Goal: Task Accomplishment & Management: Use online tool/utility

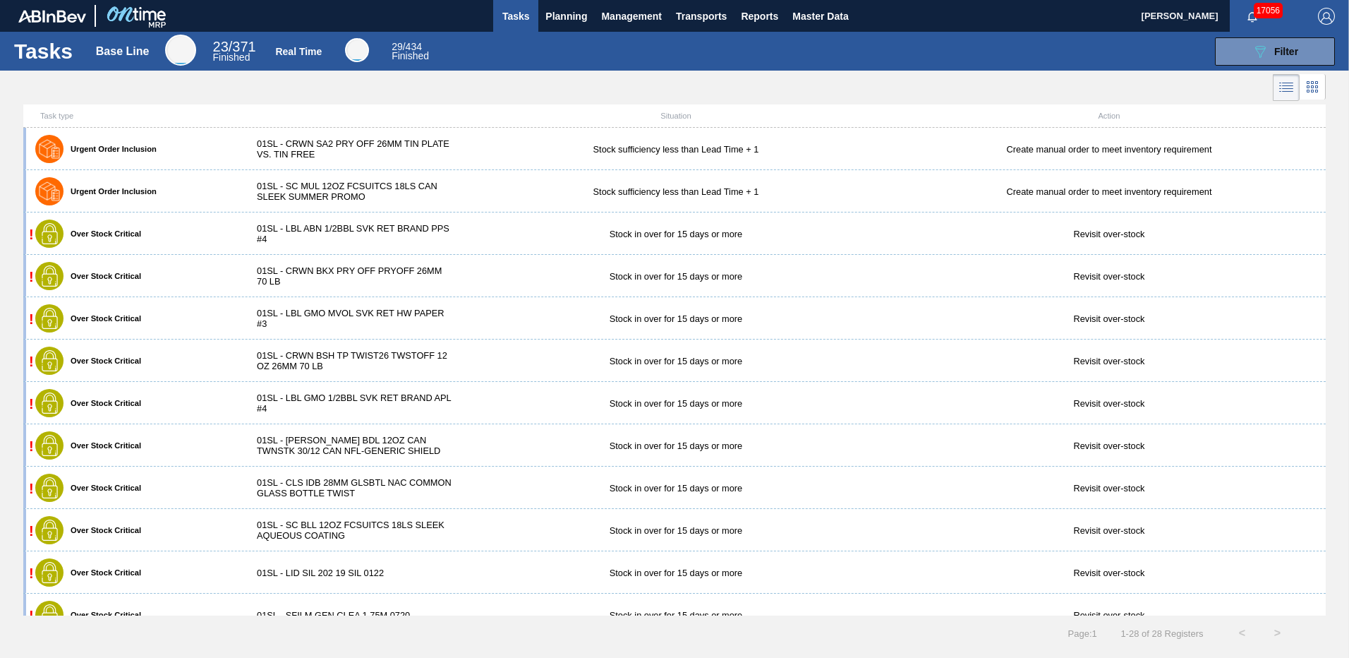
click at [299, 320] on div "01SL - LBL GMO MVOL SVK RET HW PAPER #3" at bounding box center [351, 318] width 217 height 21
click at [574, 18] on span "Planning" at bounding box center [567, 16] width 42 height 17
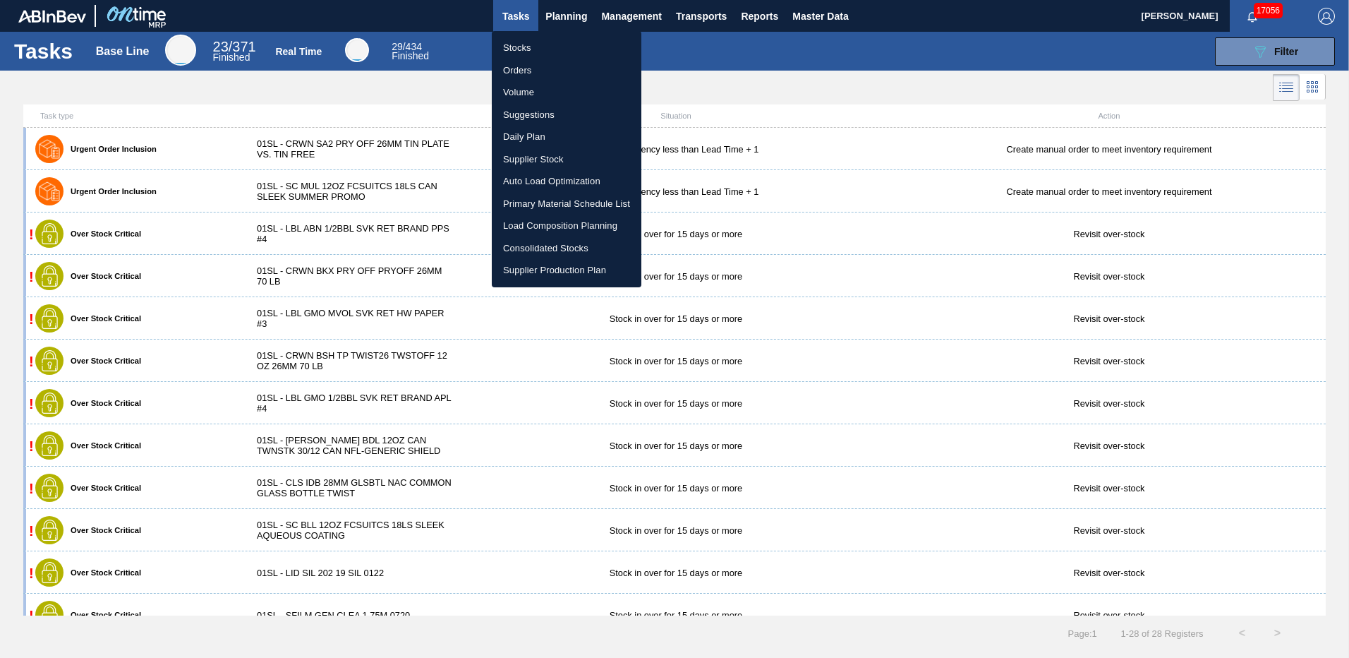
click at [529, 44] on li "Stocks" at bounding box center [567, 48] width 150 height 23
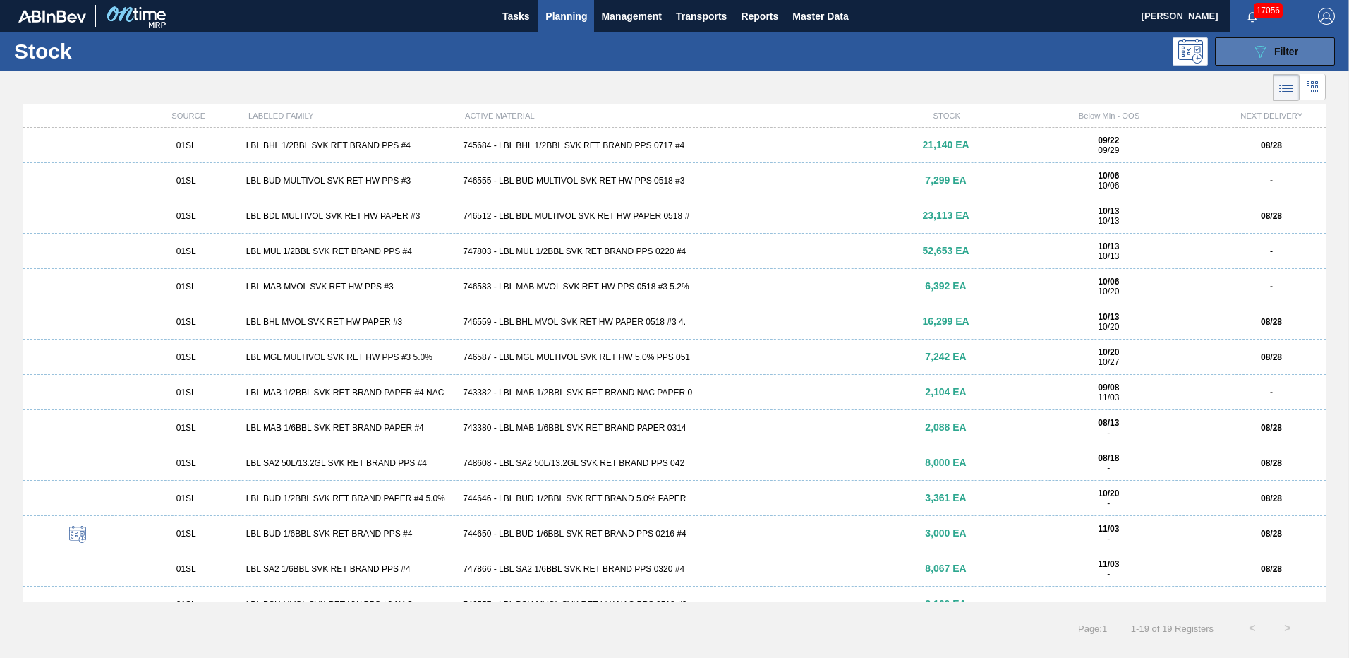
click at [1297, 52] on span "Filter" at bounding box center [1287, 51] width 24 height 11
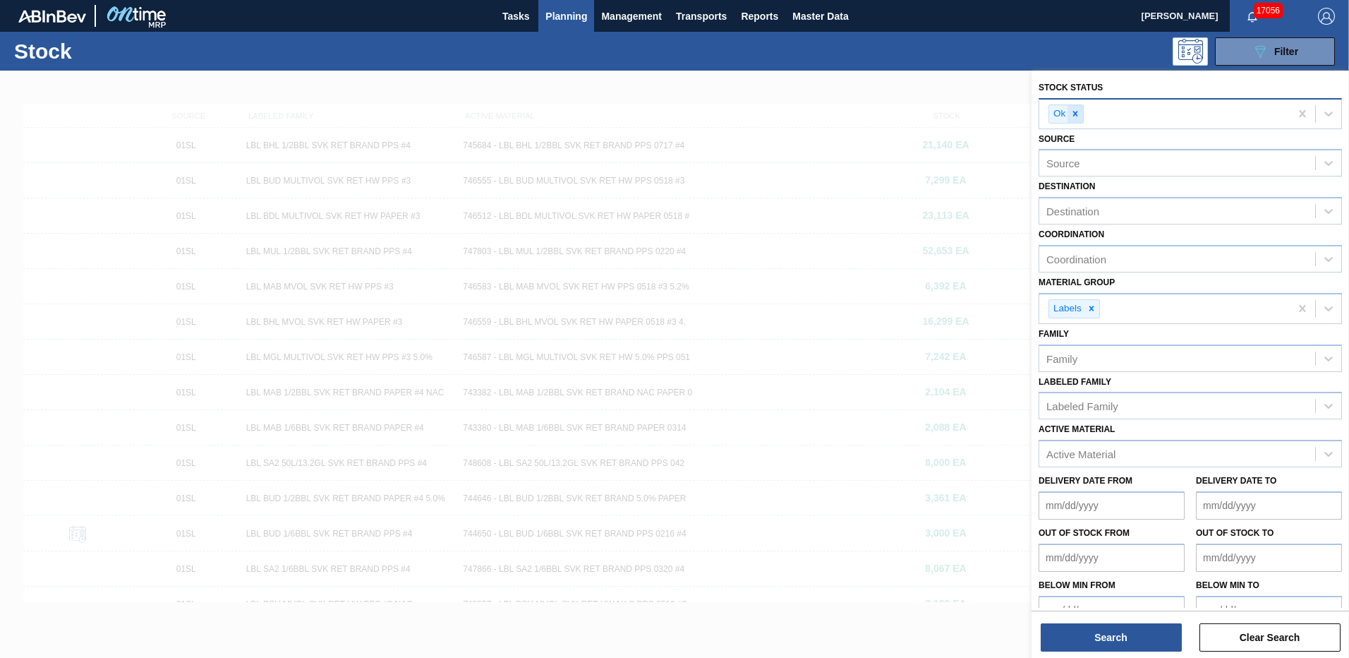
click at [1076, 115] on icon at bounding box center [1076, 114] width 10 height 10
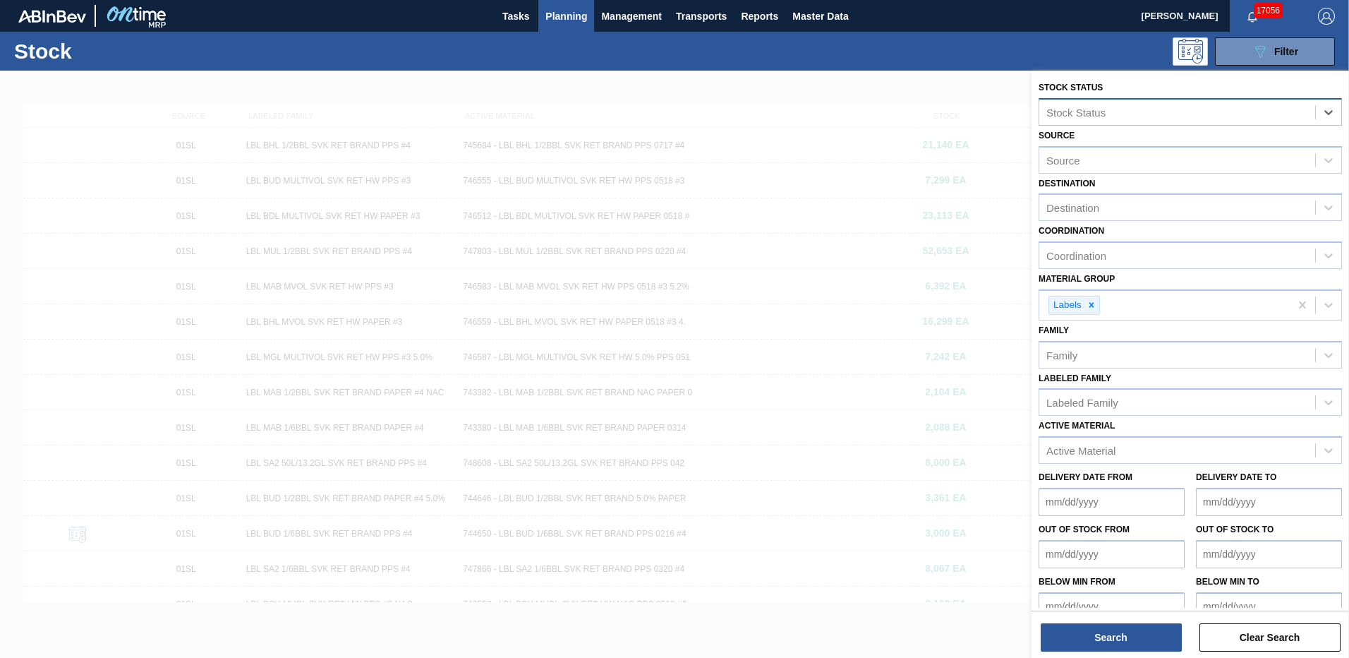
click at [1124, 114] on div "Stock Status" at bounding box center [1178, 112] width 276 height 20
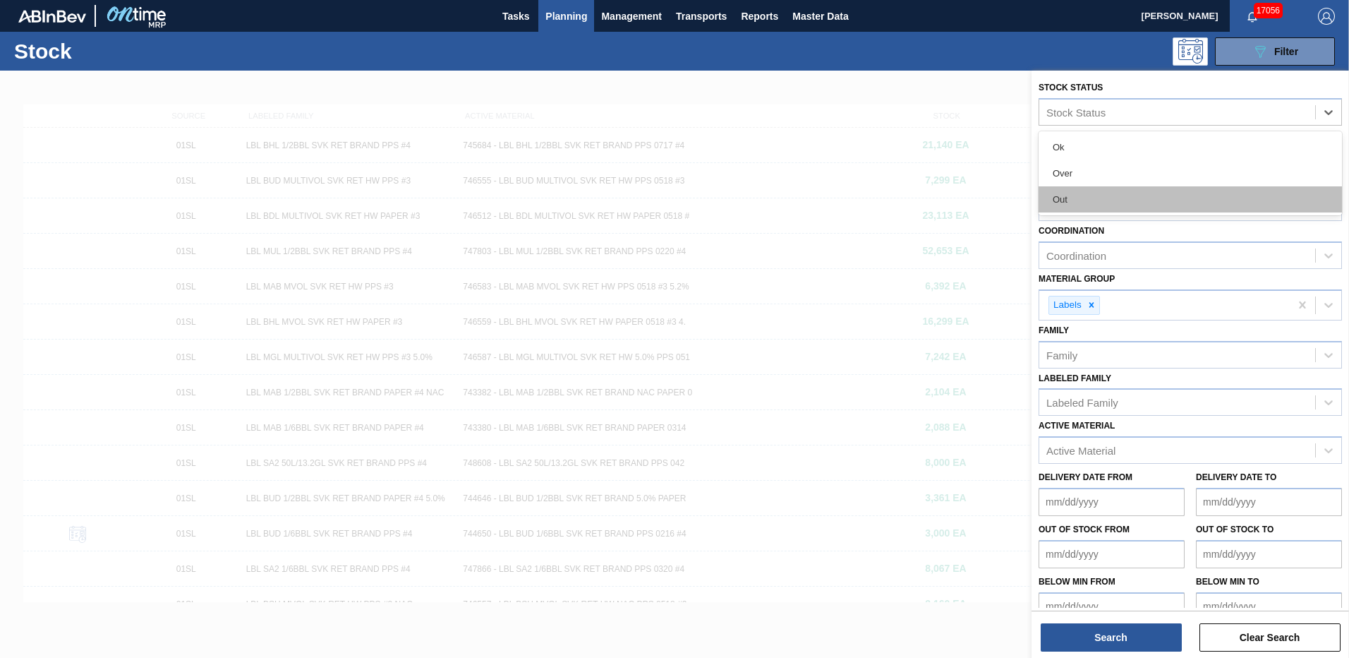
click at [1064, 195] on div "Out" at bounding box center [1190, 199] width 303 height 26
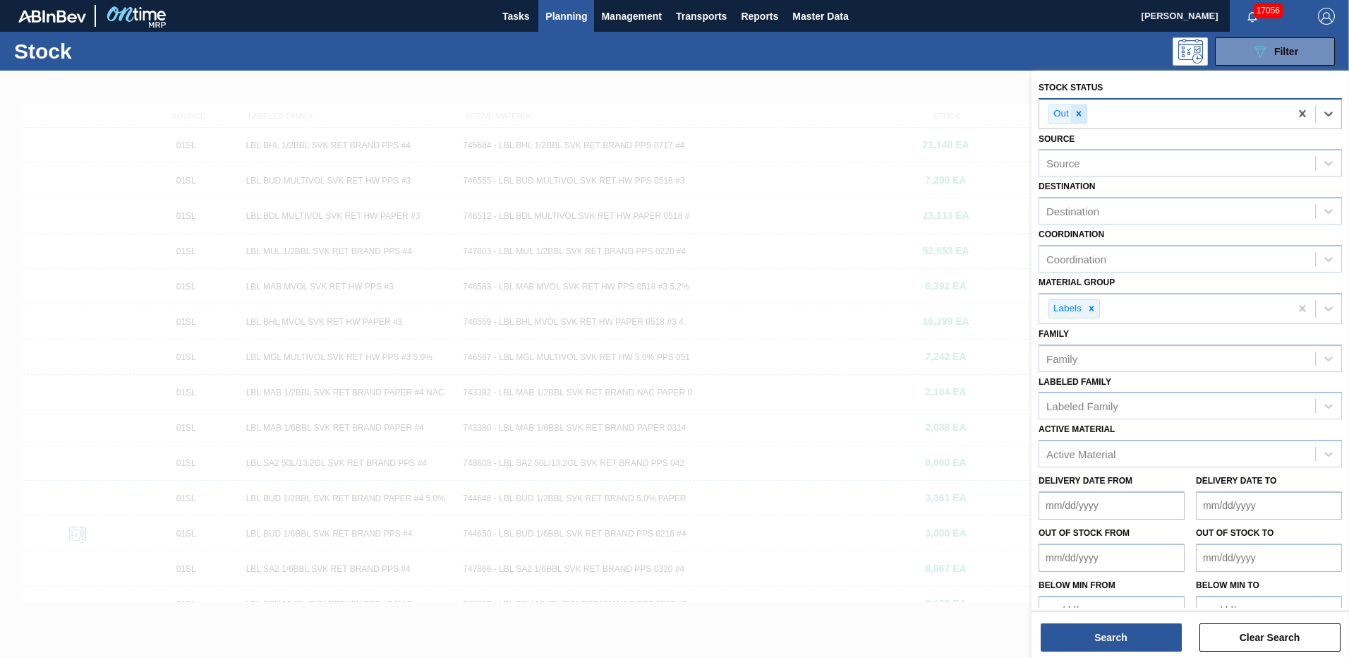
click at [1078, 112] on icon at bounding box center [1078, 114] width 5 height 5
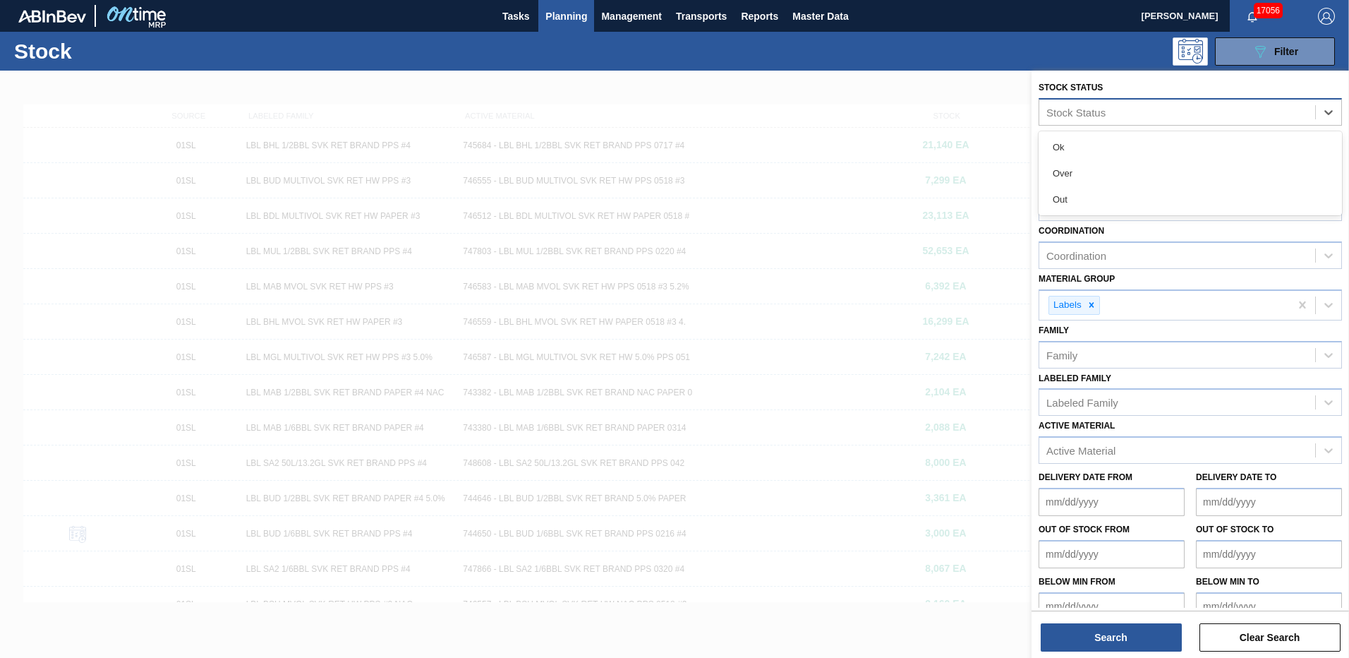
click at [1078, 112] on div "Stock Status" at bounding box center [1076, 112] width 59 height 12
drag, startPoint x: 1070, startPoint y: 145, endPoint x: 1071, endPoint y: 166, distance: 21.2
click at [1071, 166] on div "Ok Over Out" at bounding box center [1190, 173] width 303 height 84
click at [1066, 166] on div "Over" at bounding box center [1190, 173] width 303 height 26
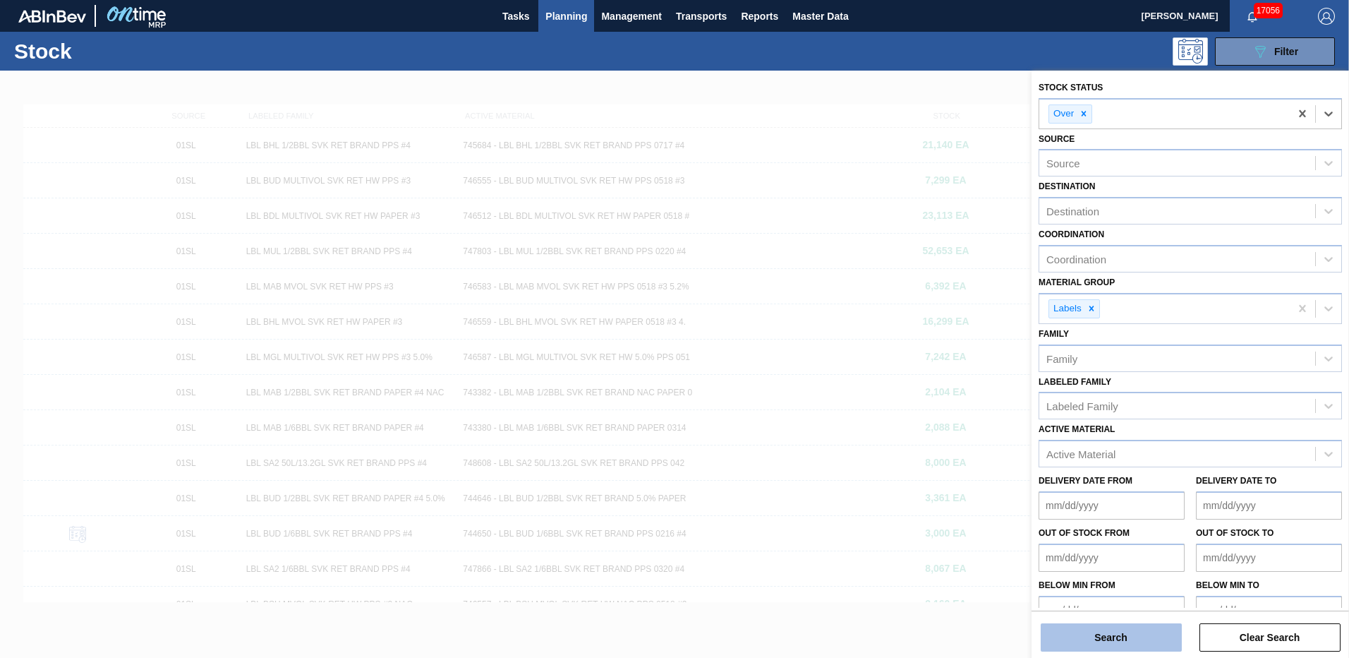
click at [1100, 626] on button "Search" at bounding box center [1111, 637] width 141 height 28
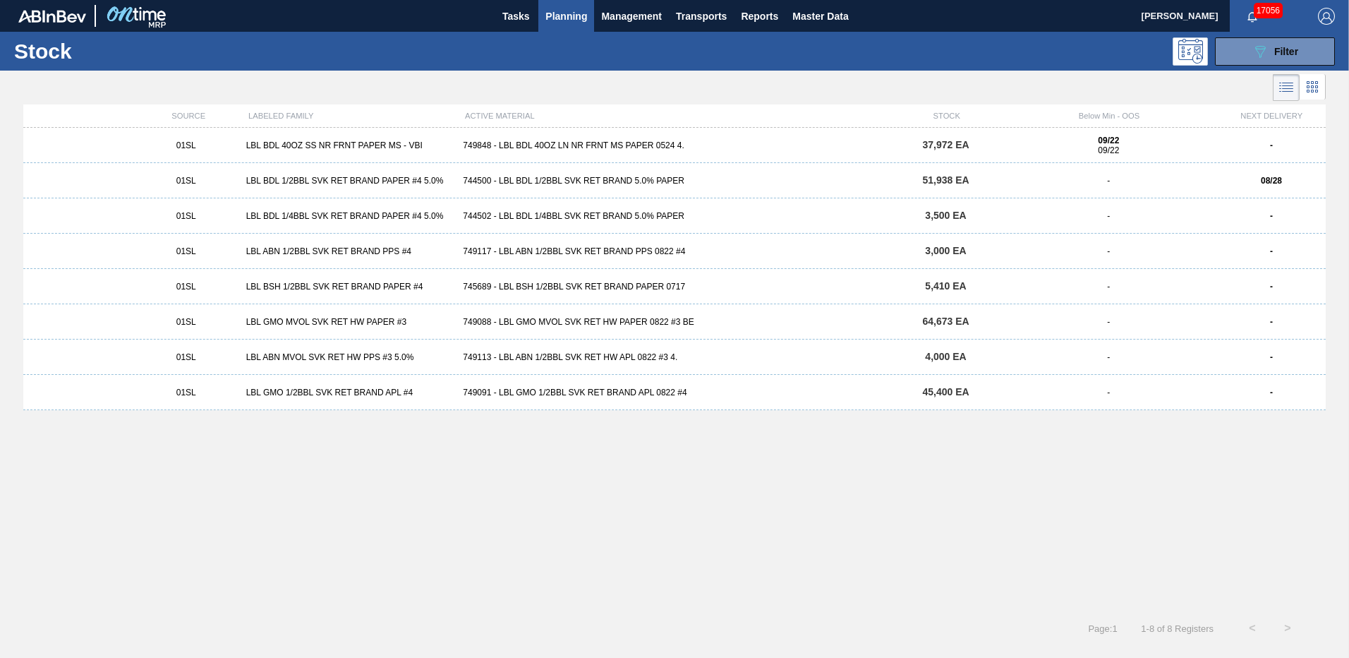
click at [563, 182] on div "744500 - LBL BDL 1/2BBL SVK RET BRAND 5.0% PAPER" at bounding box center [674, 181] width 434 height 10
click at [1071, 318] on div "-" at bounding box center [1108, 322] width 217 height 10
click at [1280, 52] on span "Filter" at bounding box center [1287, 51] width 24 height 11
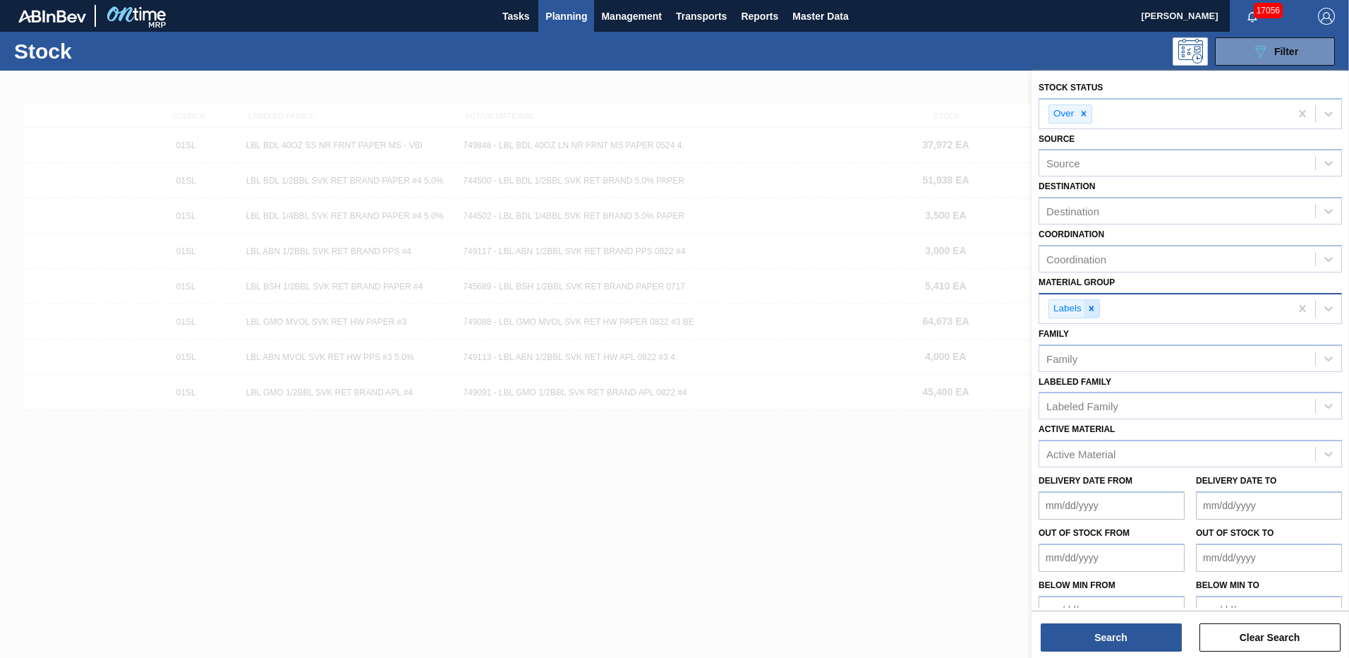
click at [1090, 307] on icon at bounding box center [1092, 308] width 5 height 5
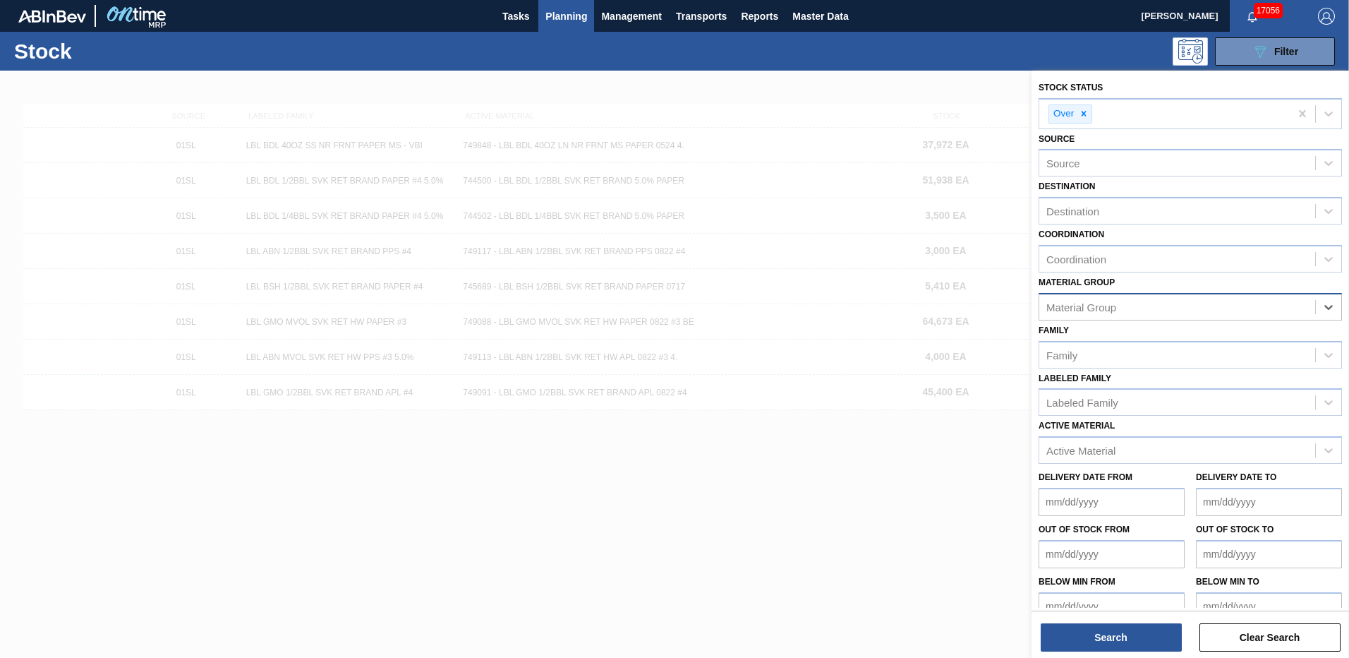
click at [1254, 303] on div "Material Group" at bounding box center [1178, 306] width 276 height 20
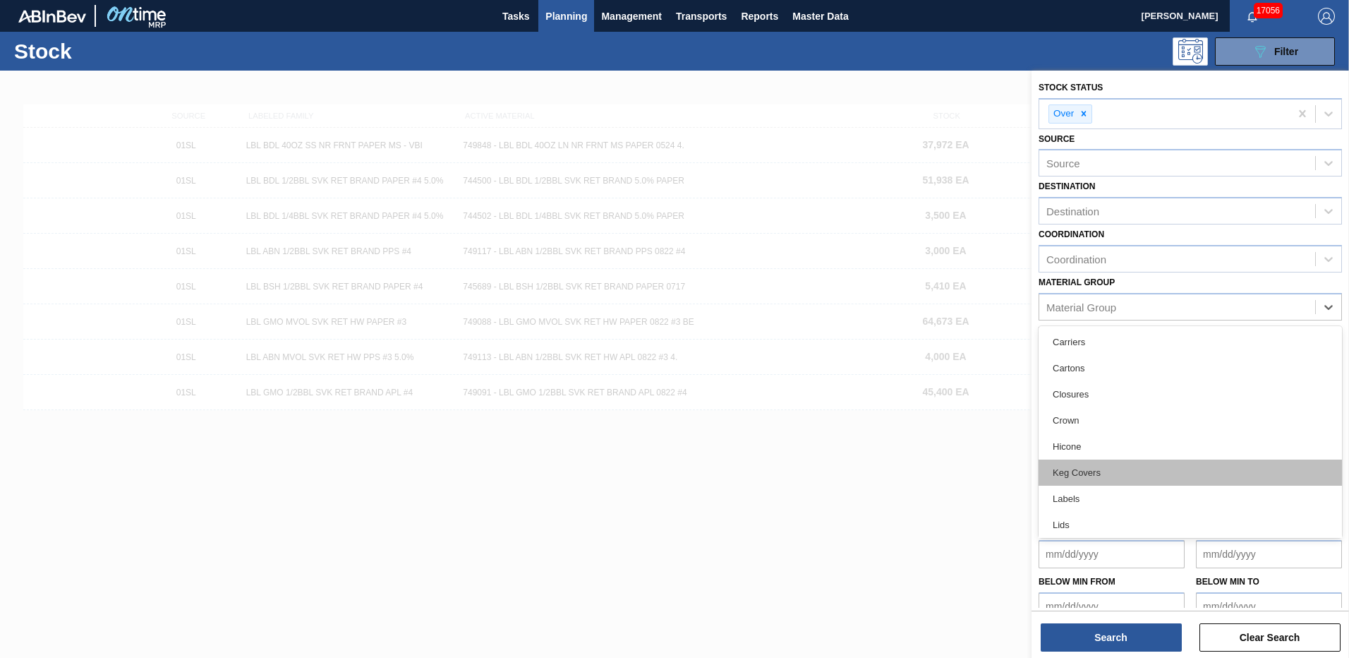
click at [1115, 471] on div "Keg Covers" at bounding box center [1190, 472] width 303 height 26
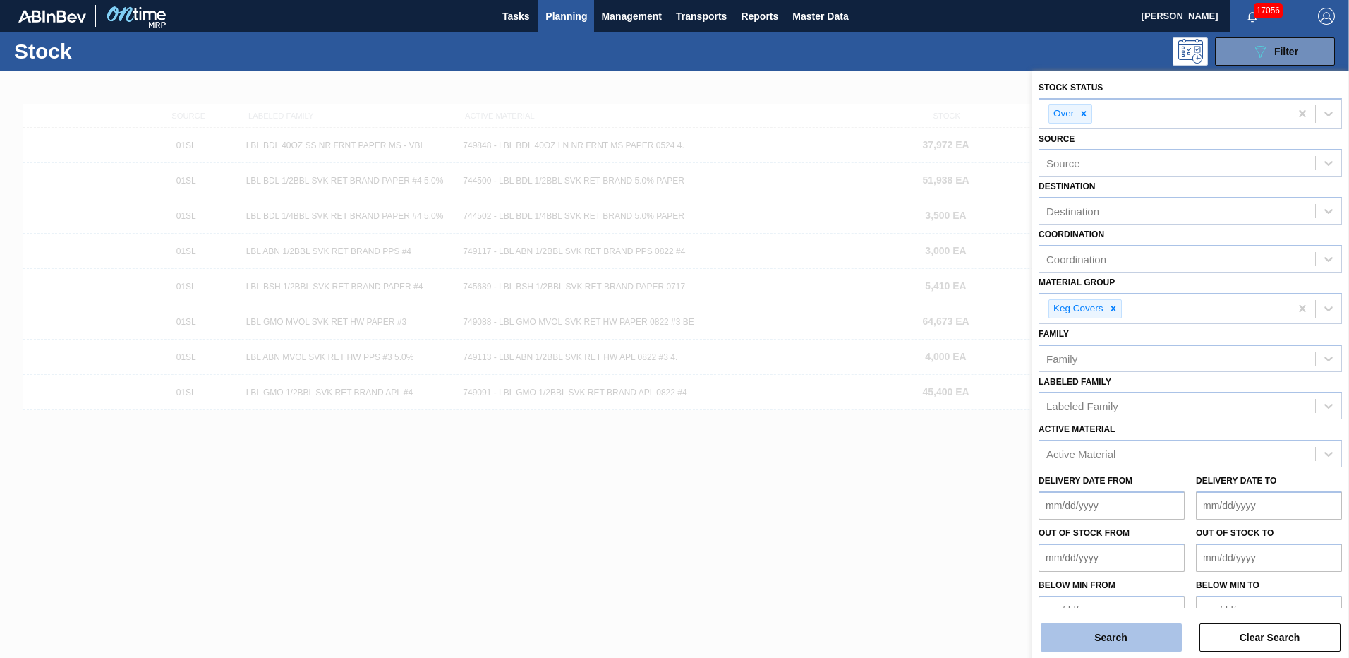
click at [1106, 644] on button "Search" at bounding box center [1111, 637] width 141 height 28
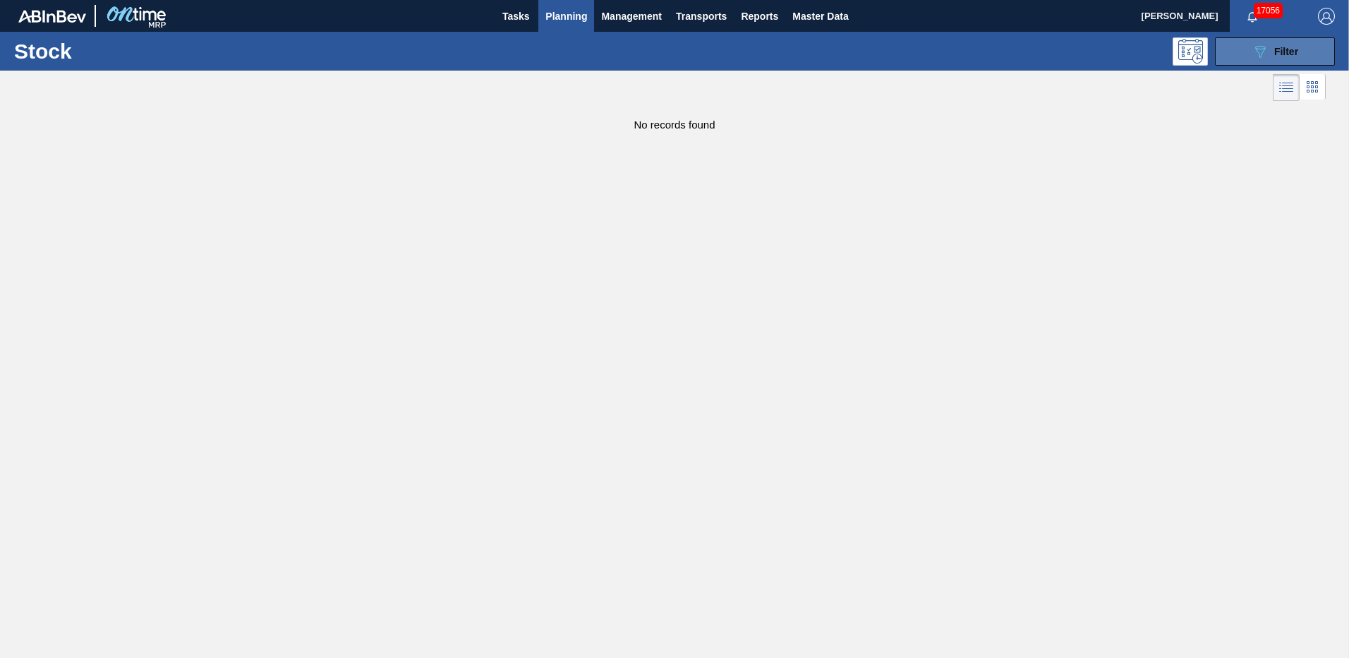
click at [1308, 51] on button "089F7B8B-B2A5-4AFE-B5C0-19BA573D28AC Filter" at bounding box center [1275, 51] width 120 height 28
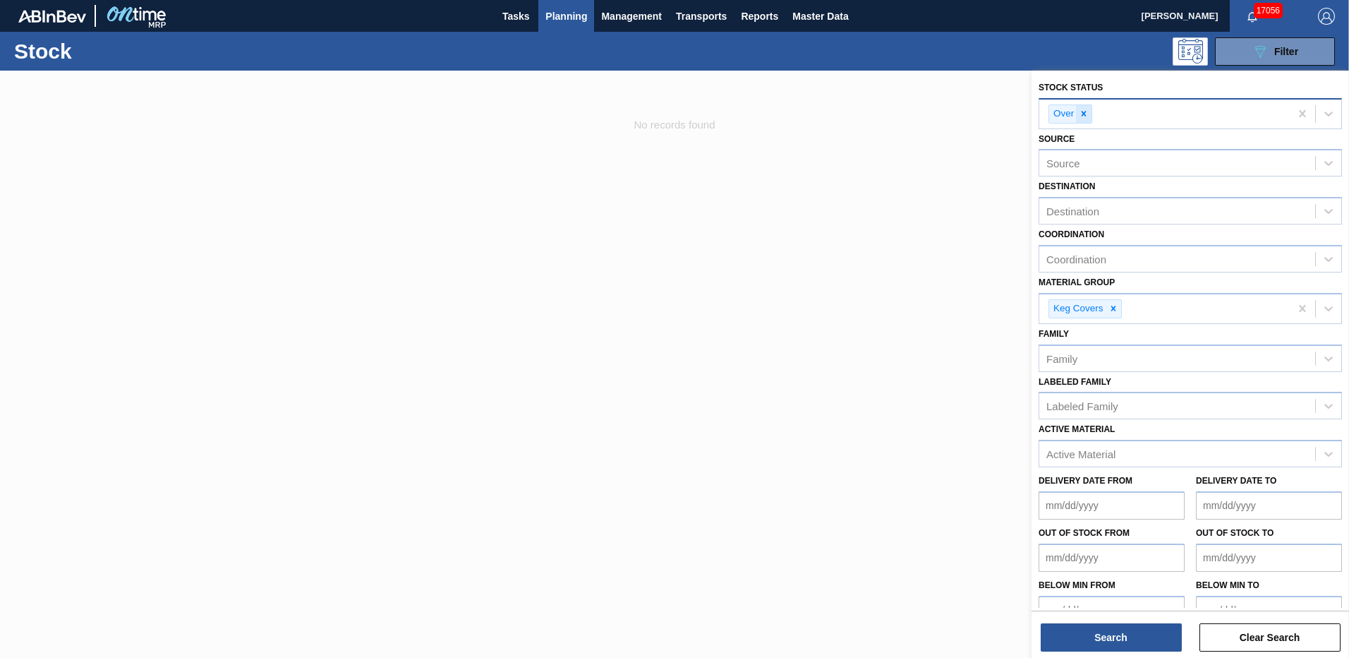
click at [1085, 114] on icon at bounding box center [1084, 114] width 5 height 5
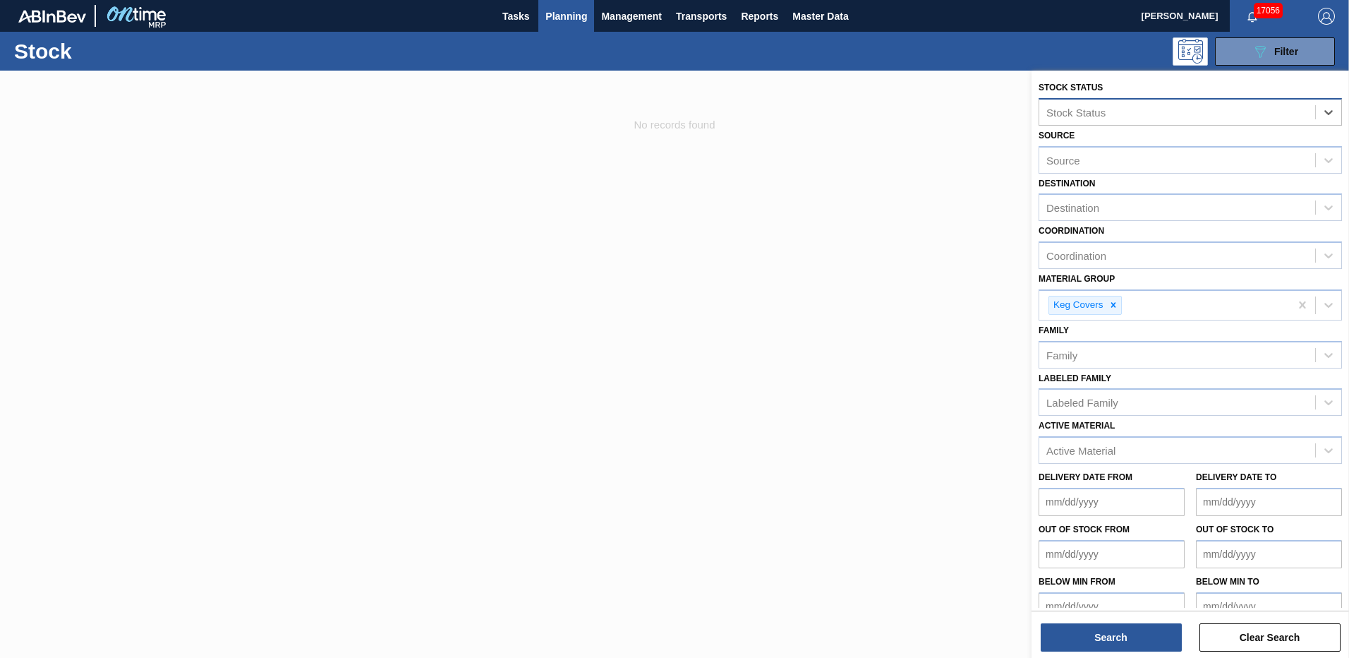
click at [1114, 116] on div "Stock Status" at bounding box center [1178, 112] width 276 height 20
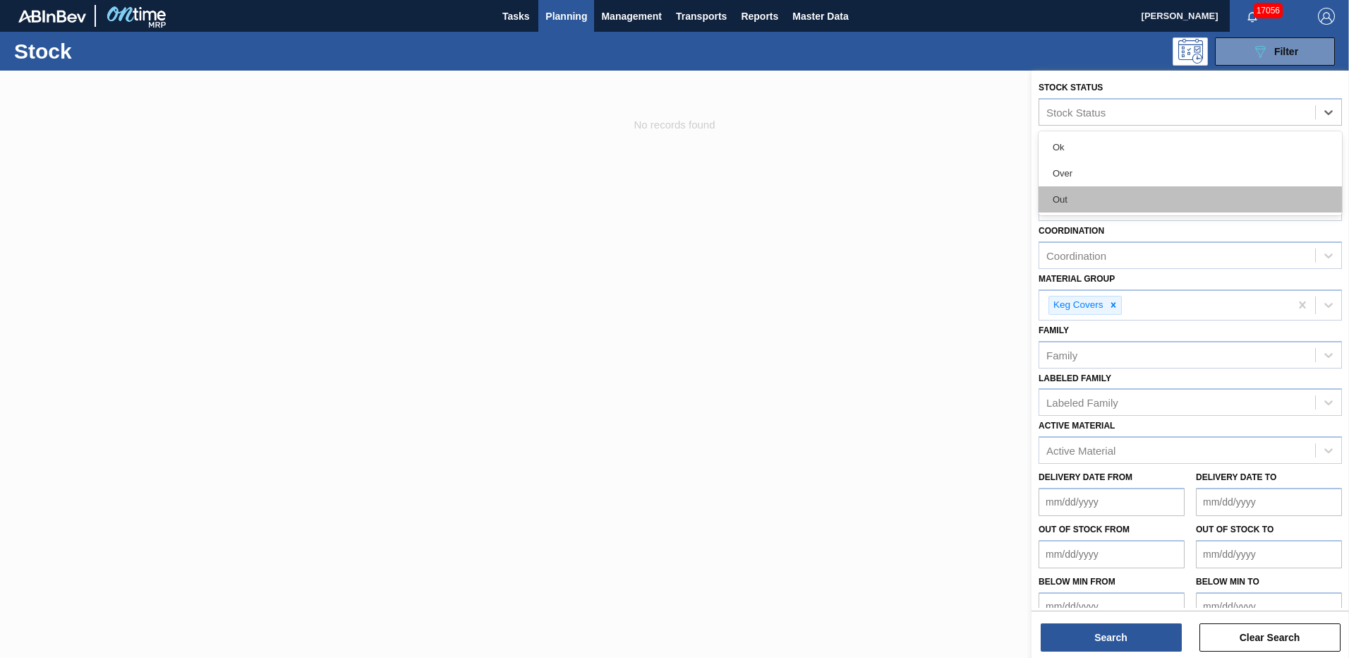
click at [1078, 197] on div "Out" at bounding box center [1190, 199] width 303 height 26
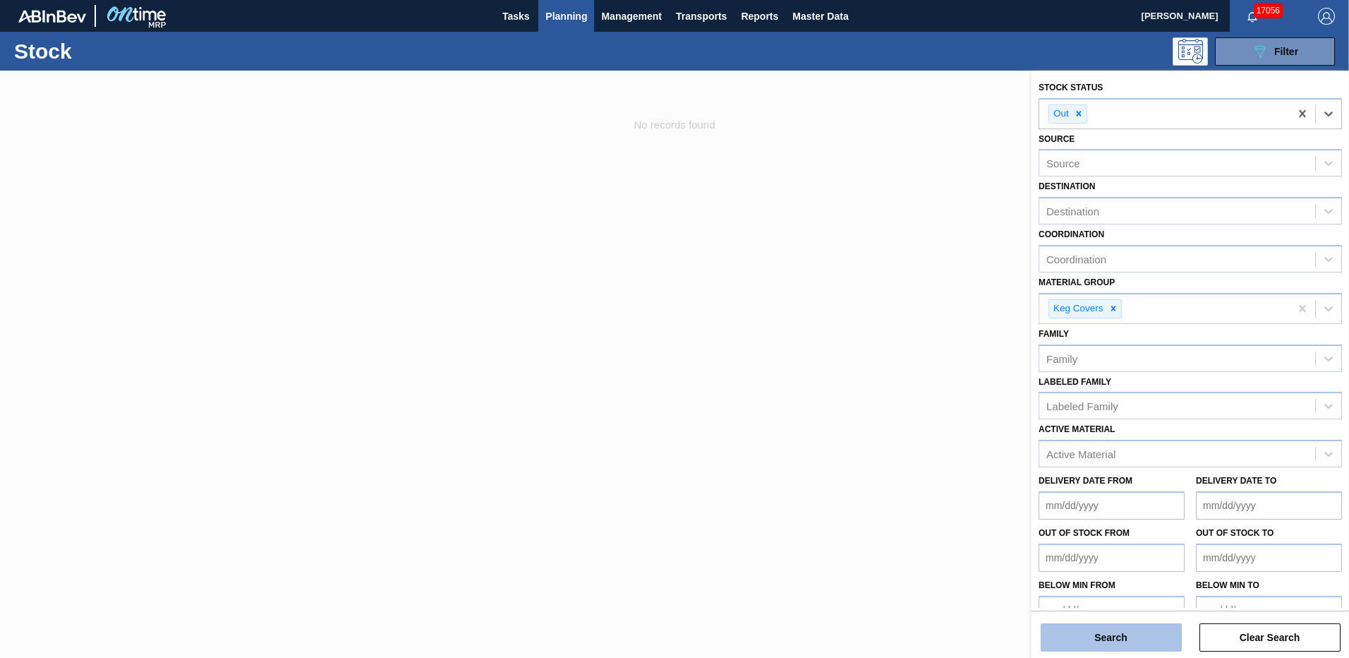
click at [1119, 636] on button "Search" at bounding box center [1111, 637] width 141 height 28
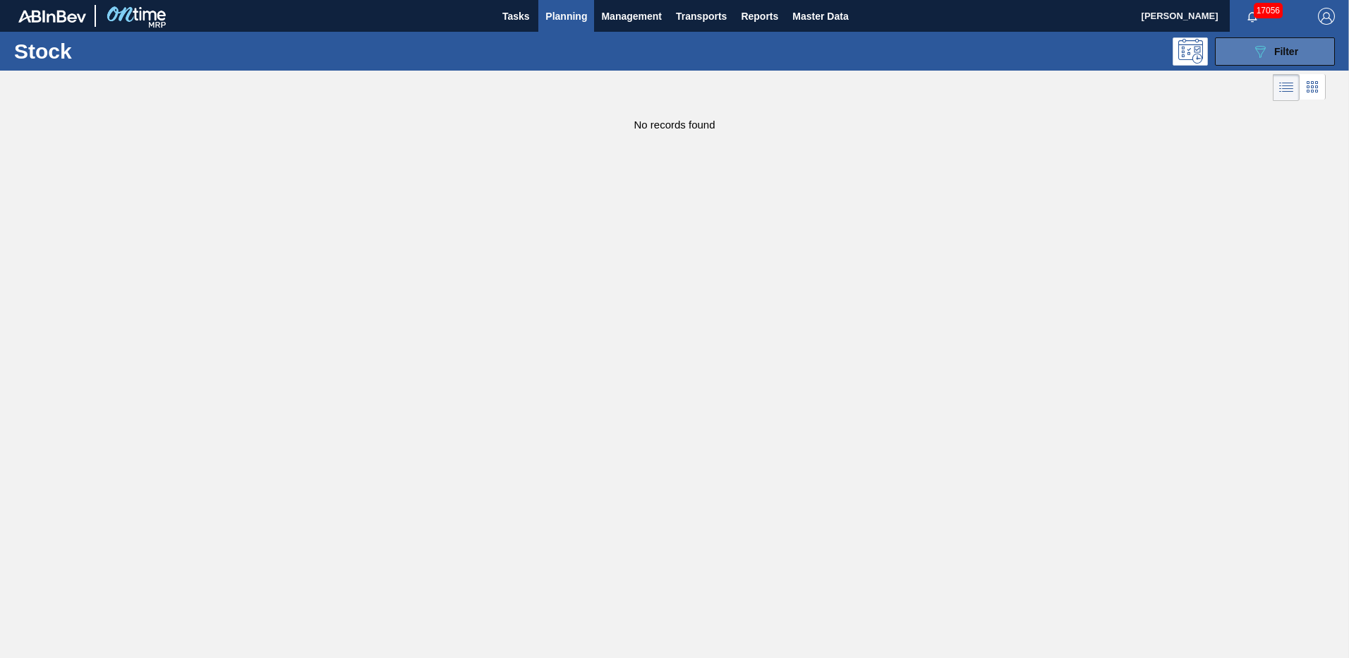
click at [1269, 52] on div "089F7B8B-B2A5-4AFE-B5C0-19BA573D28AC Filter" at bounding box center [1275, 51] width 47 height 17
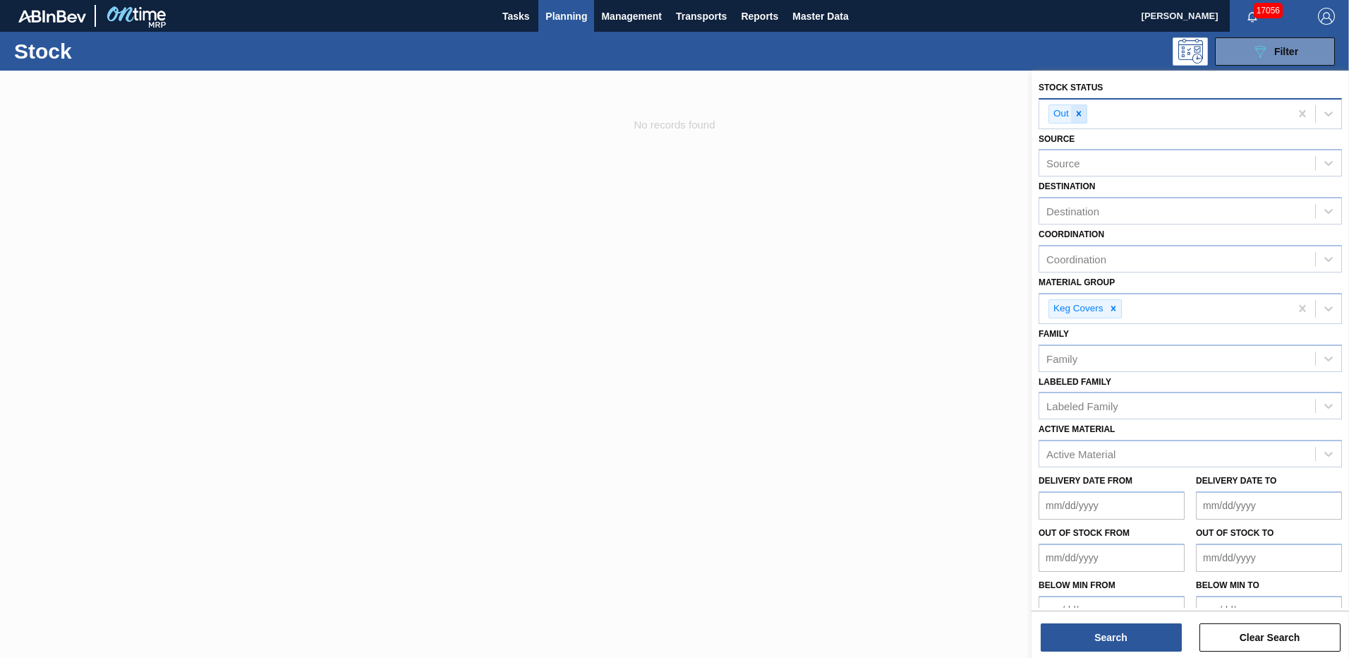
click at [1076, 115] on icon at bounding box center [1079, 114] width 10 height 10
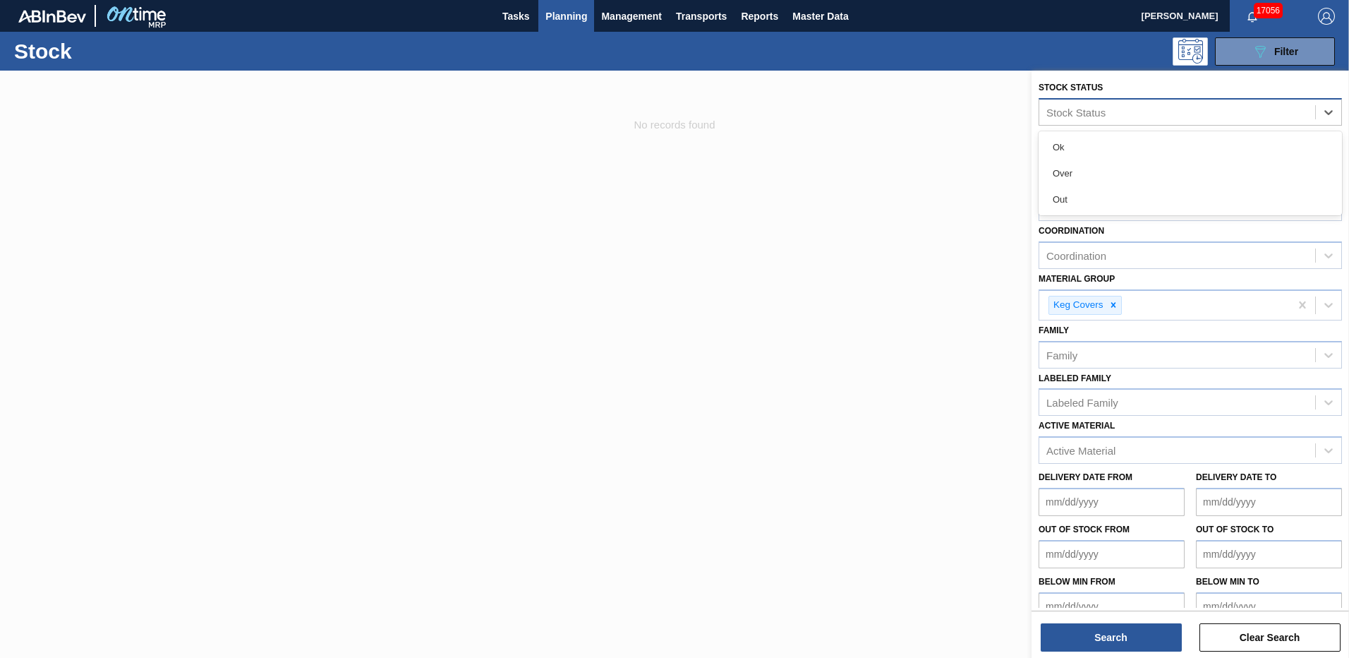
click at [1107, 113] on div "Stock Status" at bounding box center [1178, 112] width 276 height 20
click at [1090, 143] on div "Ok" at bounding box center [1190, 147] width 303 height 26
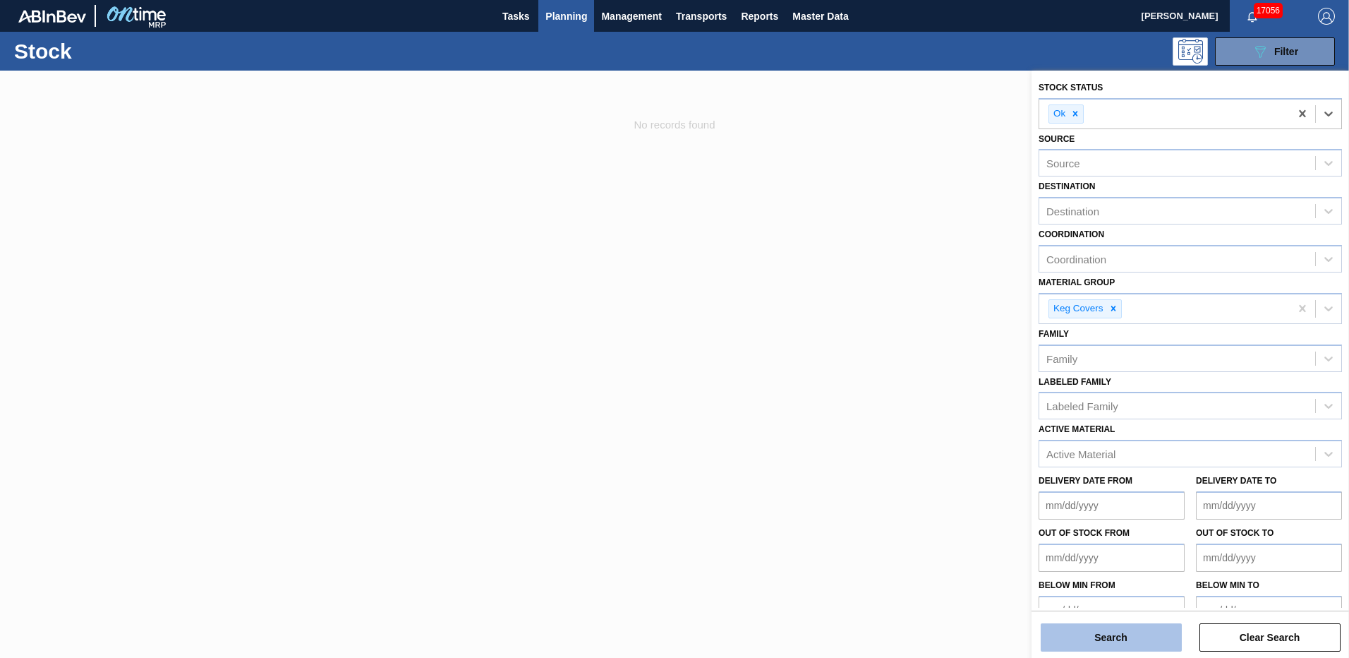
click at [1108, 640] on button "Search" at bounding box center [1111, 637] width 141 height 28
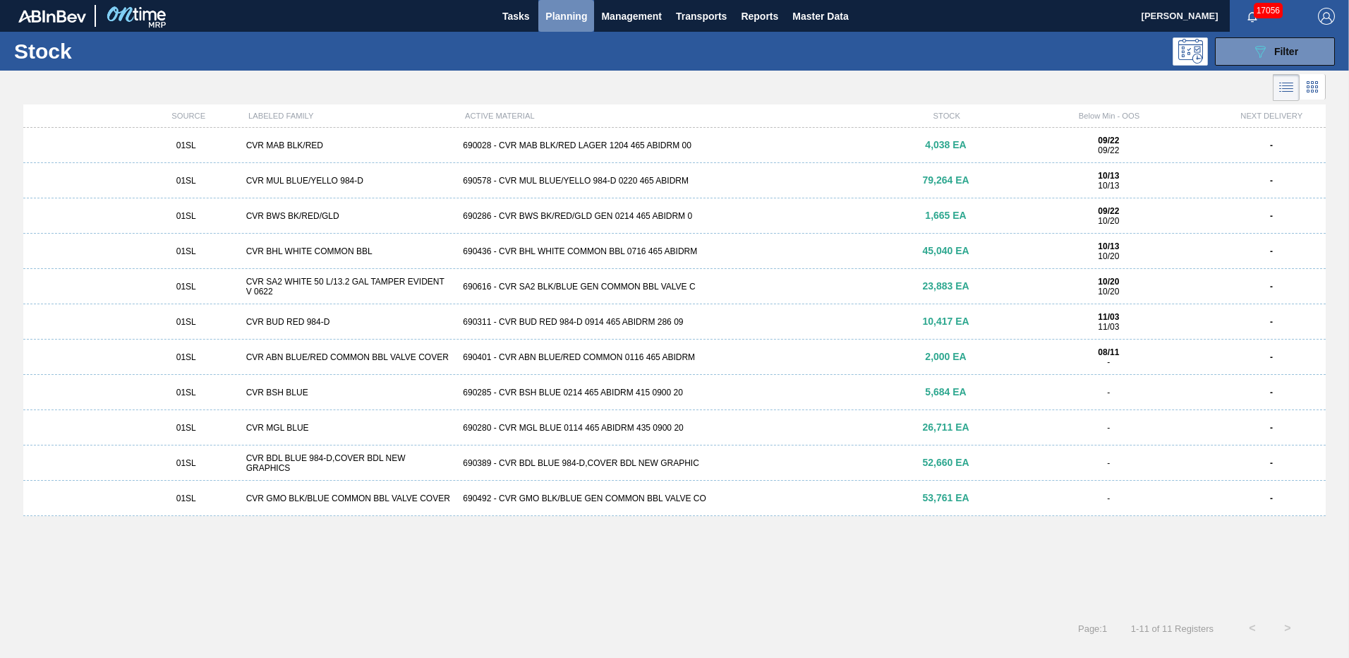
click at [556, 20] on span "Planning" at bounding box center [567, 16] width 42 height 17
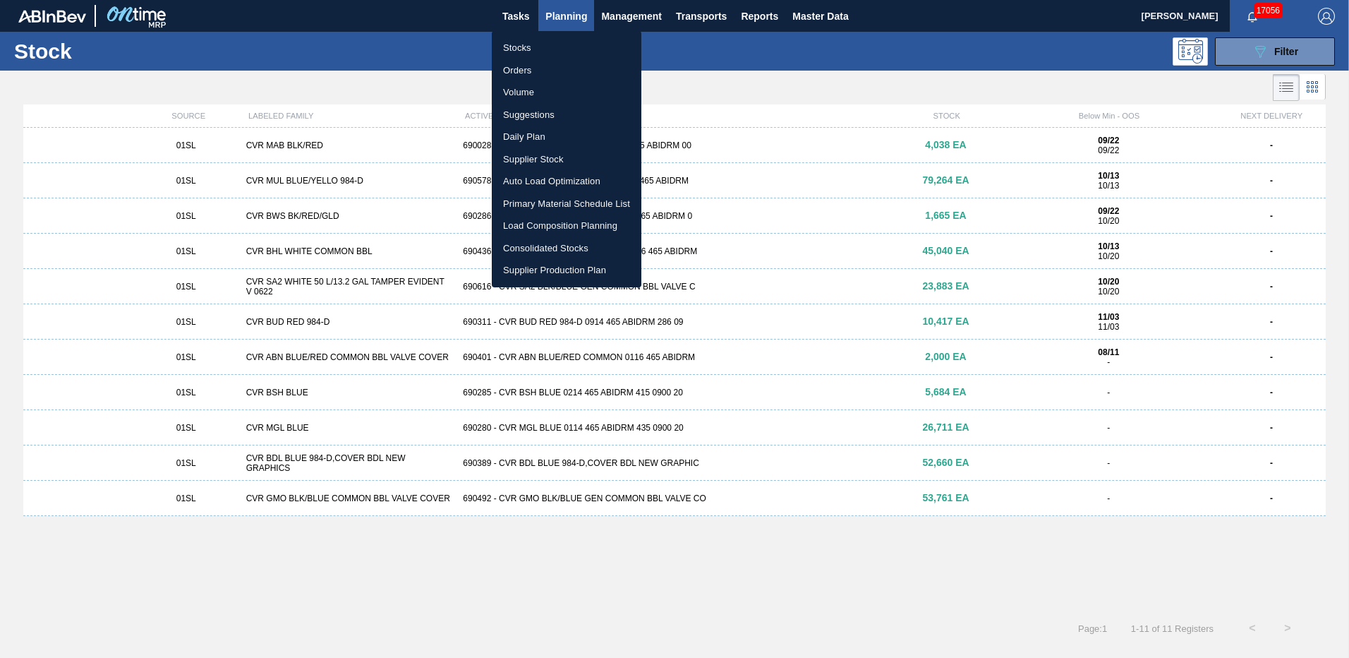
click at [544, 112] on li "Suggestions" at bounding box center [567, 115] width 150 height 23
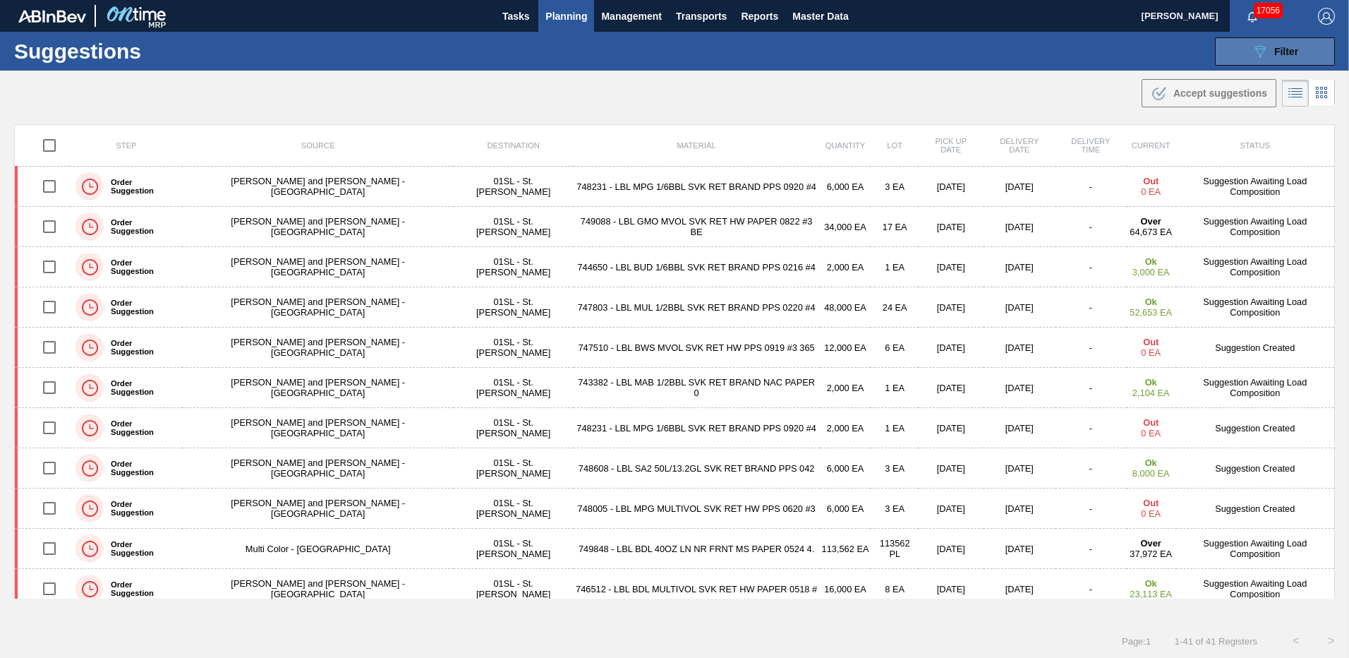
click at [1271, 50] on div "089F7B8B-B2A5-4AFE-B5C0-19BA573D28AC Filter" at bounding box center [1275, 51] width 47 height 17
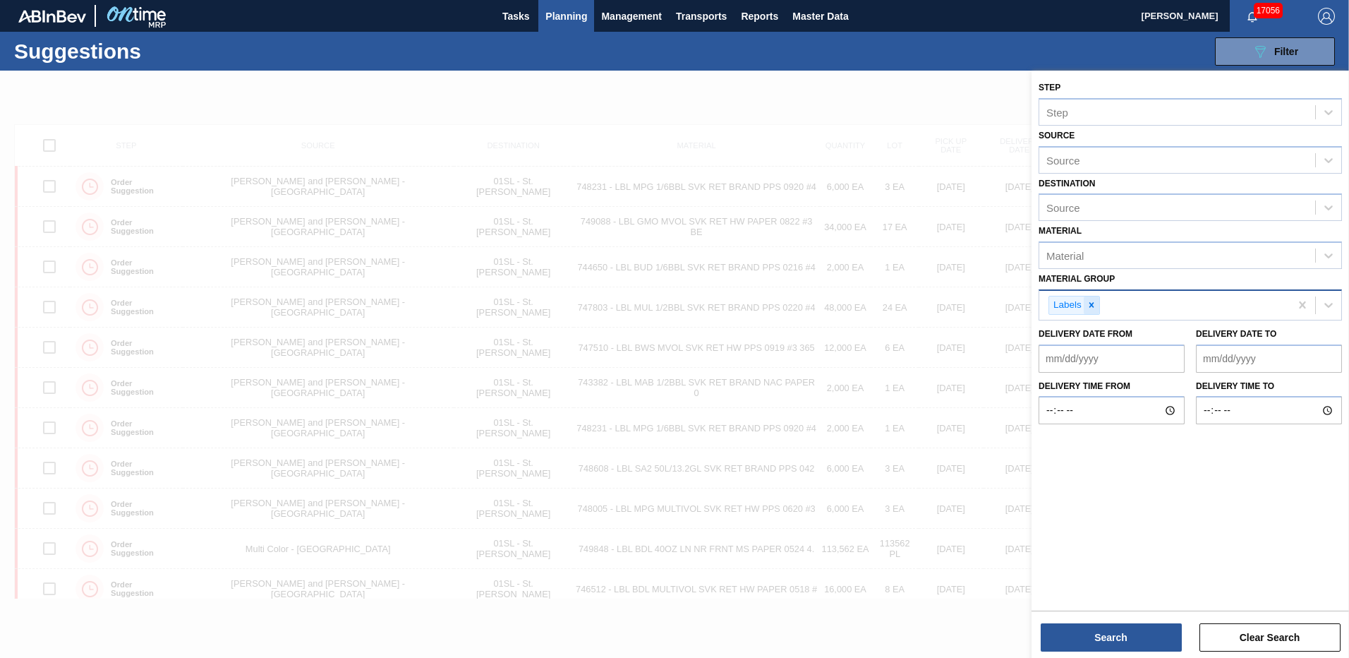
click at [1099, 301] on div at bounding box center [1092, 305] width 16 height 18
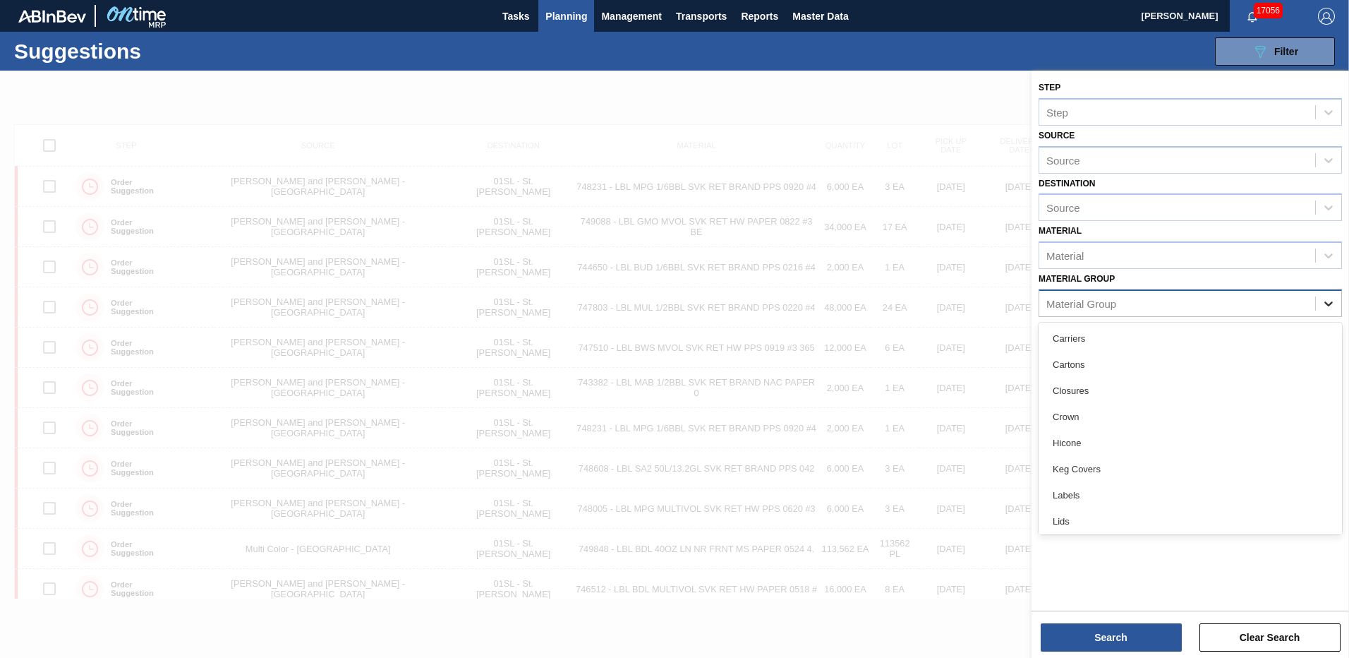
click at [1328, 301] on icon at bounding box center [1329, 303] width 14 height 14
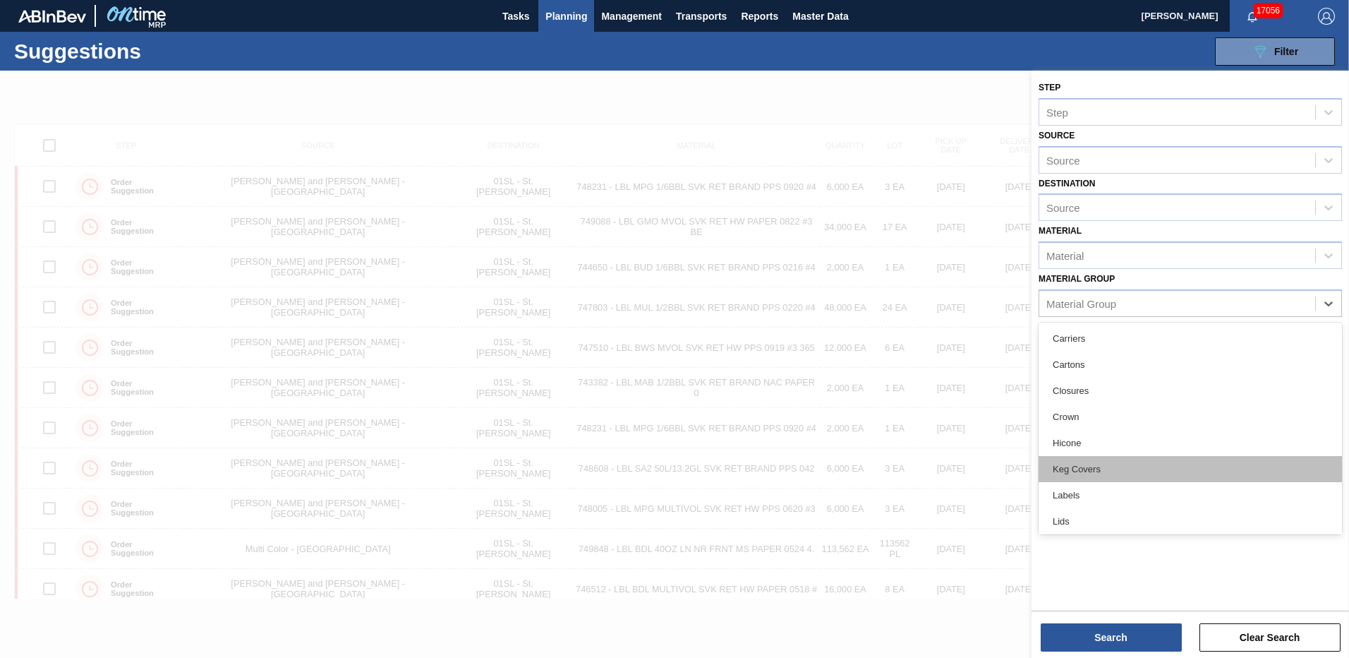
click at [1148, 466] on div "Keg Covers" at bounding box center [1190, 469] width 303 height 26
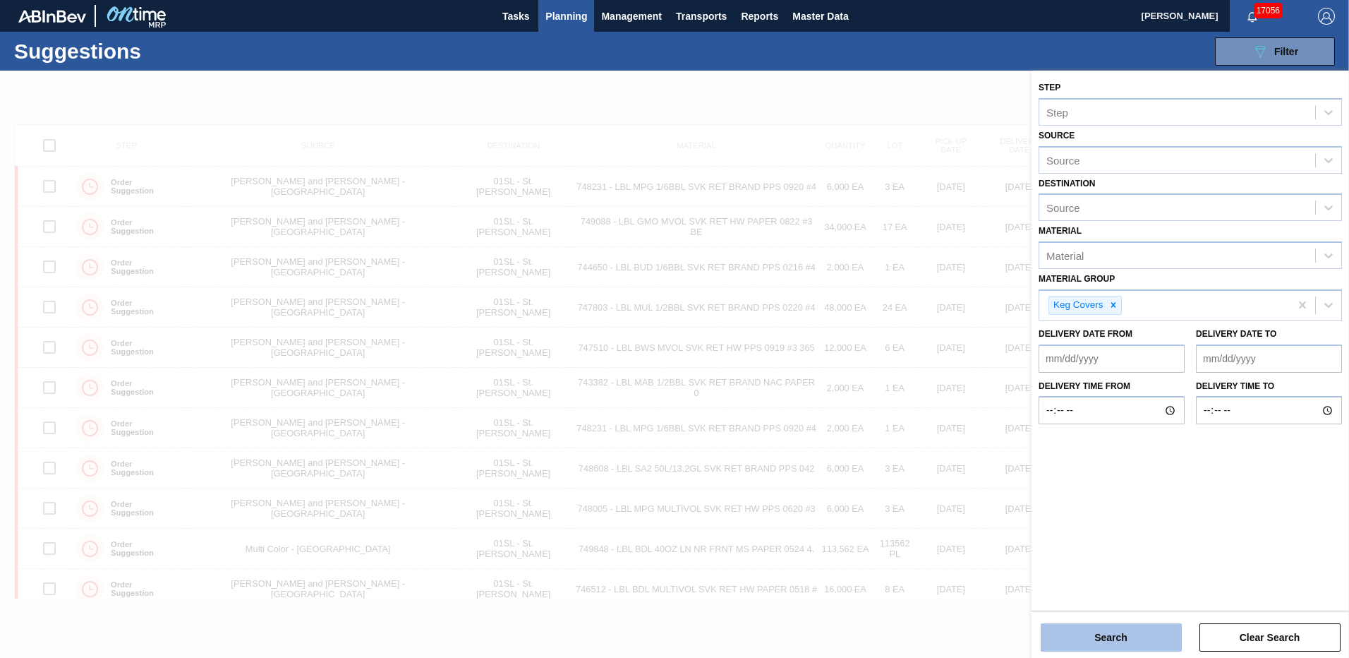
click at [1129, 630] on button "Search" at bounding box center [1111, 637] width 141 height 28
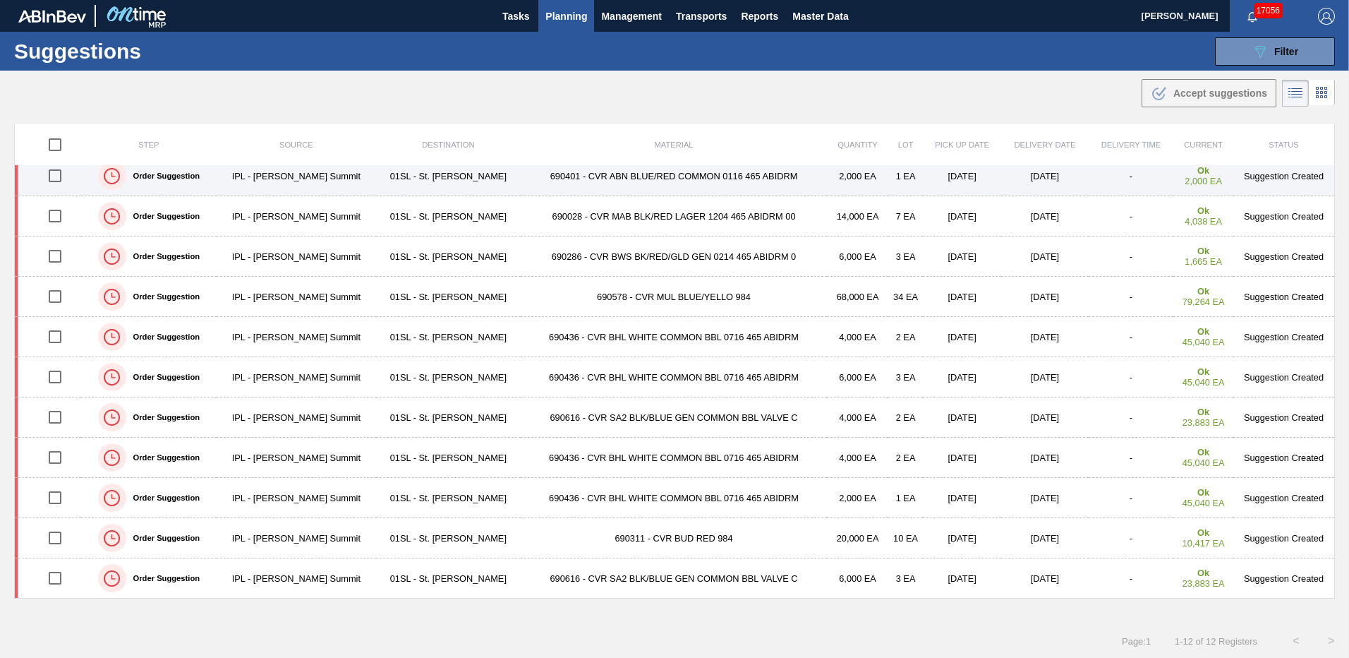
scroll to position [1, 0]
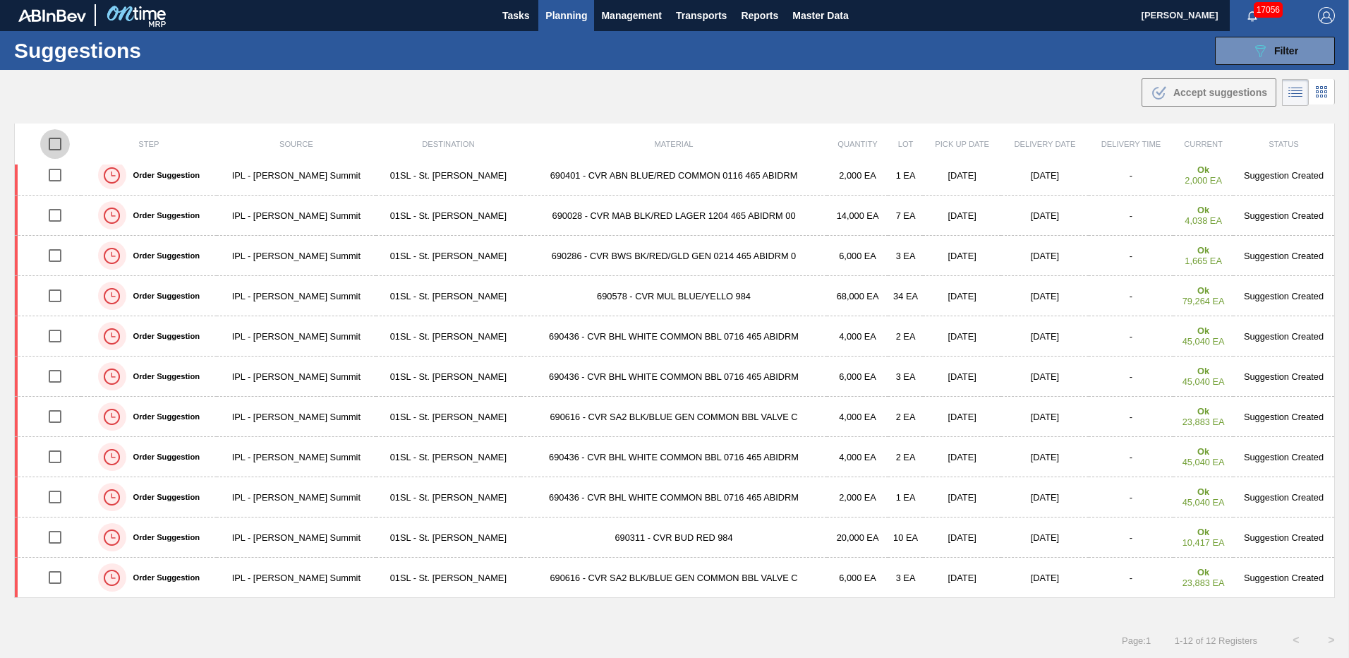
click at [58, 150] on input "checkbox" at bounding box center [55, 144] width 30 height 30
checkbox input "true"
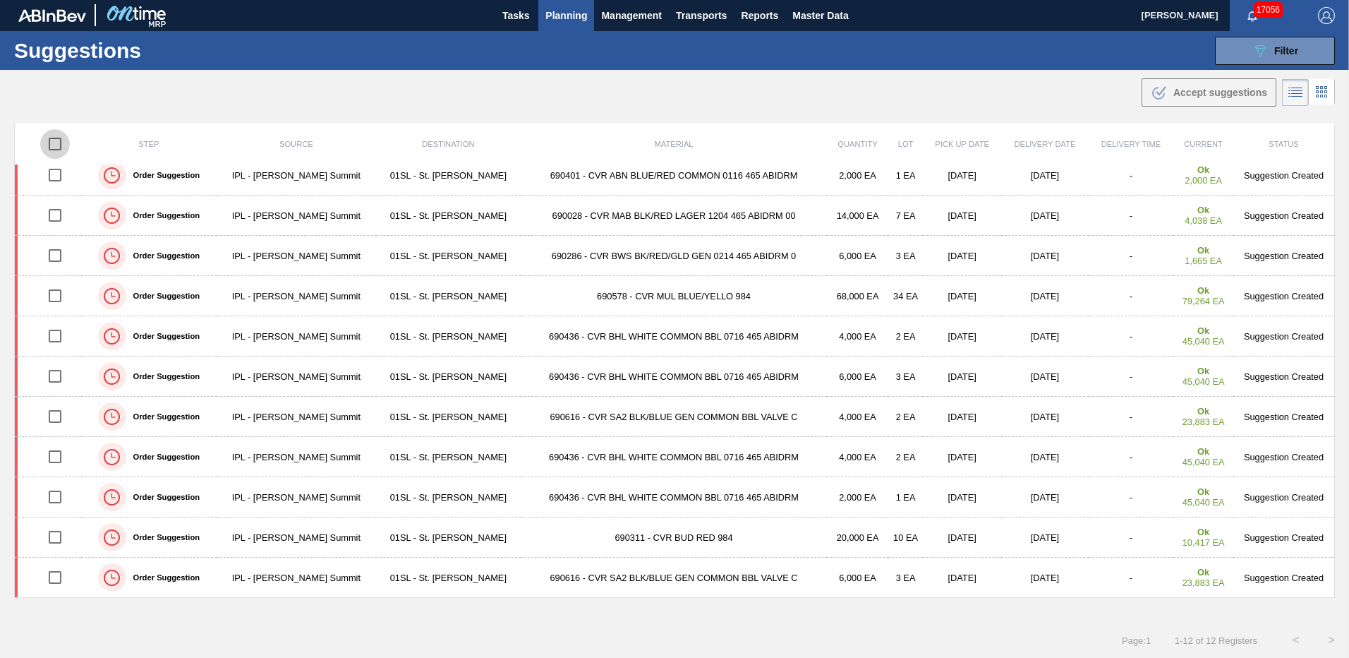
checkbox input "true"
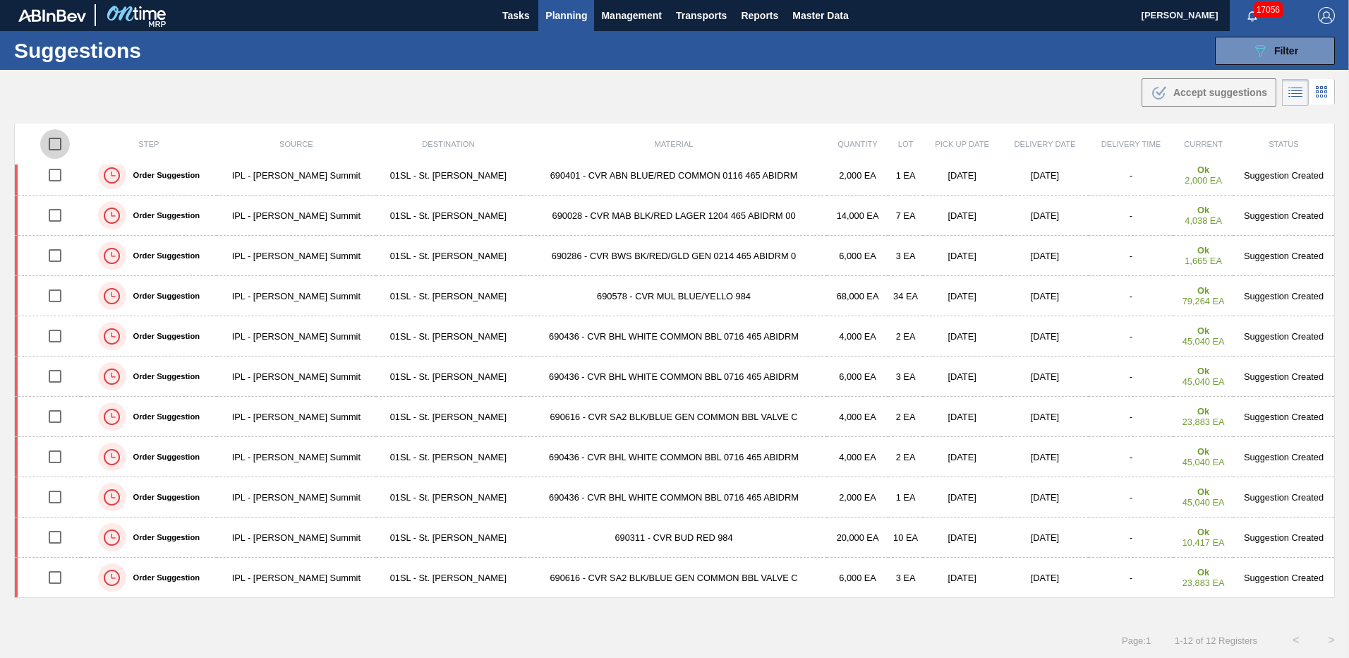
checkbox input "true"
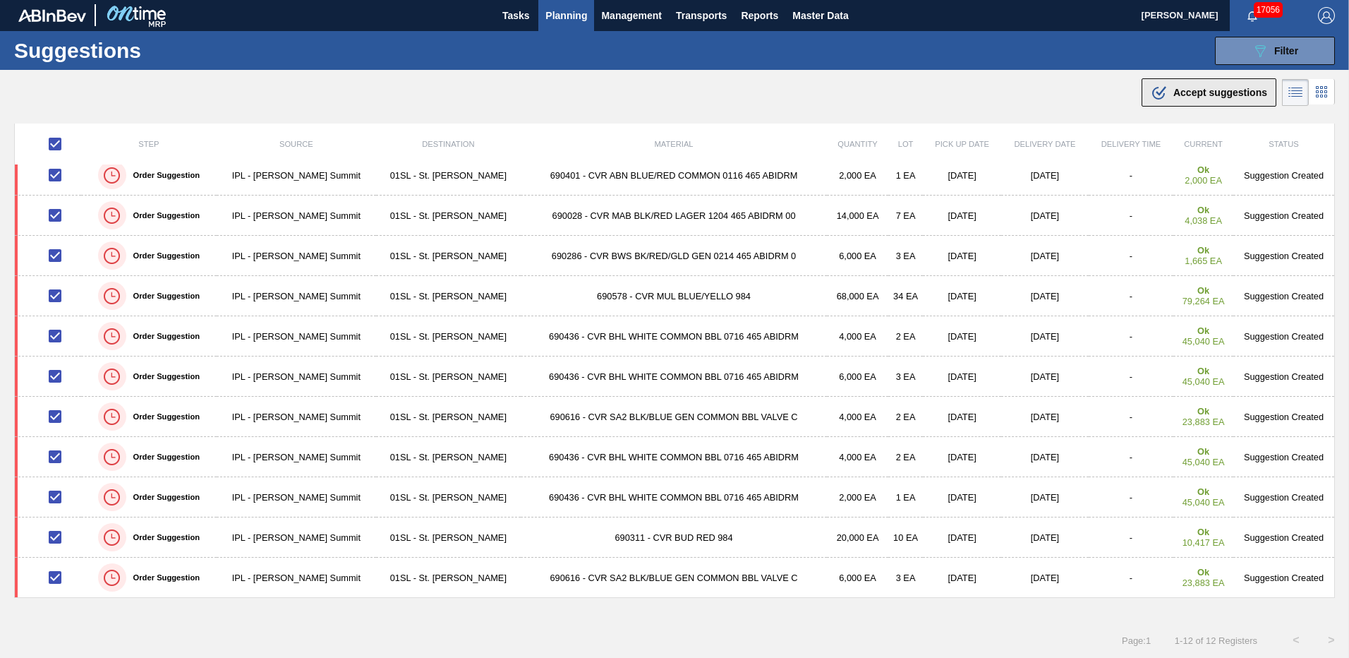
click at [1205, 90] on span "Accept suggestions" at bounding box center [1221, 92] width 94 height 11
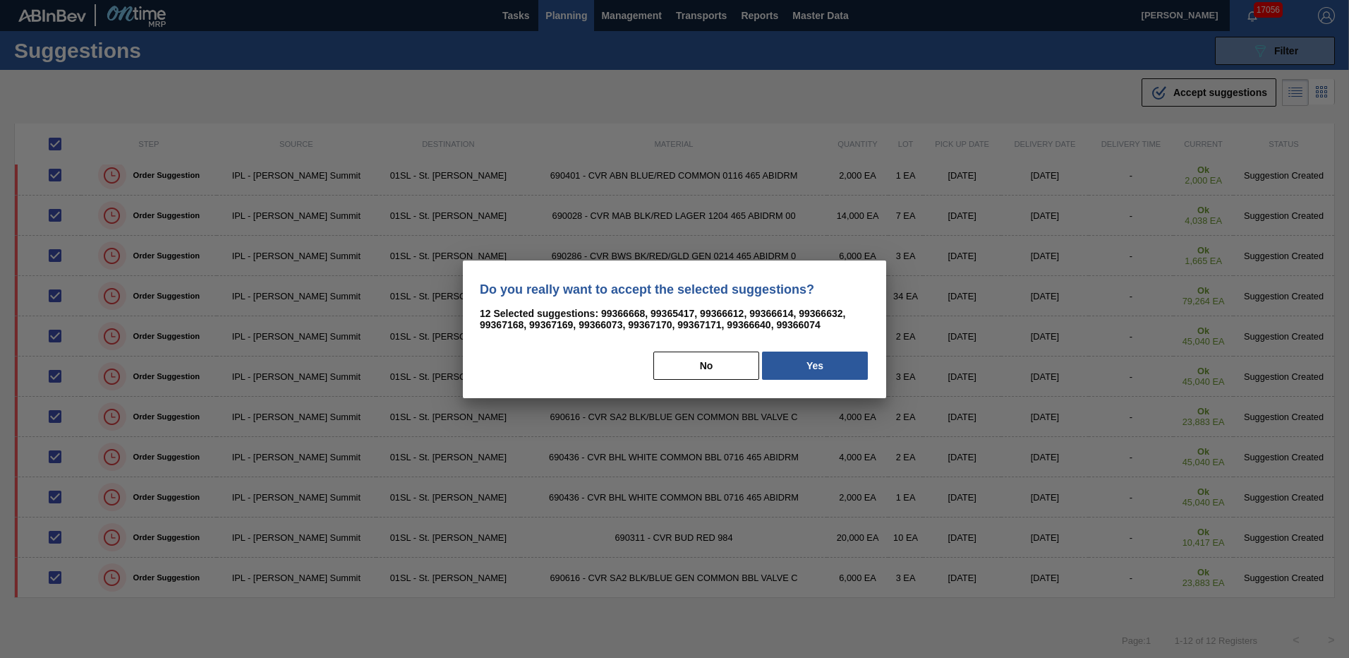
click at [843, 362] on button "Yes" at bounding box center [815, 365] width 106 height 28
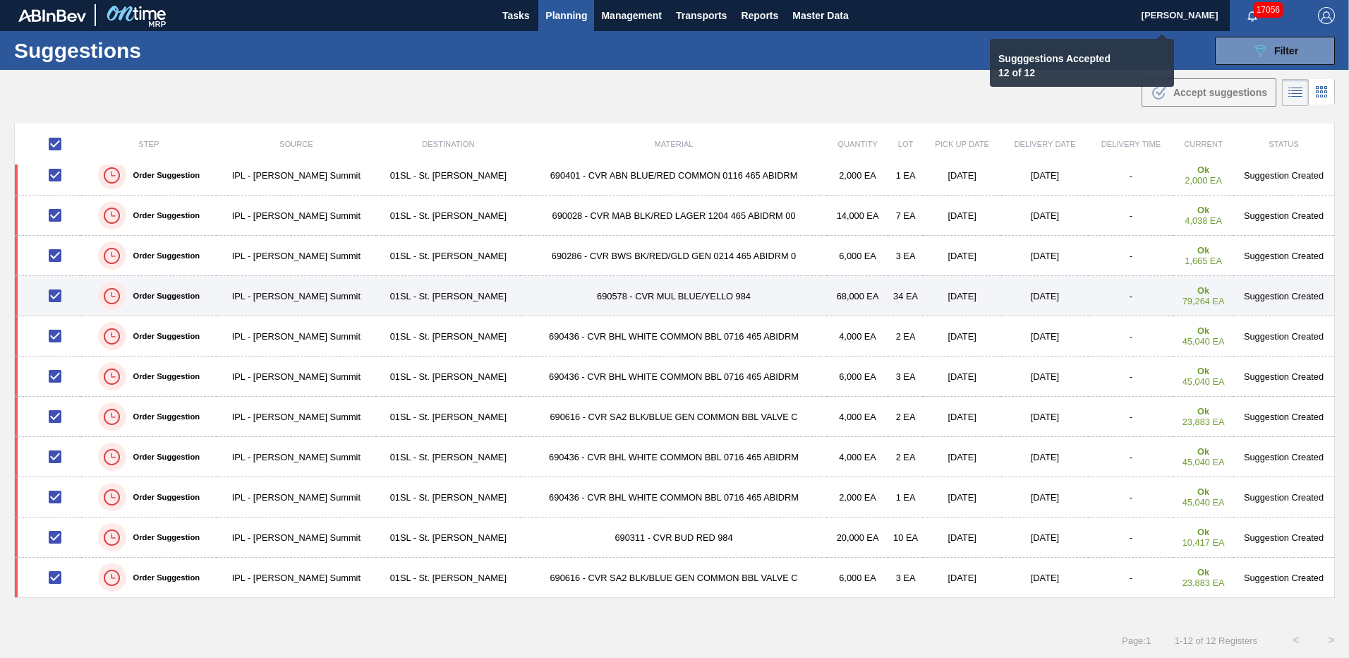
checkbox input "false"
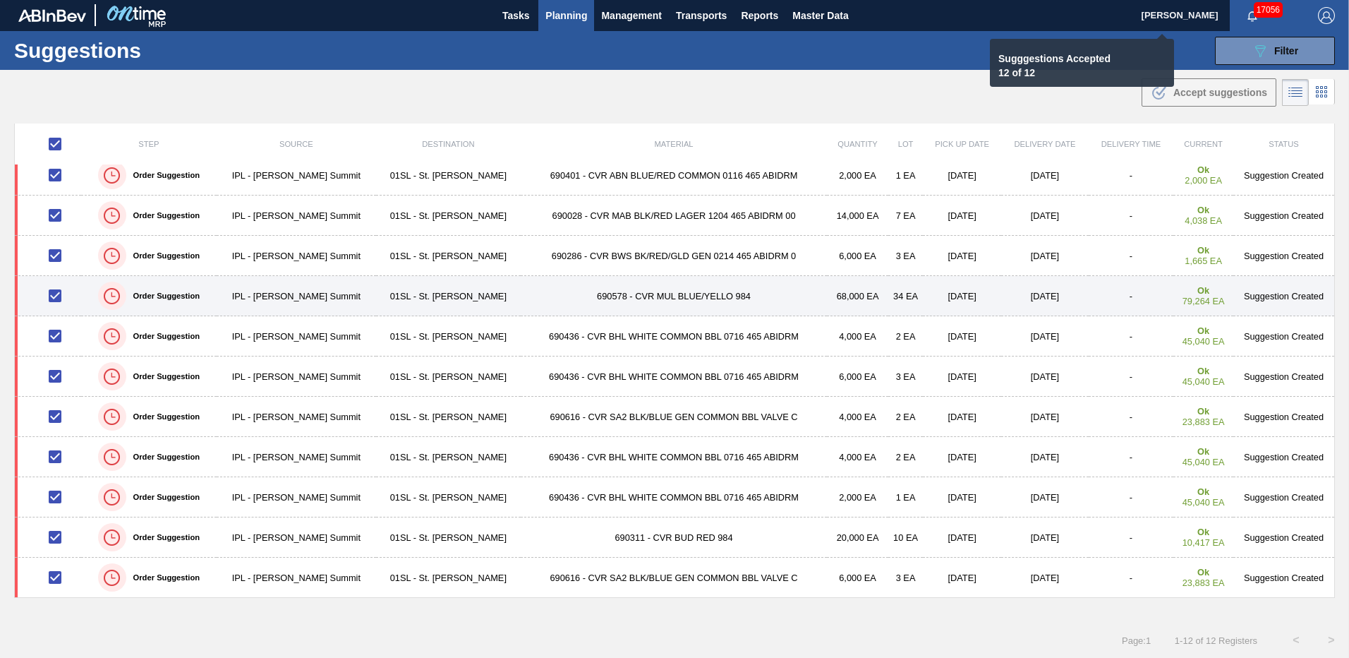
checkbox input "false"
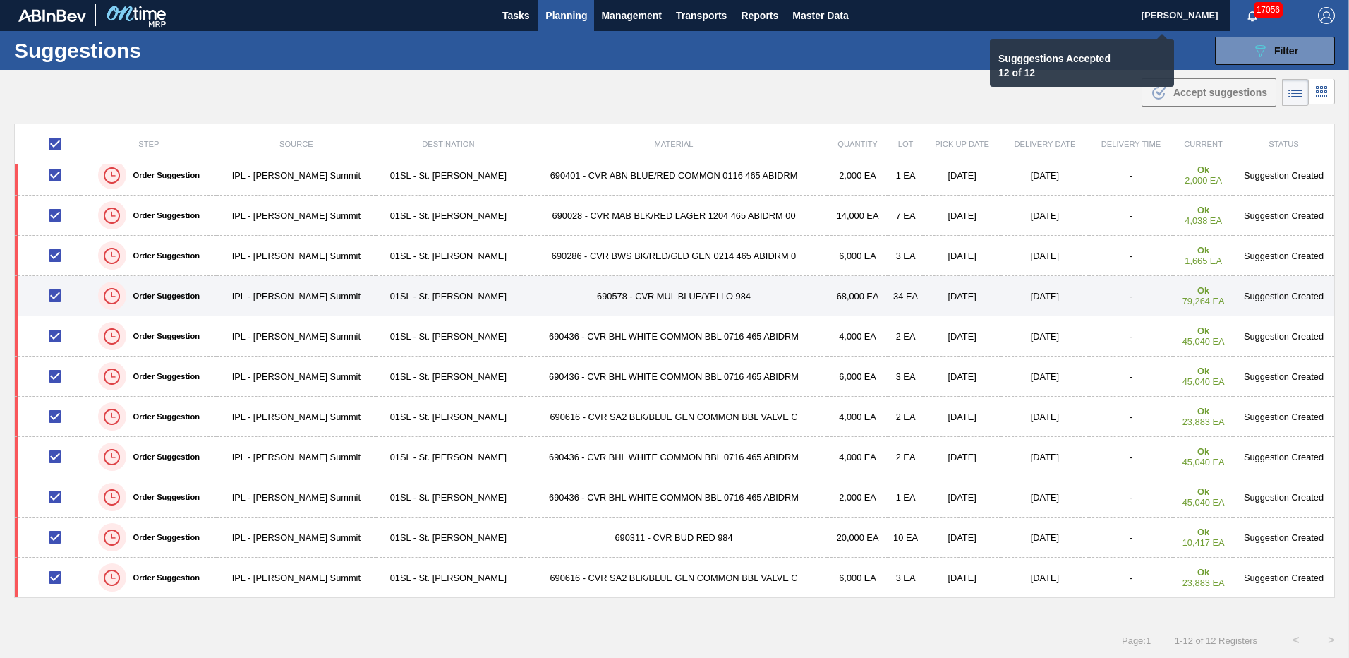
checkbox input "false"
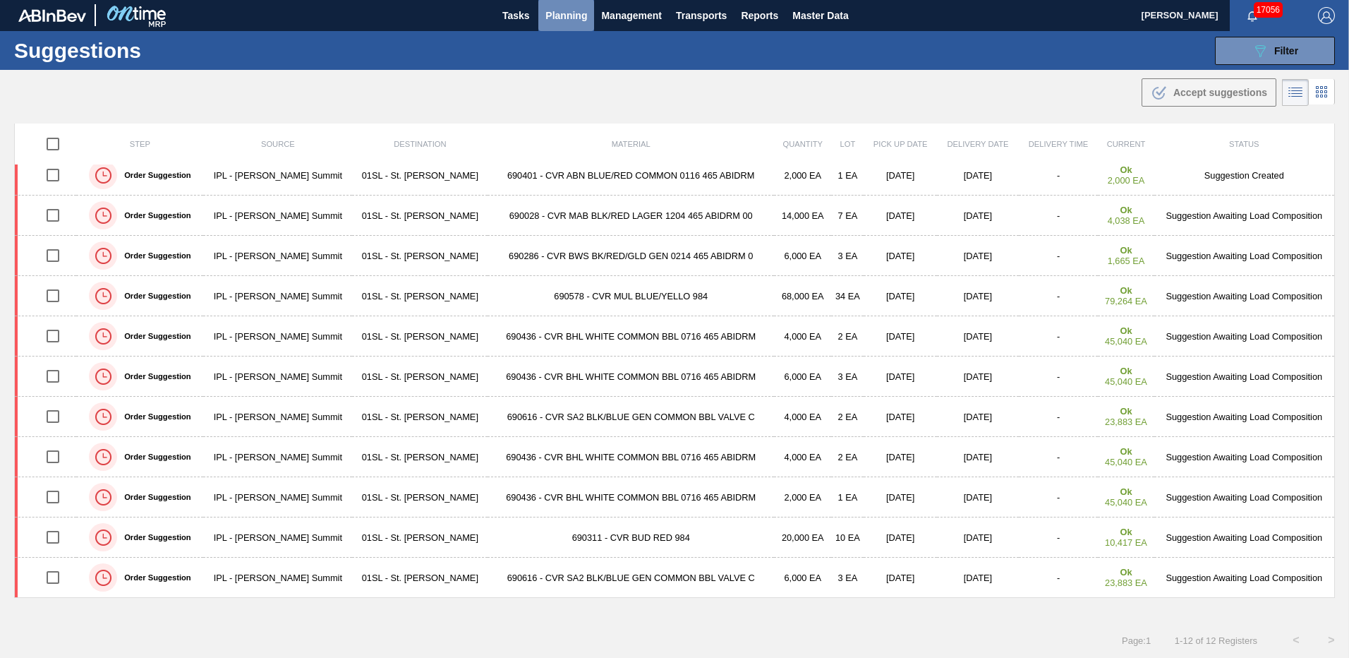
click at [592, 5] on button "Planning" at bounding box center [567, 15] width 56 height 32
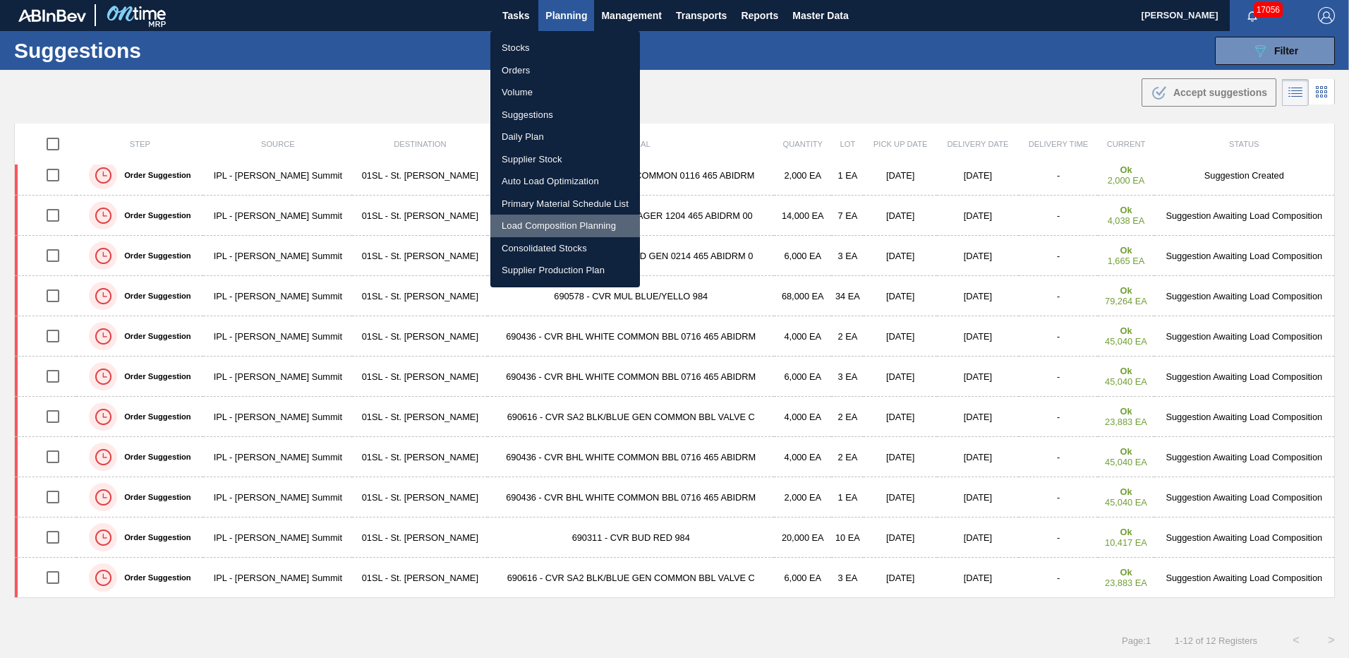
click at [580, 224] on li "Load Composition Planning" at bounding box center [566, 226] width 150 height 23
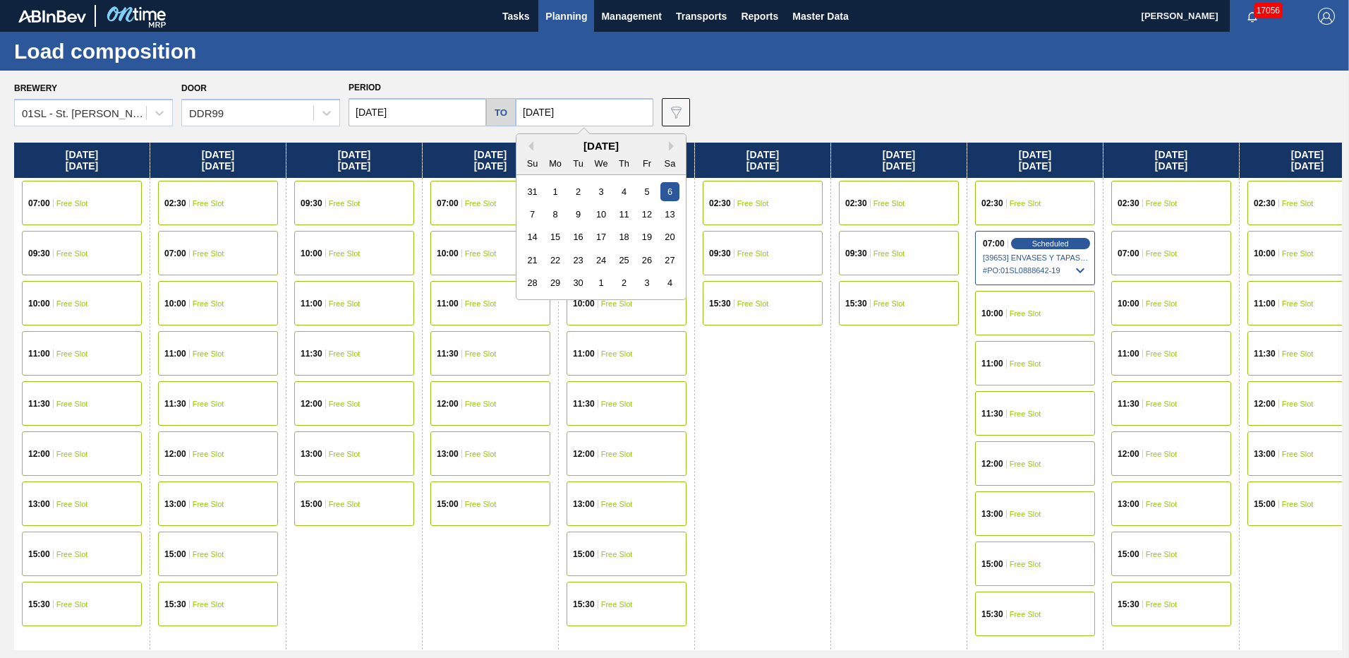
click at [592, 114] on input "[DATE]" at bounding box center [585, 112] width 138 height 28
click at [662, 261] on div "27" at bounding box center [670, 260] width 19 height 19
type input "[DATE]"
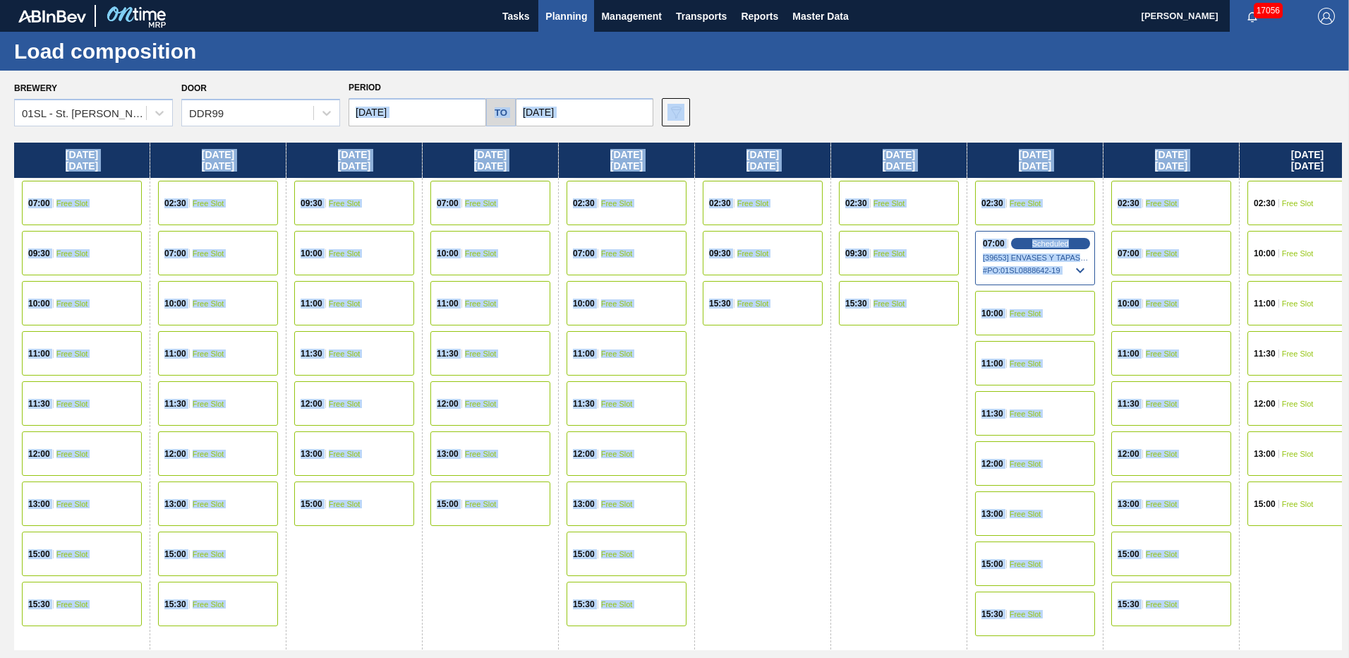
drag, startPoint x: 1244, startPoint y: 138, endPoint x: 394, endPoint y: 97, distance: 850.8
click at [394, 97] on div "Brewery 01SL - [GEOGRAPHIC_DATA][PERSON_NAME] Door DDR99 Period [DATE] to [DATE…" at bounding box center [674, 364] width 1349 height 587
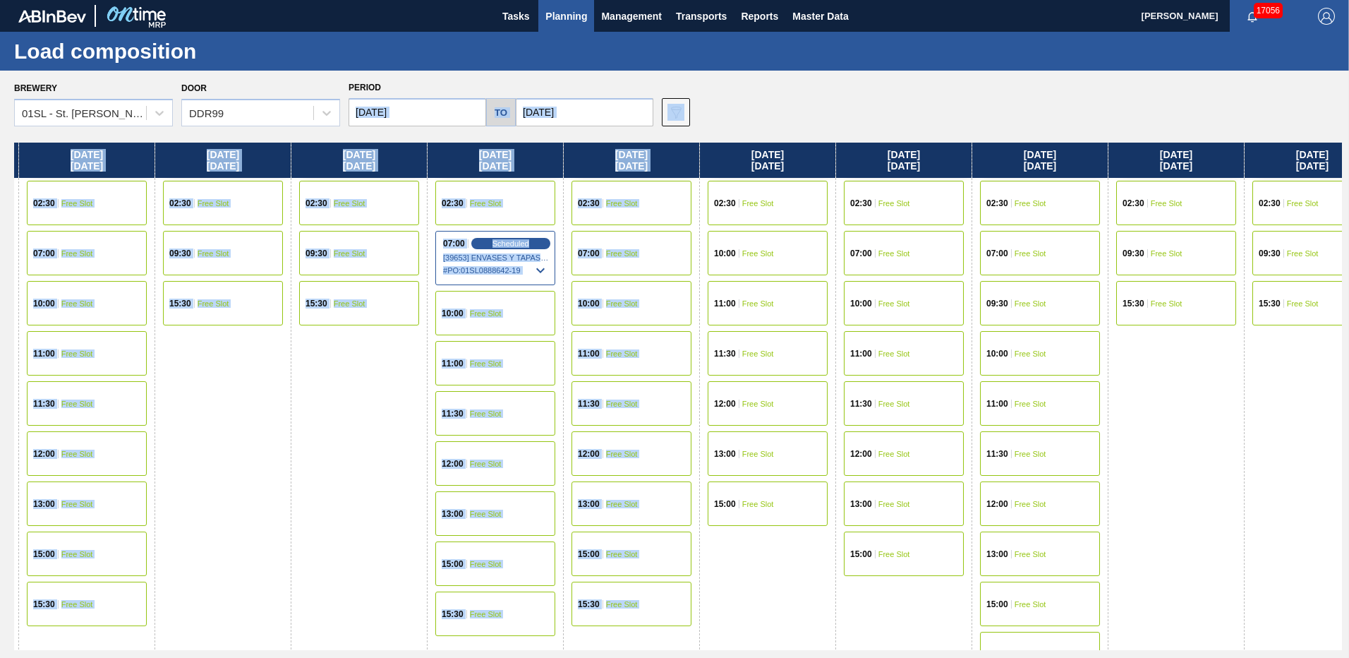
drag, startPoint x: 879, startPoint y: 373, endPoint x: 301, endPoint y: 298, distance: 583.6
click at [301, 298] on div "[DATE] 07:00 Free Slot 09:30 Free Slot 10:00 Free Slot 11:00 Free Slot 11:30 Fr…" at bounding box center [678, 396] width 1328 height 507
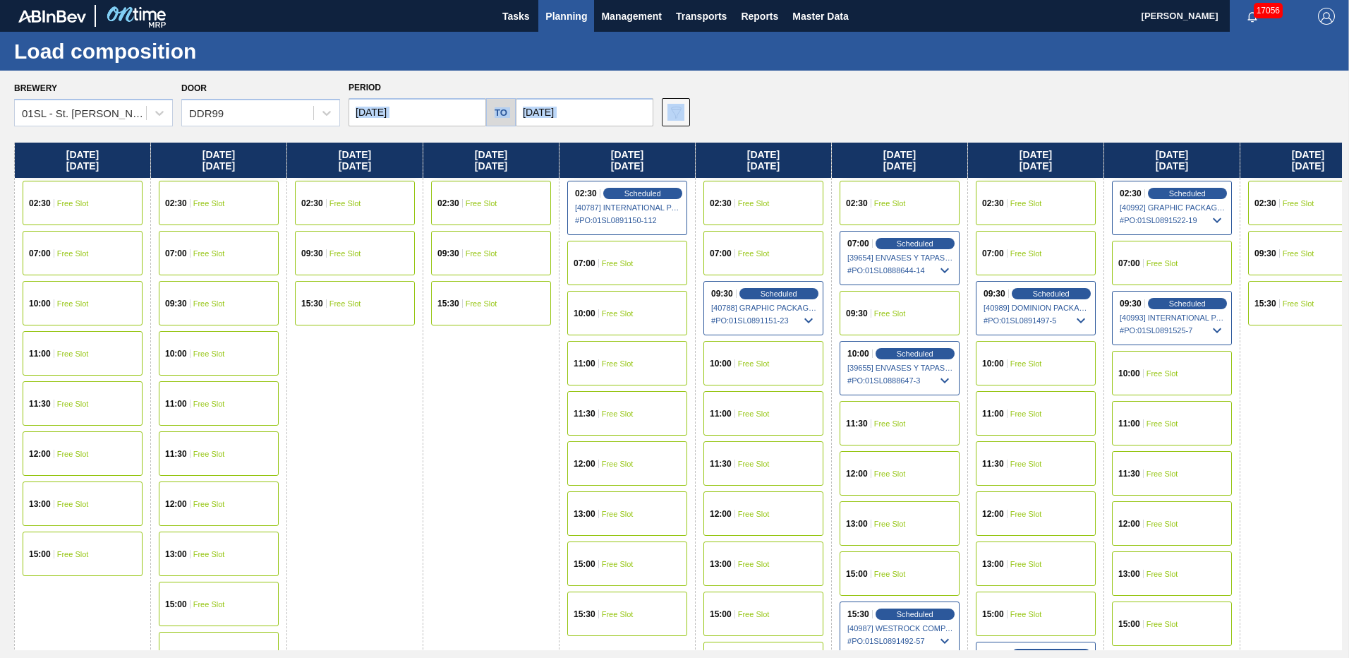
drag, startPoint x: 1235, startPoint y: 419, endPoint x: 414, endPoint y: 327, distance: 826.6
click at [414, 327] on div "[DATE] 07:00 Free Slot 09:30 Free Slot 10:00 Free Slot 11:00 Free Slot 11:30 Fr…" at bounding box center [678, 396] width 1328 height 507
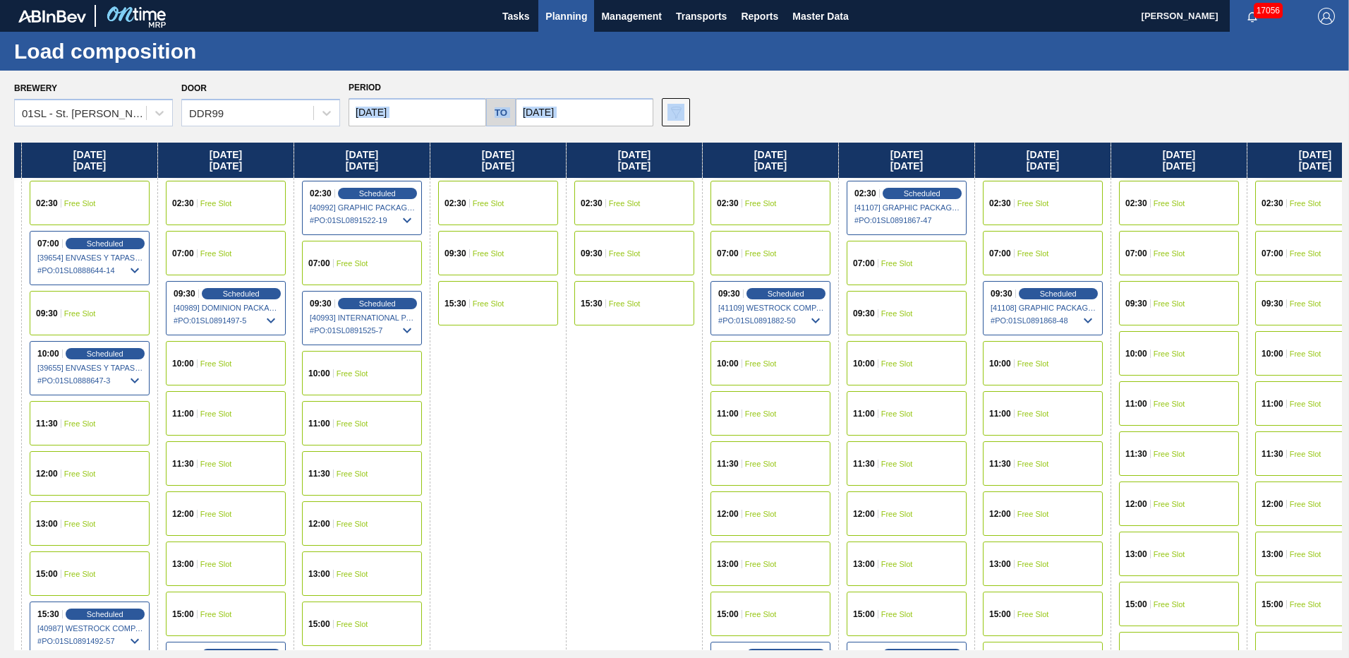
drag, startPoint x: 1266, startPoint y: 367, endPoint x: 455, endPoint y: 293, distance: 814.3
click at [455, 293] on div "[DATE] 07:00 Free Slot 09:30 Free Slot 10:00 Free Slot 11:00 Free Slot 11:30 Fr…" at bounding box center [678, 396] width 1328 height 507
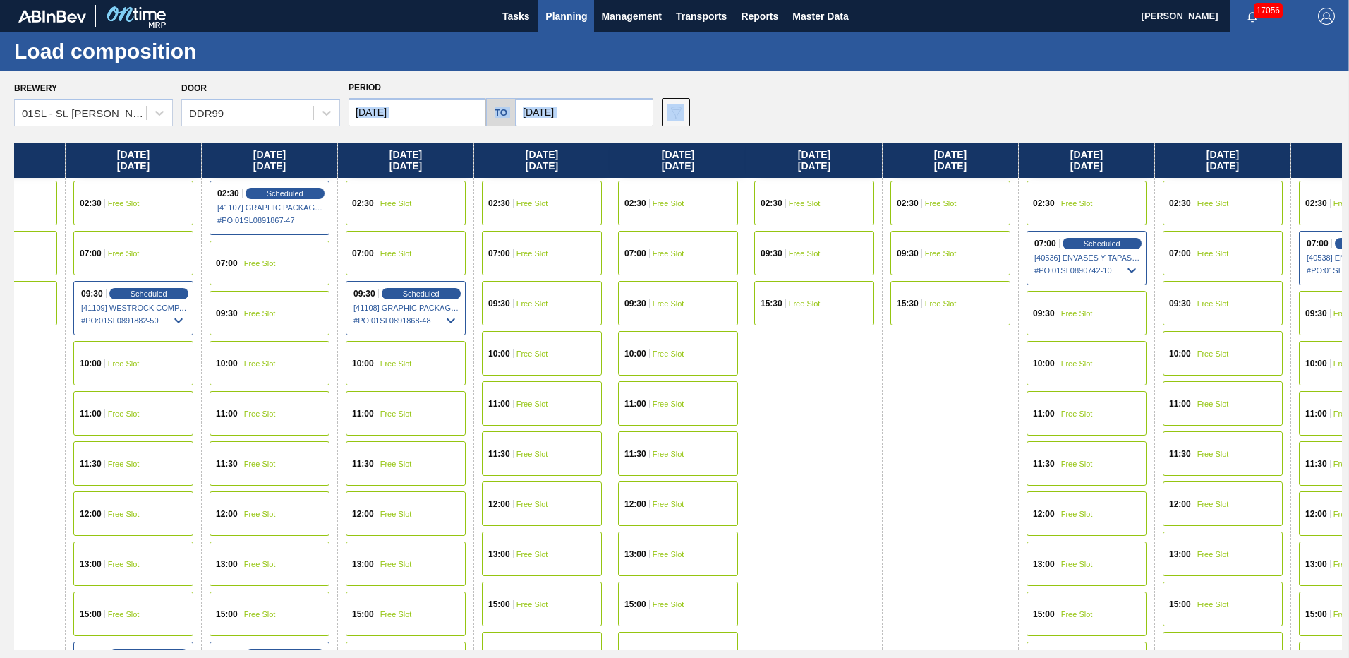
drag, startPoint x: 1122, startPoint y: 360, endPoint x: 466, endPoint y: 311, distance: 658.3
click at [466, 311] on div "[DATE] 07:00 Free Slot 09:30 Free Slot 10:00 Free Slot 11:00 Free Slot 11:30 Fr…" at bounding box center [678, 396] width 1328 height 507
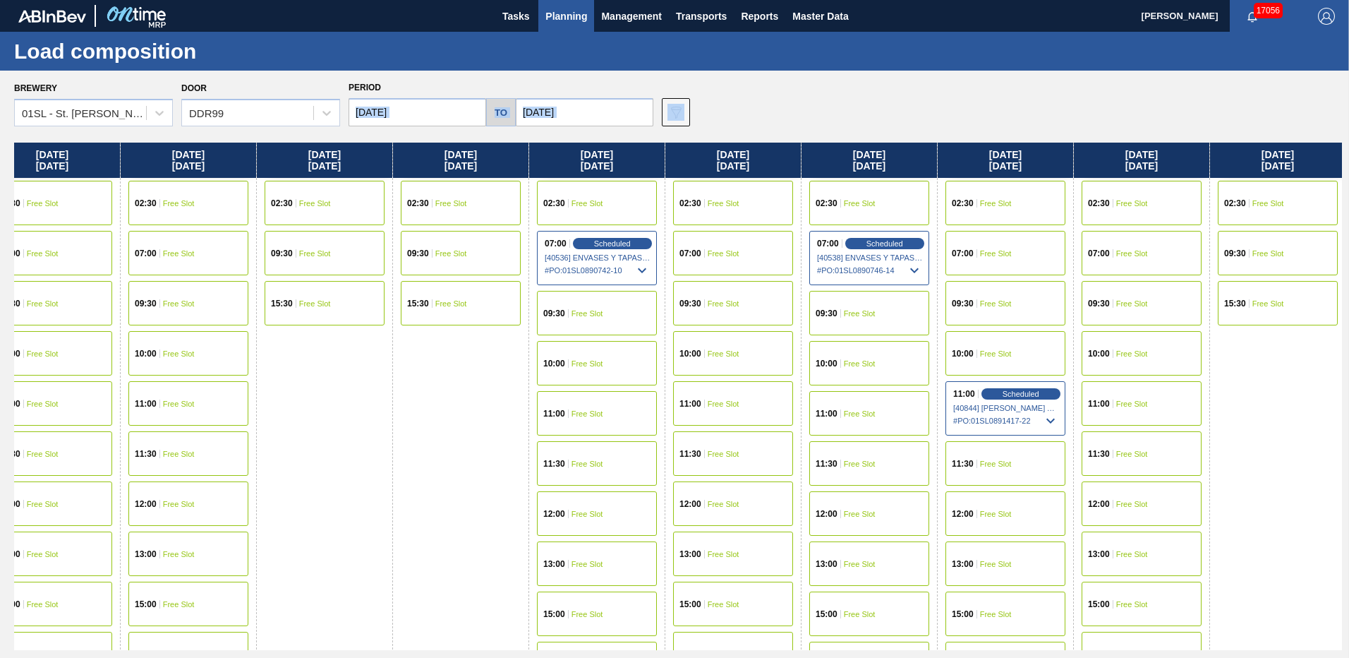
drag, startPoint x: 1093, startPoint y: 368, endPoint x: 580, endPoint y: 302, distance: 517.3
click at [580, 302] on div "[DATE] 07:00 Free Slot 09:30 Free Slot 10:00 Free Slot 11:00 Free Slot 11:30 Fr…" at bounding box center [678, 396] width 1328 height 507
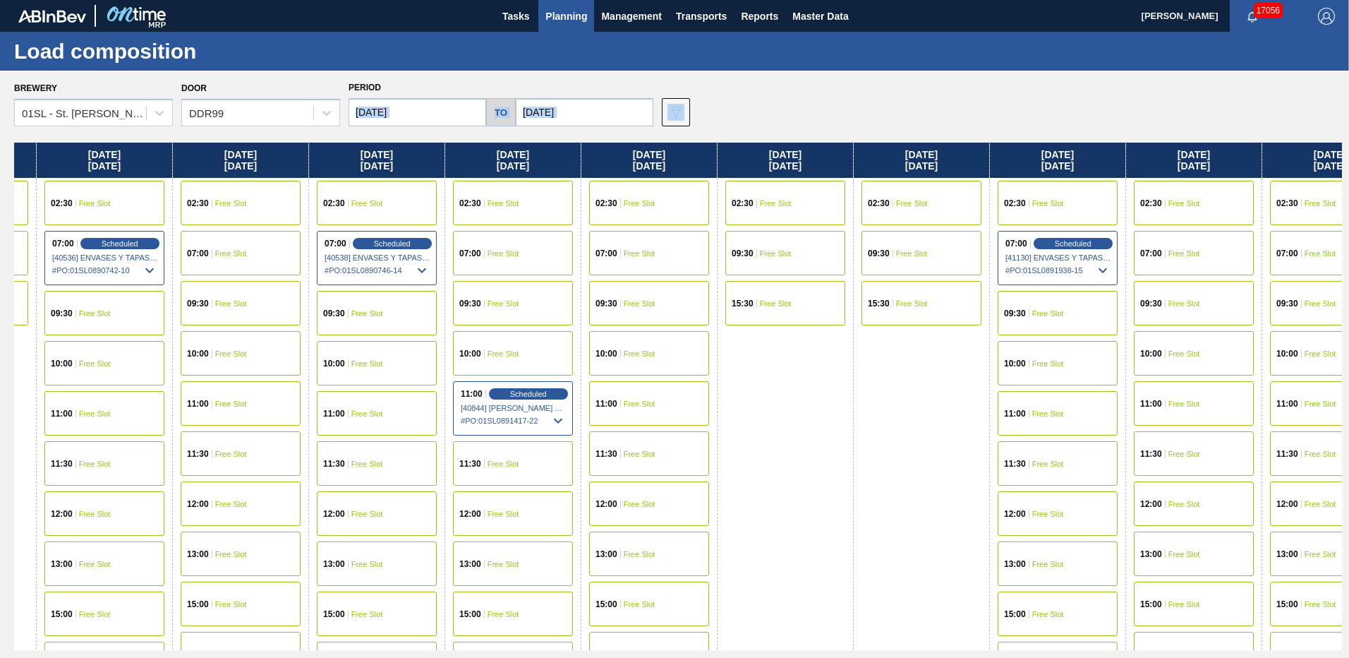
drag, startPoint x: 961, startPoint y: 330, endPoint x: 551, endPoint y: 302, distance: 411.7
click at [551, 302] on div "[DATE] 07:00 Free Slot 09:30 Free Slot 10:00 Free Slot 11:00 Free Slot 11:30 Fr…" at bounding box center [678, 396] width 1328 height 507
click at [532, 315] on div "[DATE] 07:00 Free Slot 09:30 Free Slot 10:00 Free Slot 11:00 Free Slot 11:30 Fr…" at bounding box center [678, 396] width 1328 height 507
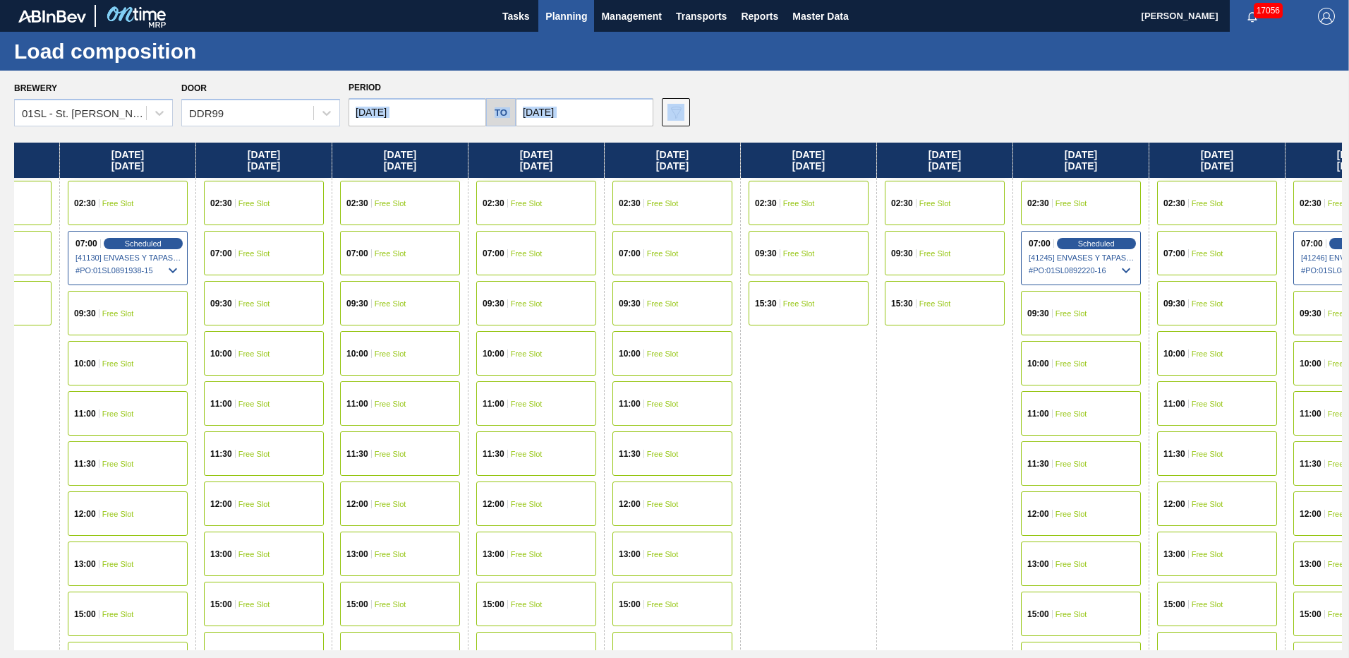
drag, startPoint x: 1074, startPoint y: 376, endPoint x: 573, endPoint y: 319, distance: 503.7
click at [569, 320] on div "[DATE] 07:00 Free Slot 09:30 Free Slot 10:00 Free Slot 11:00 Free Slot 11:30 Fr…" at bounding box center [678, 396] width 1328 height 507
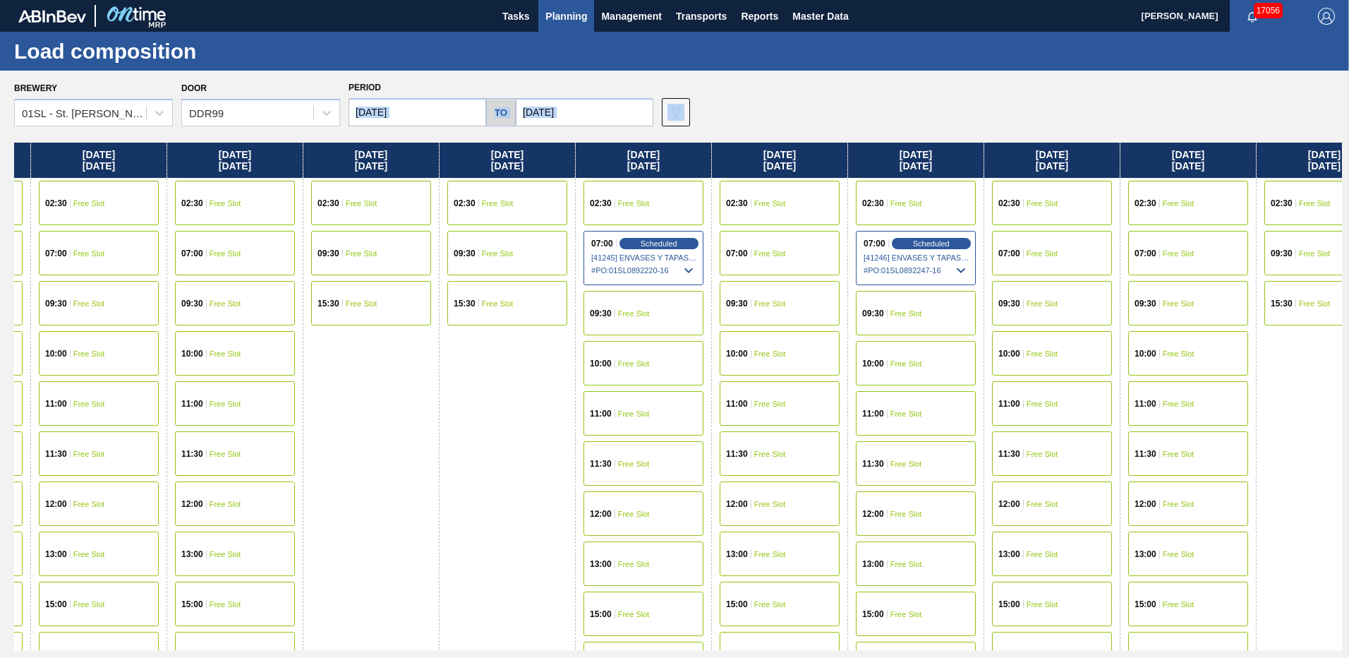
drag, startPoint x: 997, startPoint y: 349, endPoint x: 541, endPoint y: 301, distance: 458.4
click at [539, 301] on div "[DATE] 07:00 Free Slot 09:30 Free Slot 10:00 Free Slot 11:00 Free Slot 11:30 Fr…" at bounding box center [678, 396] width 1328 height 507
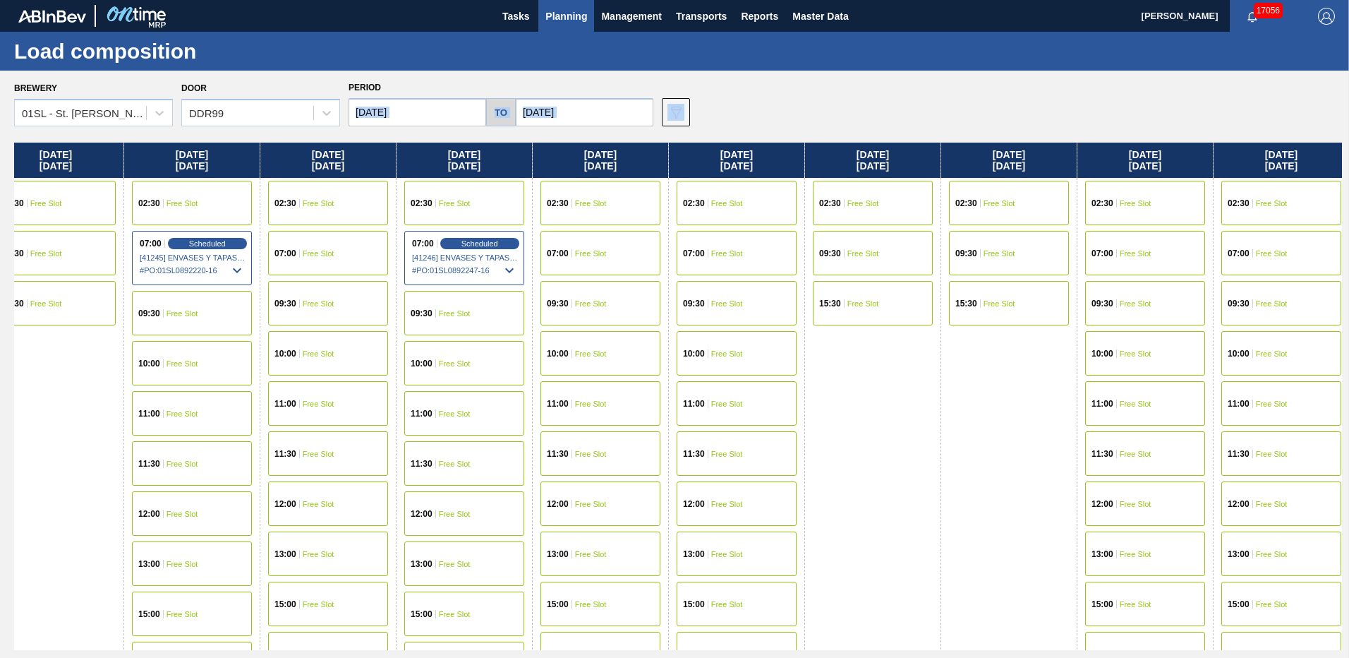
drag, startPoint x: 1035, startPoint y: 337, endPoint x: 612, endPoint y: 306, distance: 423.9
click at [584, 309] on div "[DATE] 07:00 Free Slot 09:30 Free Slot 10:00 Free Slot 11:00 Free Slot 11:30 Fr…" at bounding box center [678, 396] width 1328 height 507
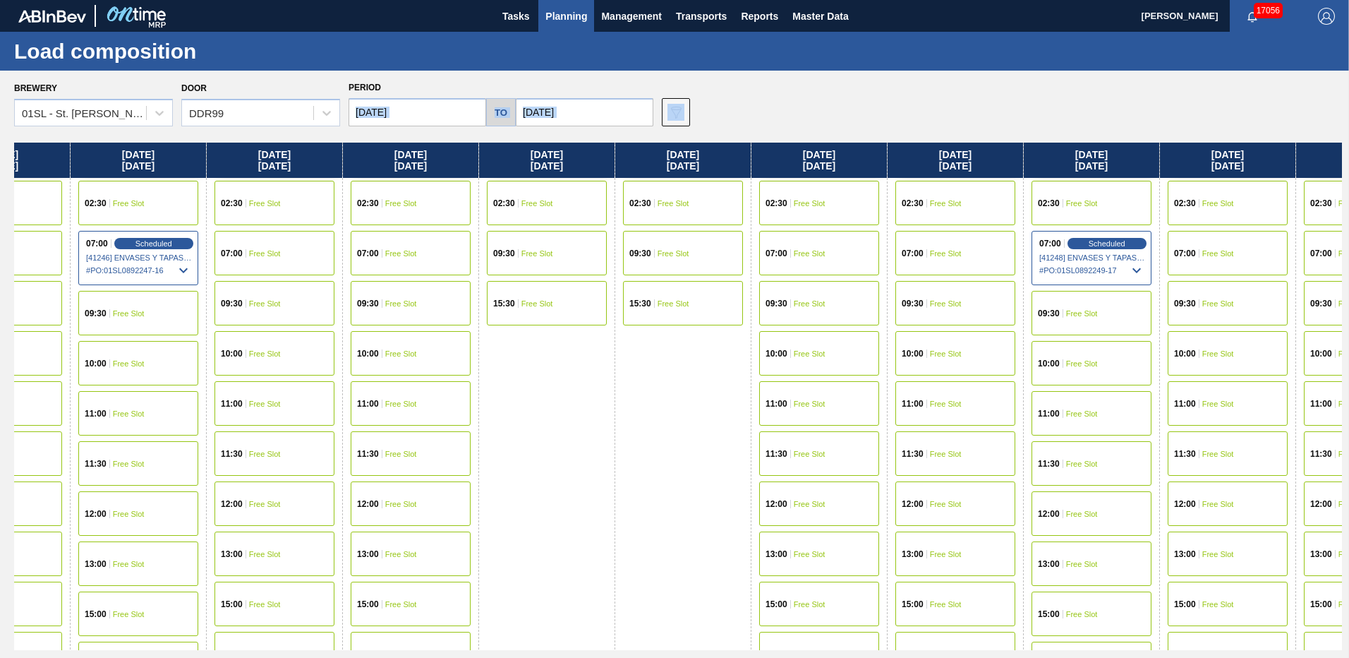
scroll to position [0, 6023]
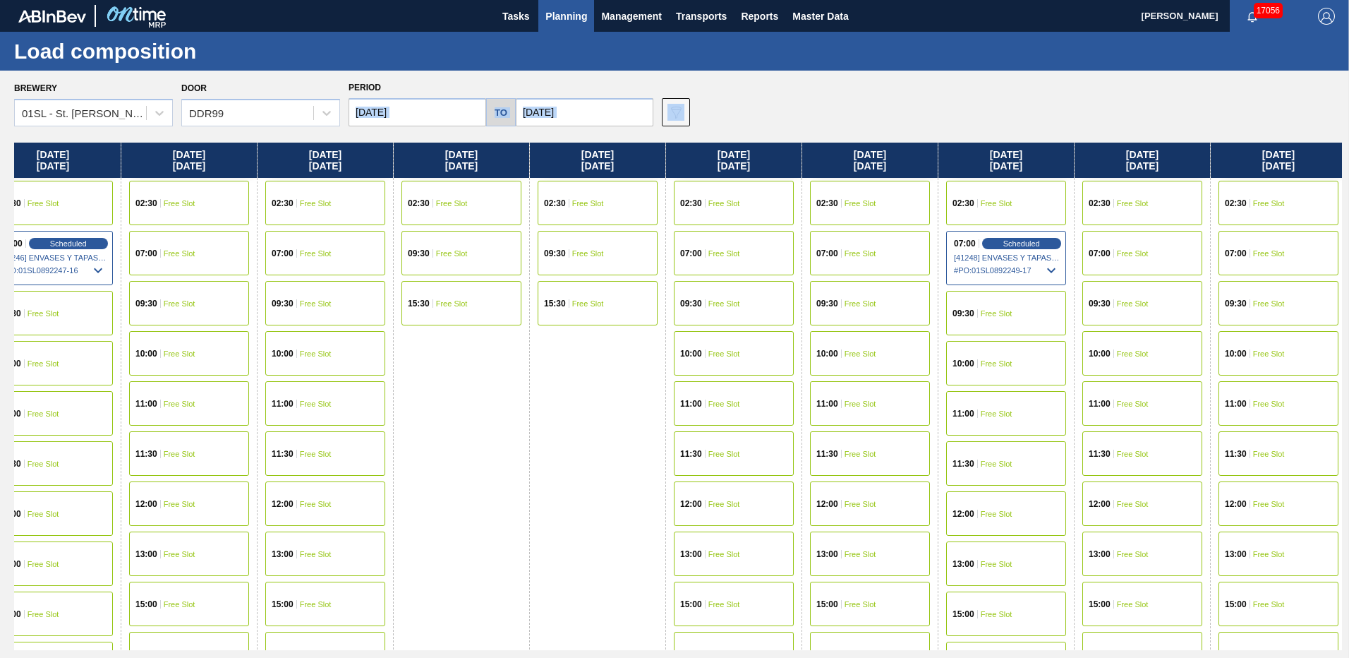
drag, startPoint x: 1031, startPoint y: 339, endPoint x: 611, endPoint y: 318, distance: 420.5
click at [611, 318] on div "[DATE] 07:00 Free Slot 09:30 Free Slot 10:00 Free Slot 11:00 Free Slot 11:30 Fr…" at bounding box center [678, 396] width 1328 height 507
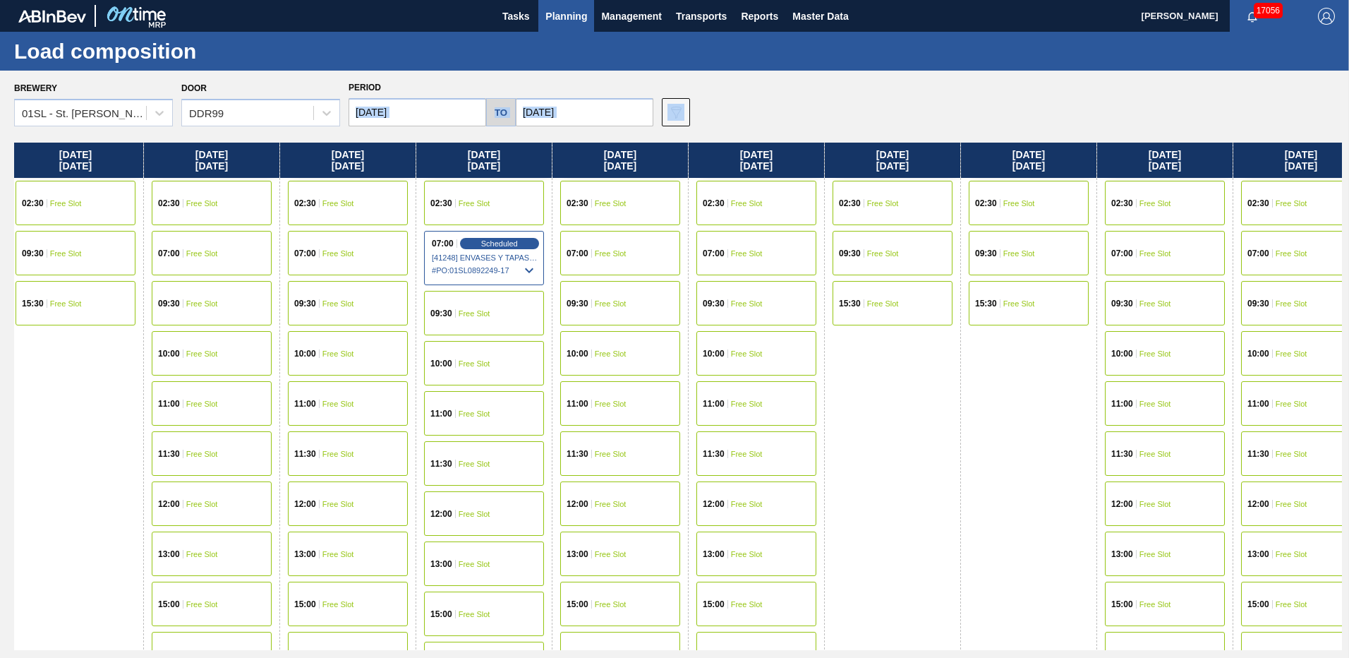
drag, startPoint x: 1155, startPoint y: 347, endPoint x: 632, endPoint y: 320, distance: 522.9
click at [632, 320] on div "[DATE] 07:00 Free Slot 09:30 Free Slot 10:00 Free Slot 11:00 Free Slot 11:30 Fr…" at bounding box center [678, 396] width 1328 height 507
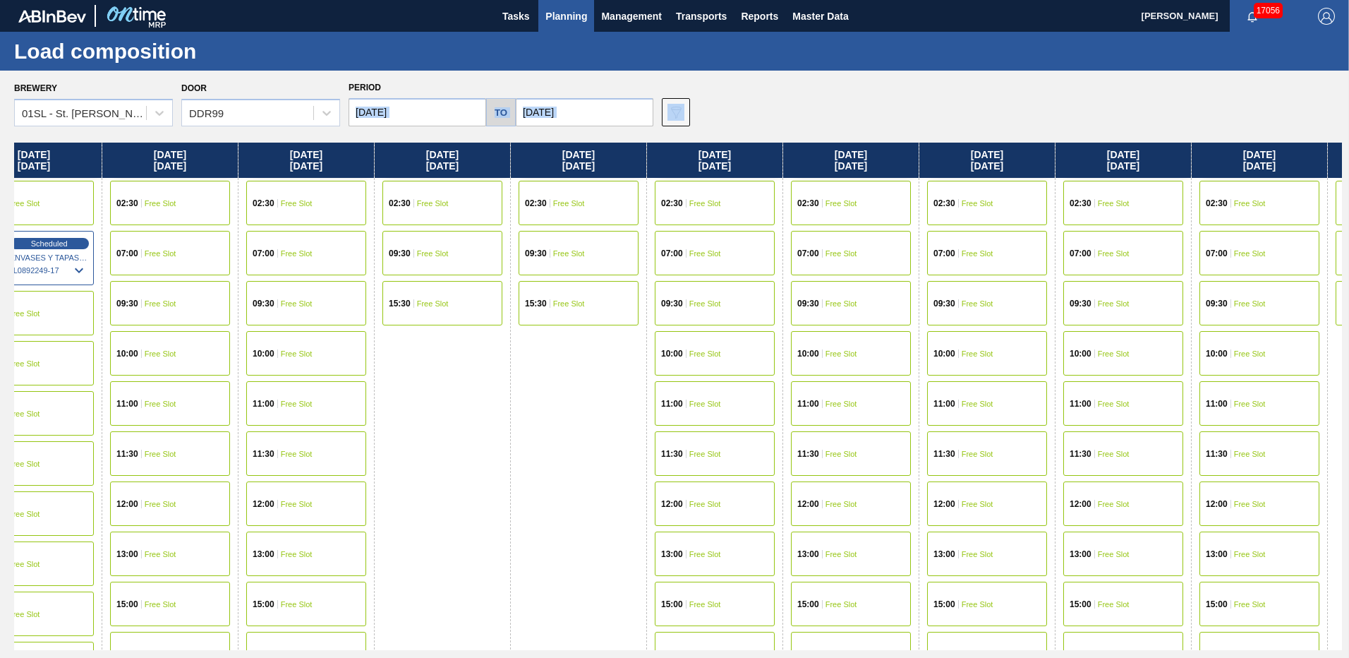
drag, startPoint x: 1056, startPoint y: 364, endPoint x: 577, endPoint y: 318, distance: 481.5
click at [577, 318] on div "[DATE] 07:00 Free Slot 09:30 Free Slot 10:00 Free Slot 11:00 Free Slot 11:30 Fr…" at bounding box center [678, 396] width 1328 height 507
click at [958, 344] on div "10:00 Free Slot" at bounding box center [987, 353] width 120 height 44
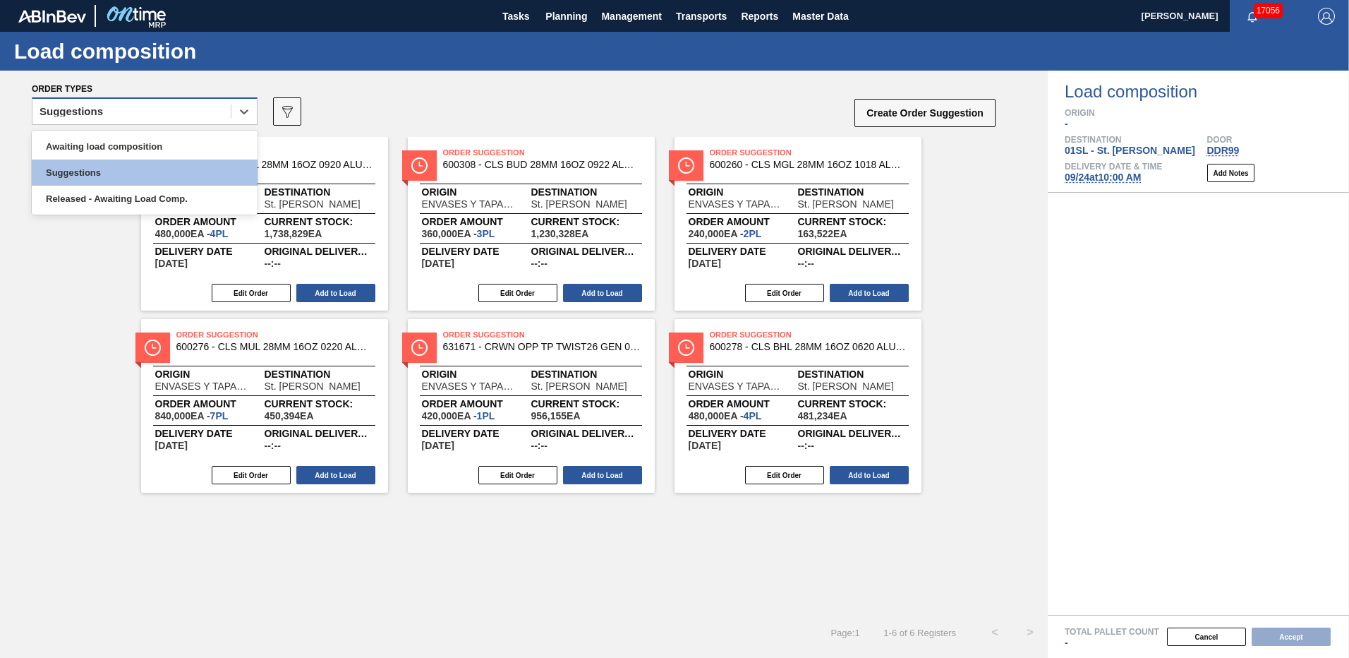
click at [229, 112] on div "Suggestions" at bounding box center [131, 112] width 198 height 20
click at [162, 144] on div "Awaiting load composition" at bounding box center [145, 146] width 226 height 26
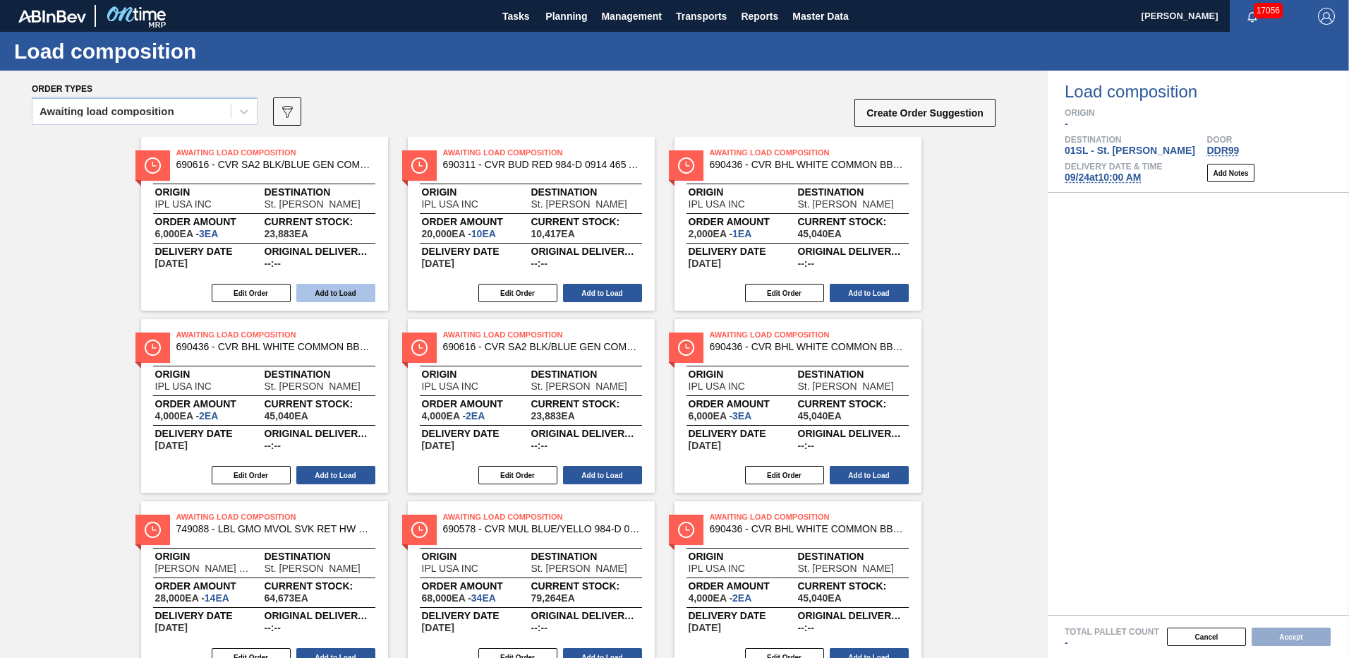
click at [337, 287] on button "Add to Load" at bounding box center [335, 293] width 79 height 18
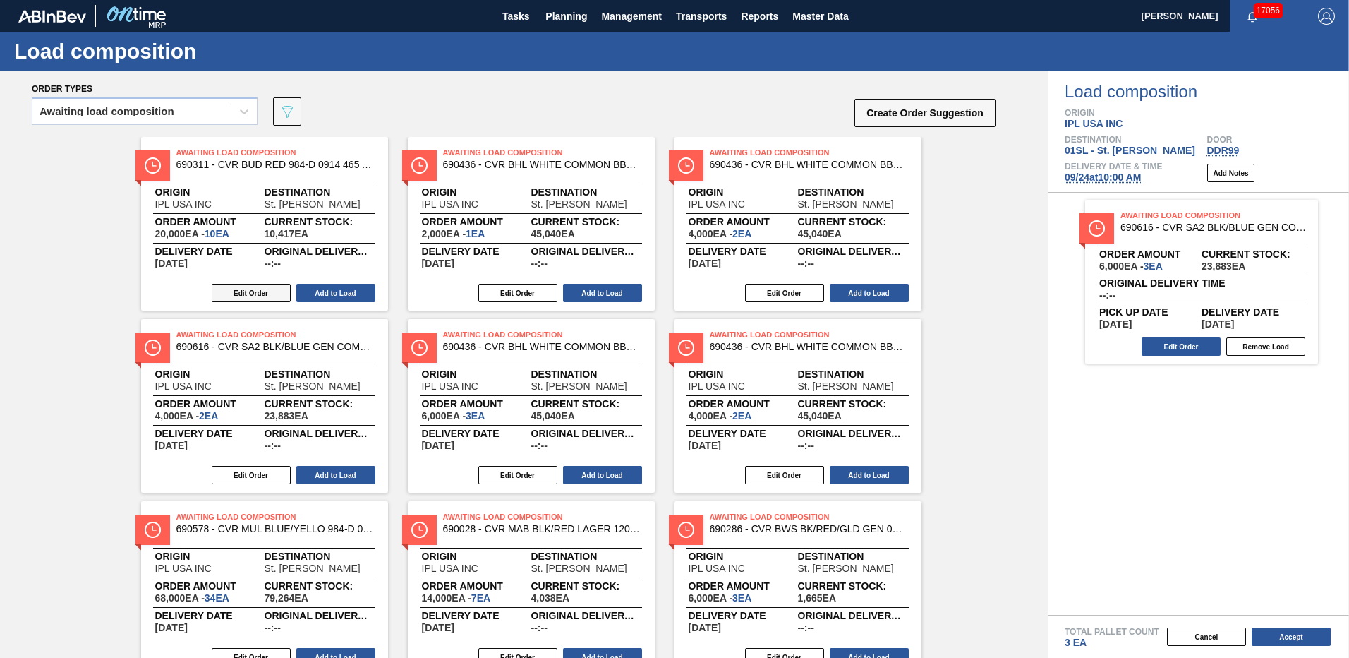
click at [231, 287] on button "Edit Order" at bounding box center [251, 293] width 79 height 18
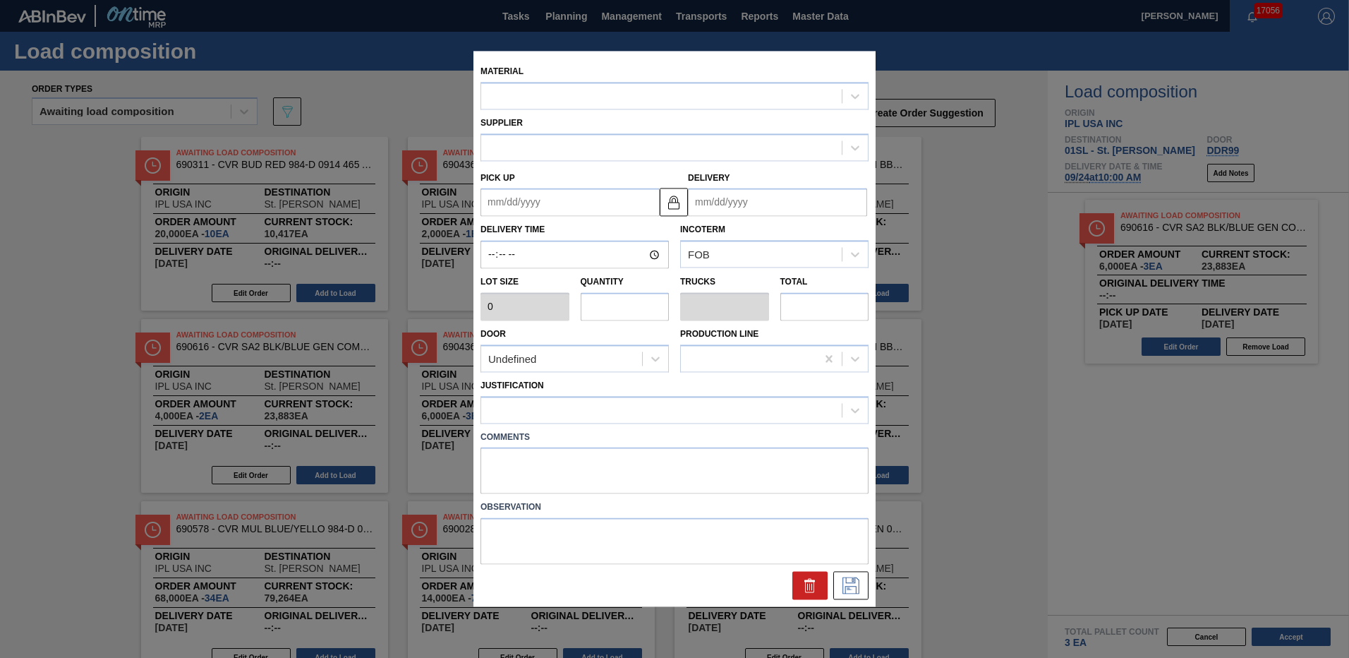
type input "2,000"
type input "10"
type input "0.357"
type input "20,000"
type up "[DATE]"
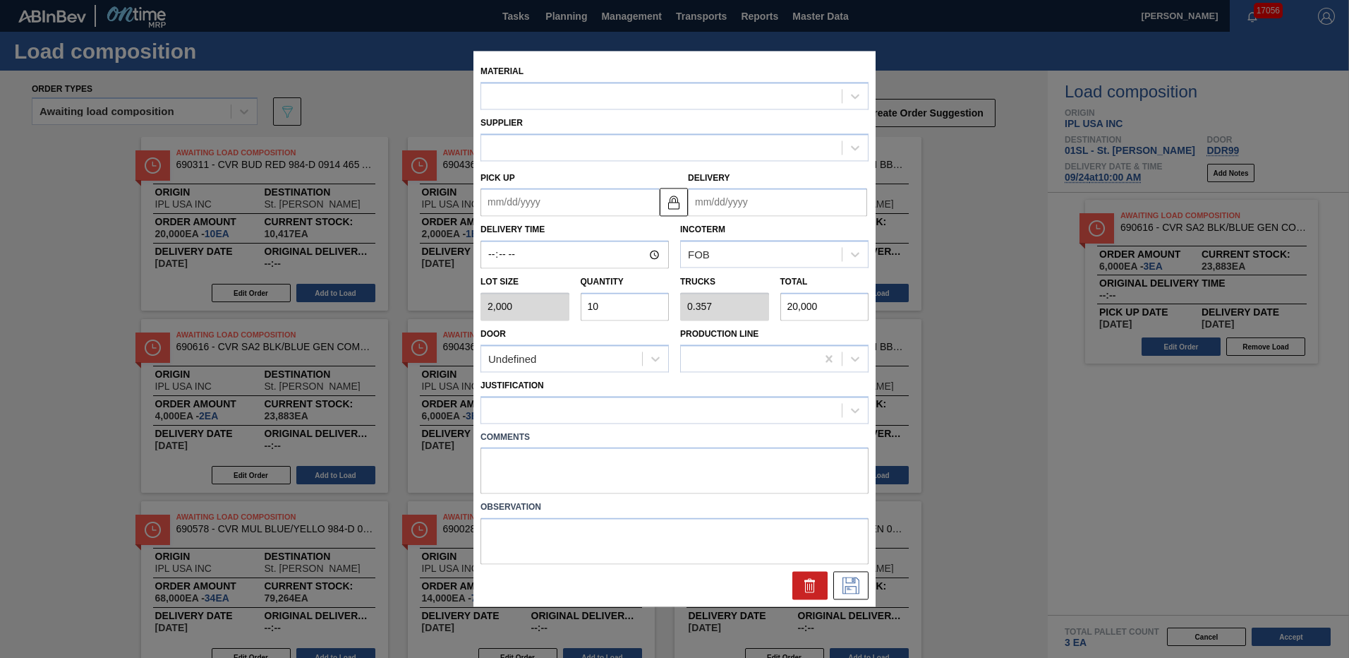
type input "[DATE]"
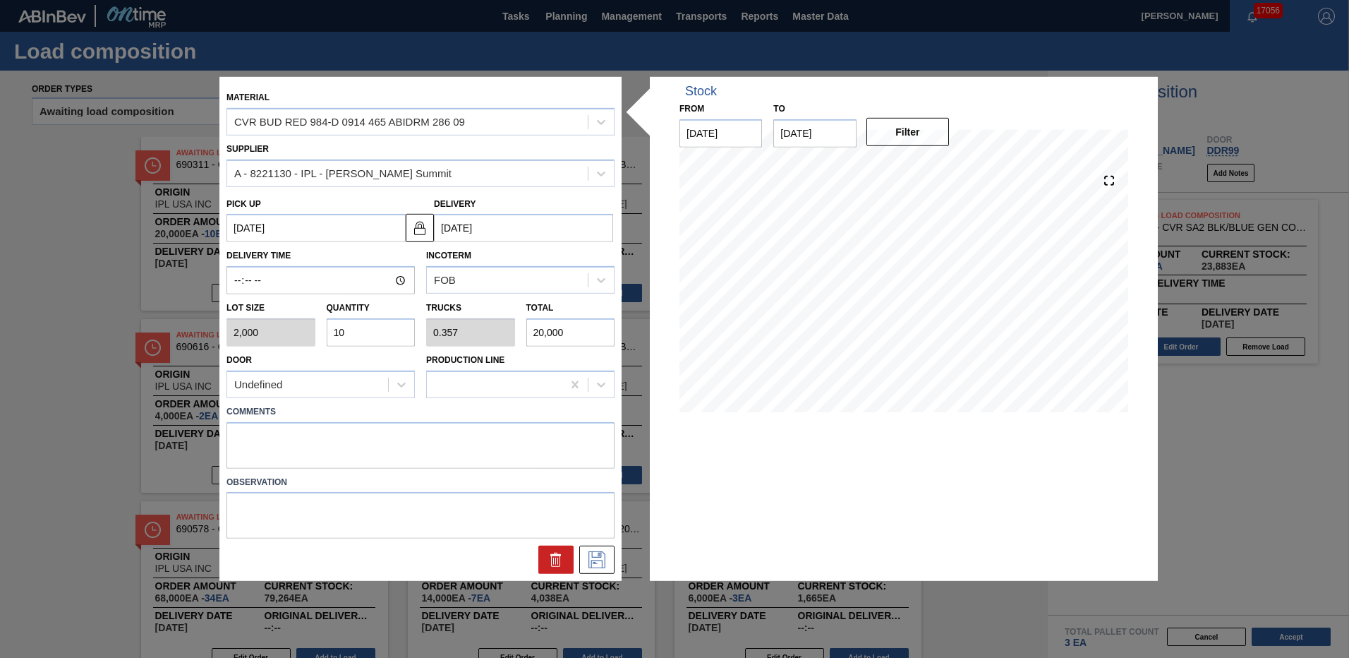
drag, startPoint x: 364, startPoint y: 335, endPoint x: 226, endPoint y: 311, distance: 140.4
click at [248, 317] on div "Lot size 2,000 Quantity 10 Trucks 0.357 Total 20,000" at bounding box center [420, 320] width 399 height 52
type input "5"
type input "0.179"
type input "10,000"
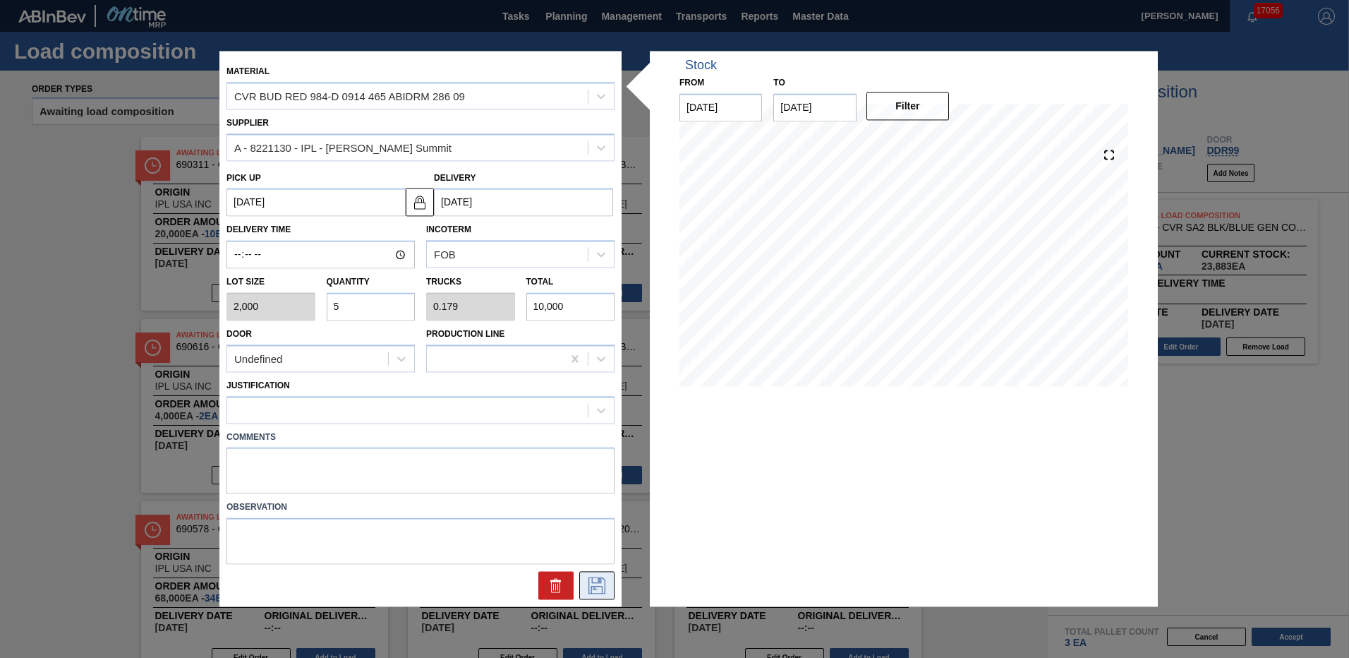
type input "5"
click at [599, 588] on icon at bounding box center [597, 585] width 23 height 17
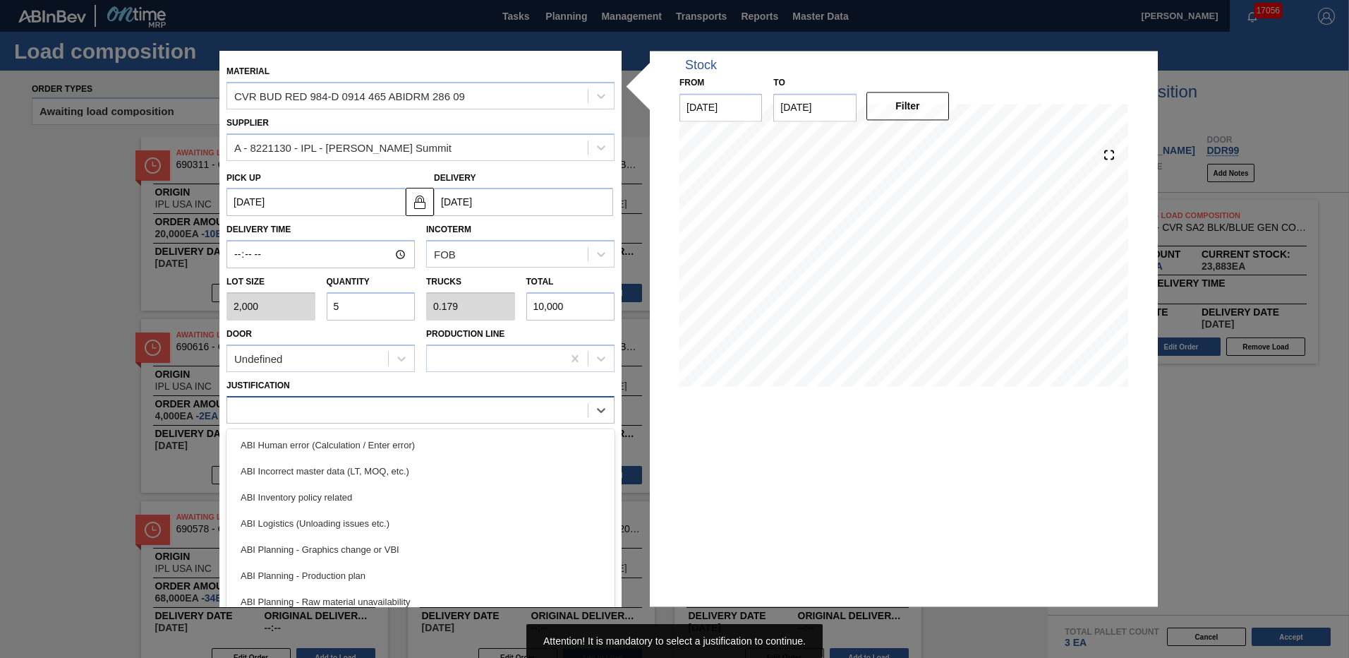
click at [547, 407] on div at bounding box center [407, 409] width 361 height 20
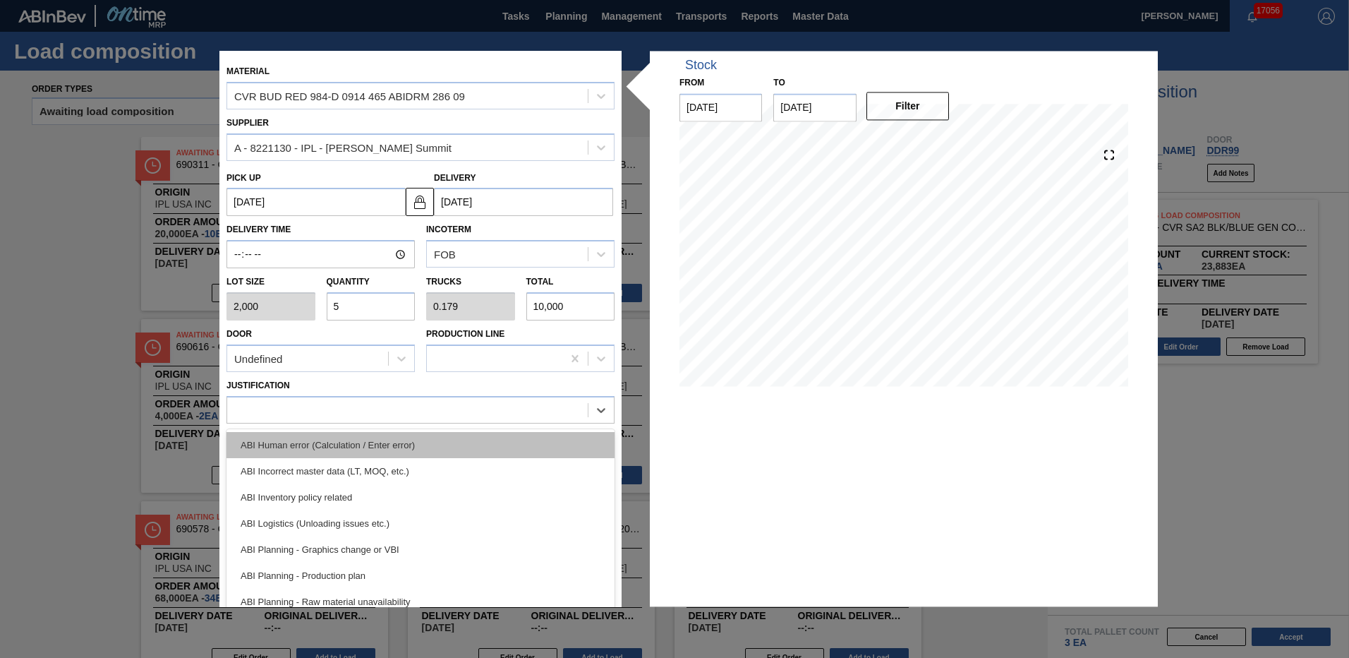
click at [513, 445] on div "ABI Human error (Calculation / Enter error)" at bounding box center [421, 445] width 388 height 26
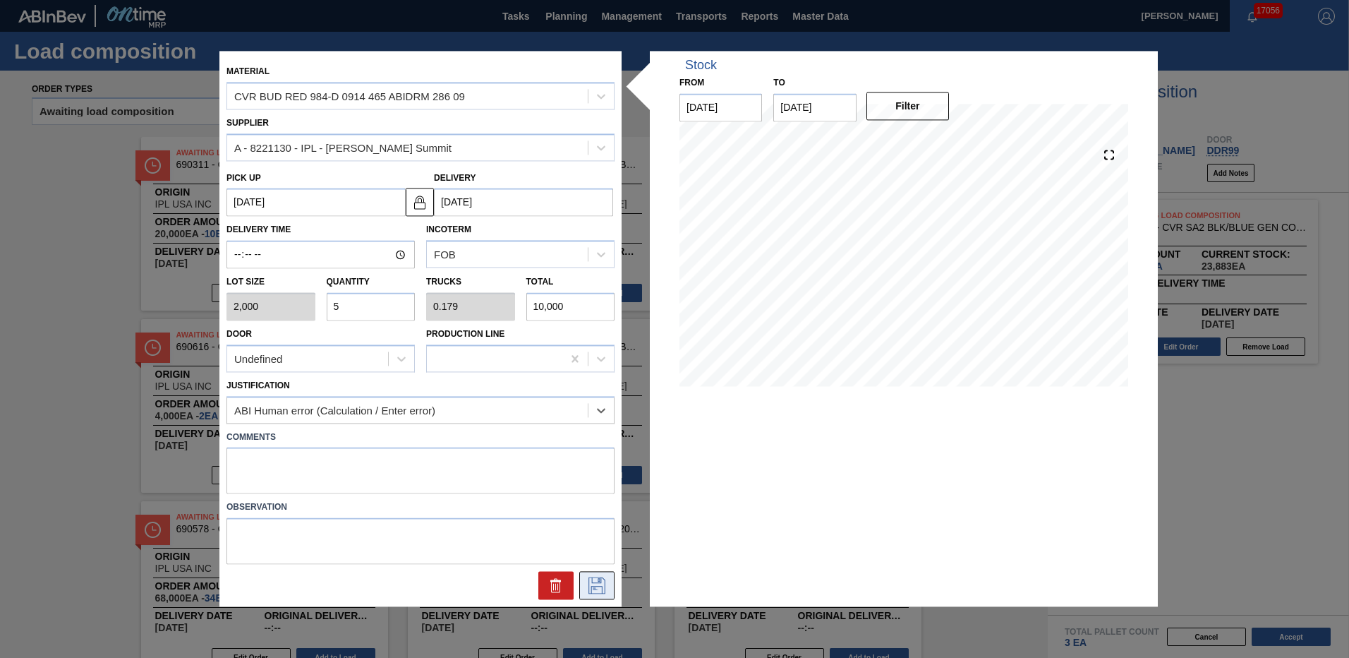
click at [588, 591] on icon at bounding box center [597, 585] width 23 height 17
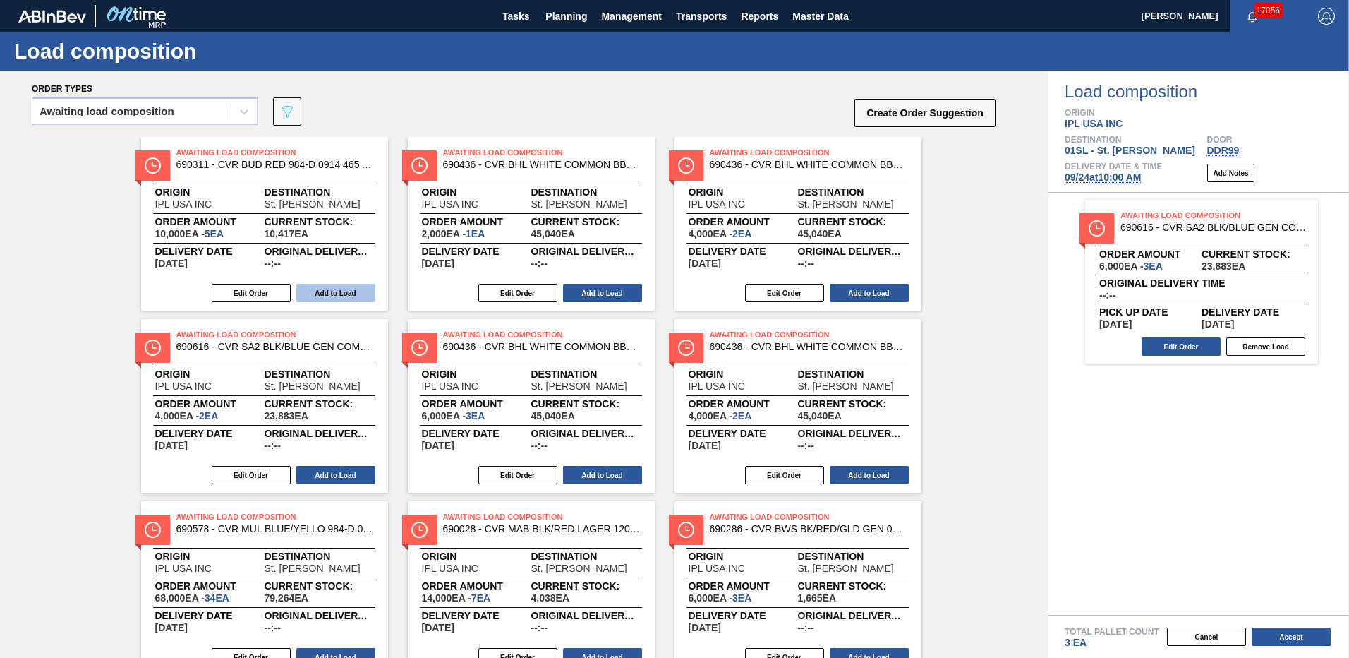
click at [317, 298] on button "Add to Load" at bounding box center [335, 293] width 79 height 18
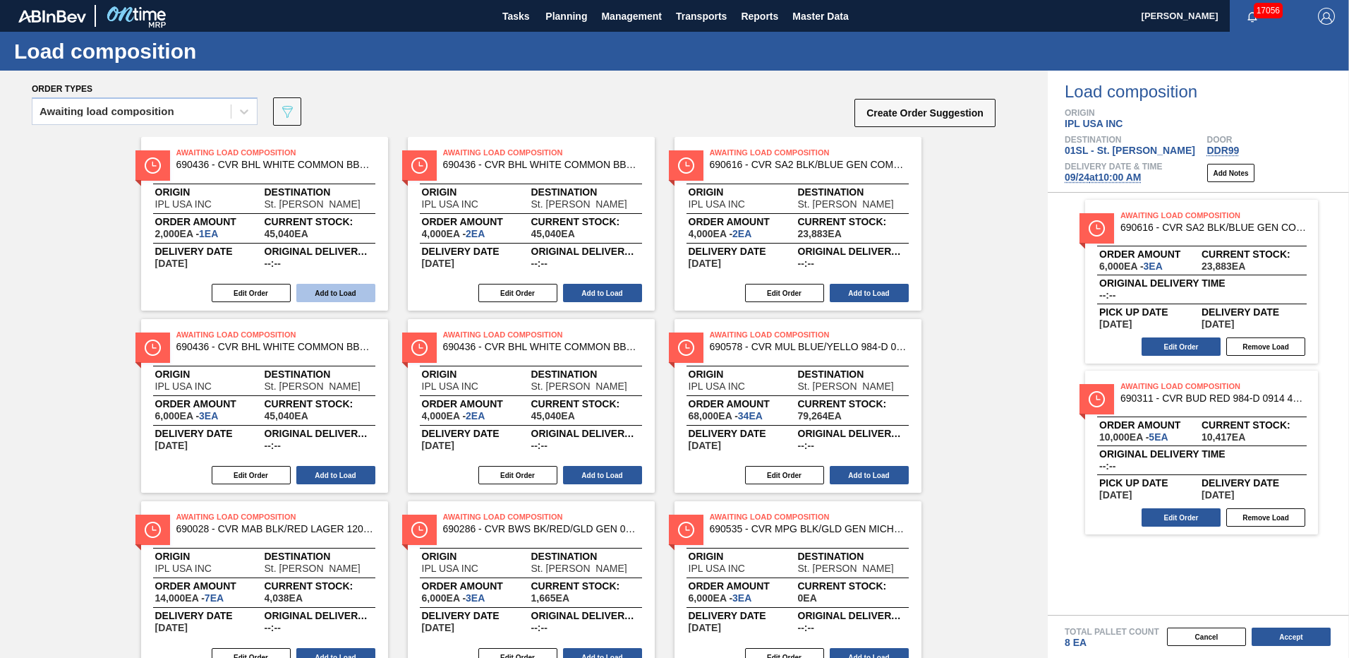
click at [323, 290] on button "Add to Load" at bounding box center [335, 293] width 79 height 18
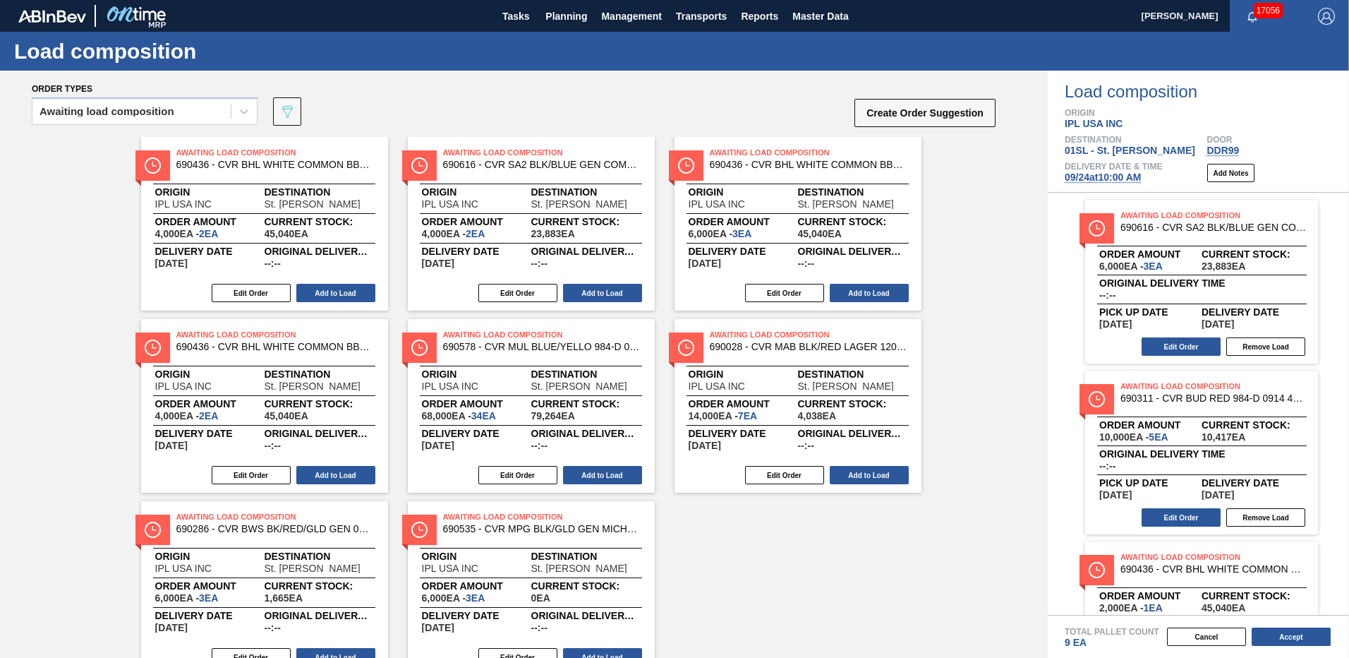
click at [323, 290] on button "Add to Load" at bounding box center [335, 293] width 79 height 18
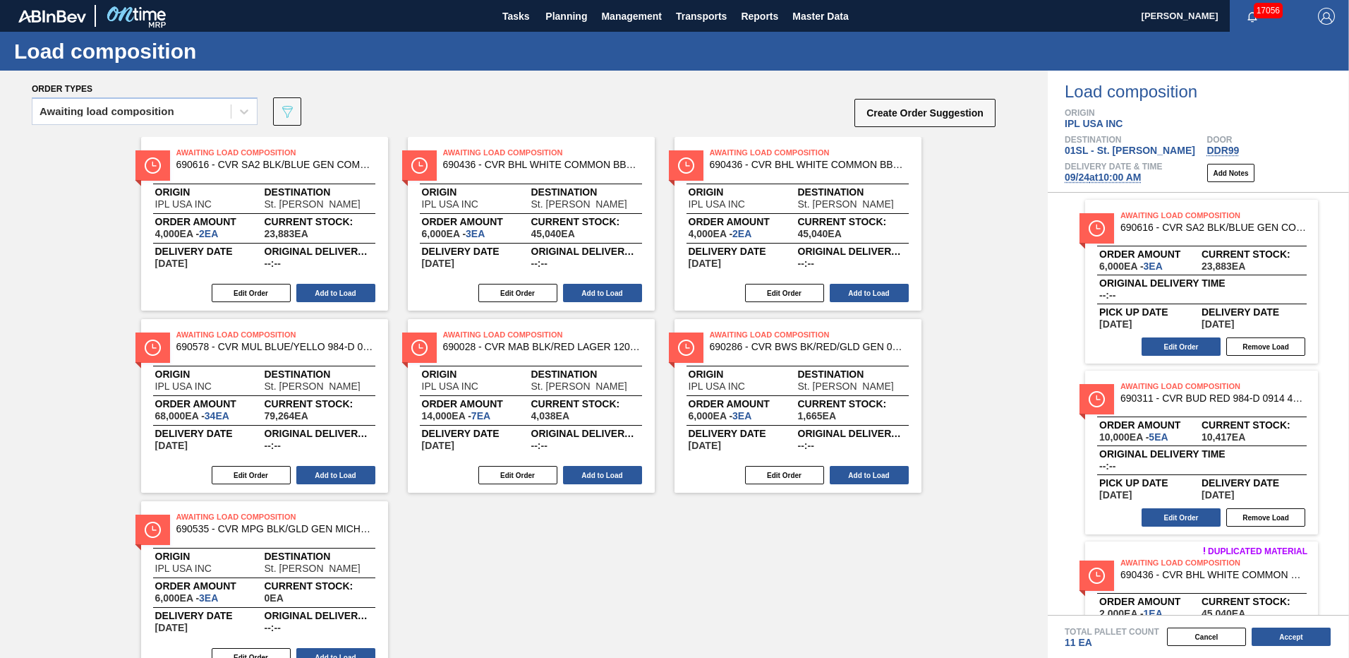
click at [323, 290] on button "Add to Load" at bounding box center [335, 293] width 79 height 18
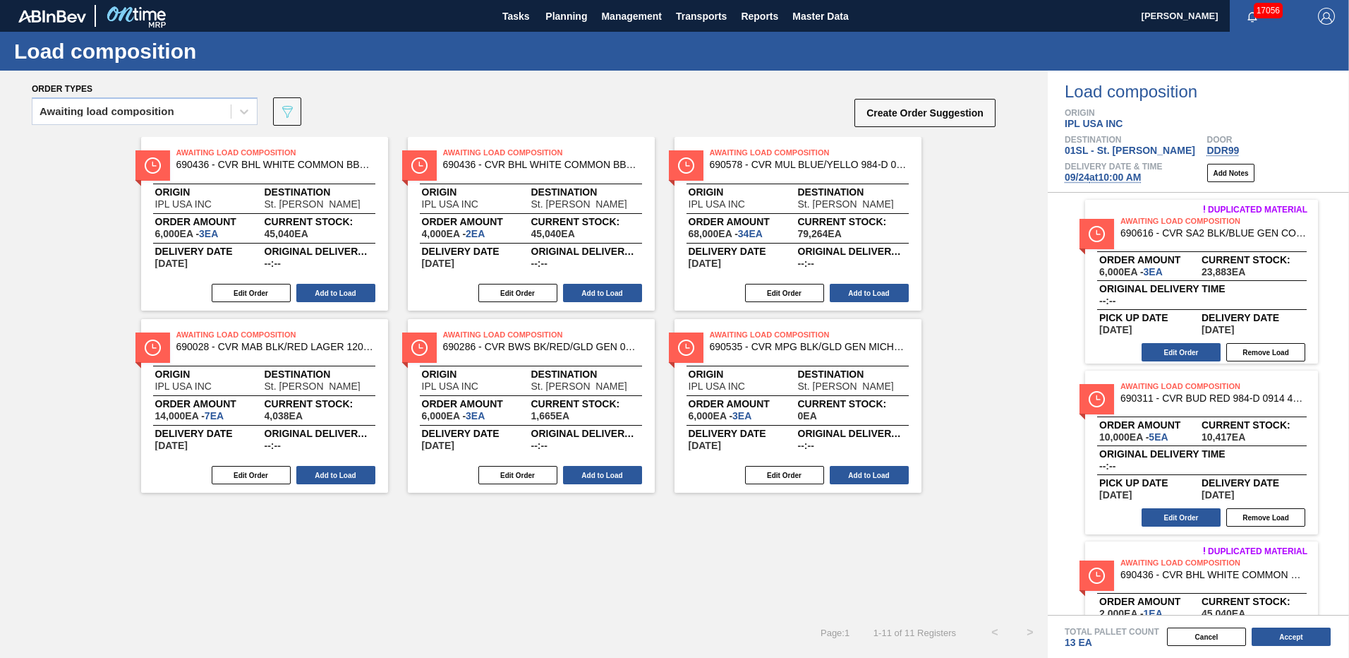
click at [323, 290] on button "Add to Load" at bounding box center [335, 293] width 79 height 18
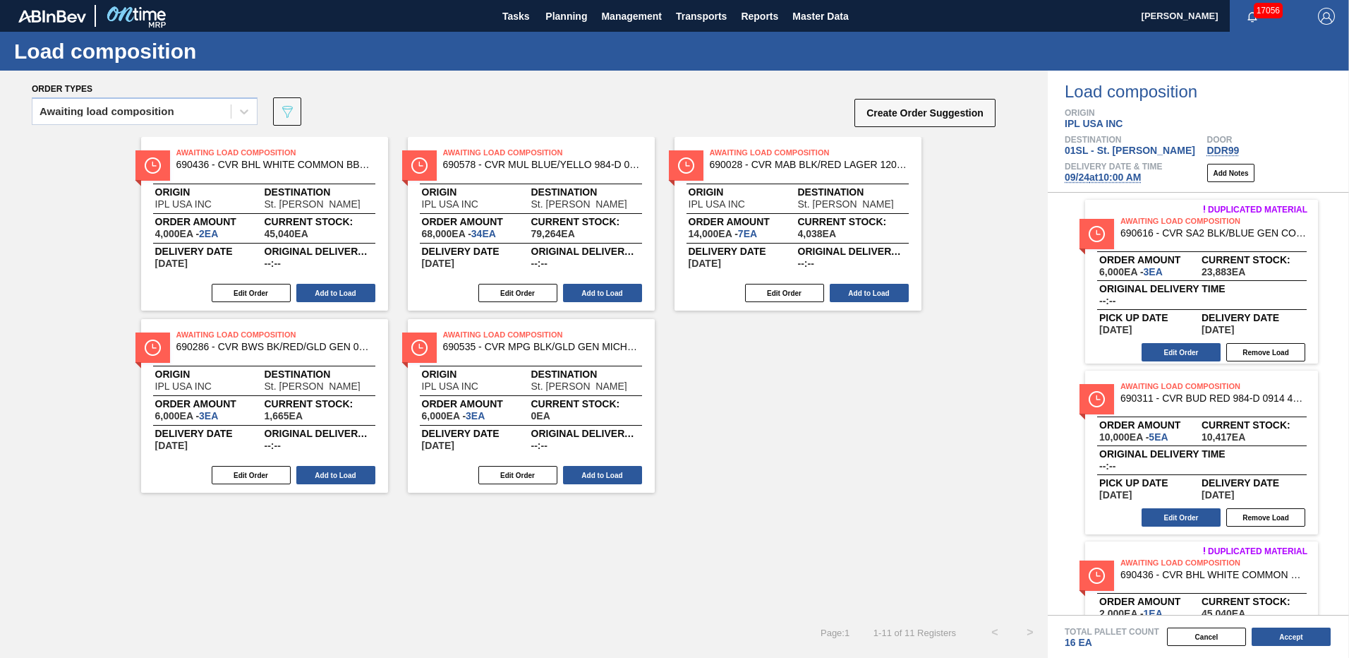
click at [323, 290] on button "Add to Load" at bounding box center [335, 293] width 79 height 18
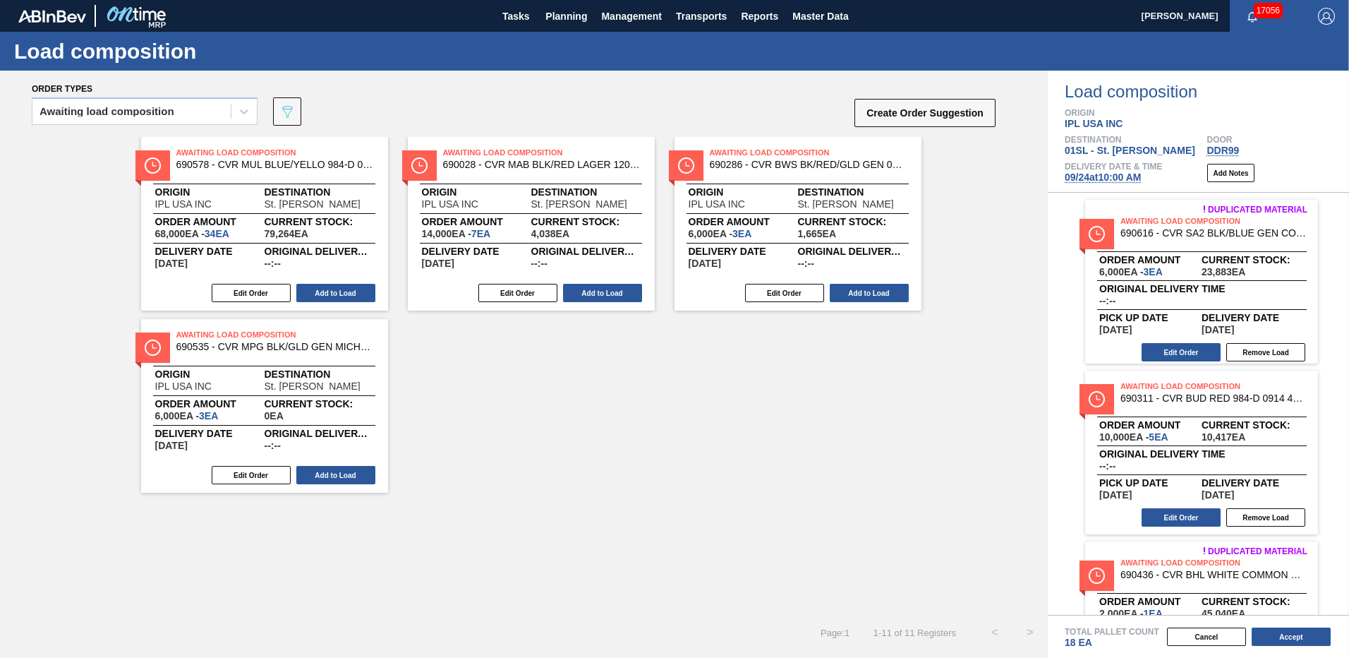
click at [323, 290] on button "Add to Load" at bounding box center [335, 293] width 79 height 18
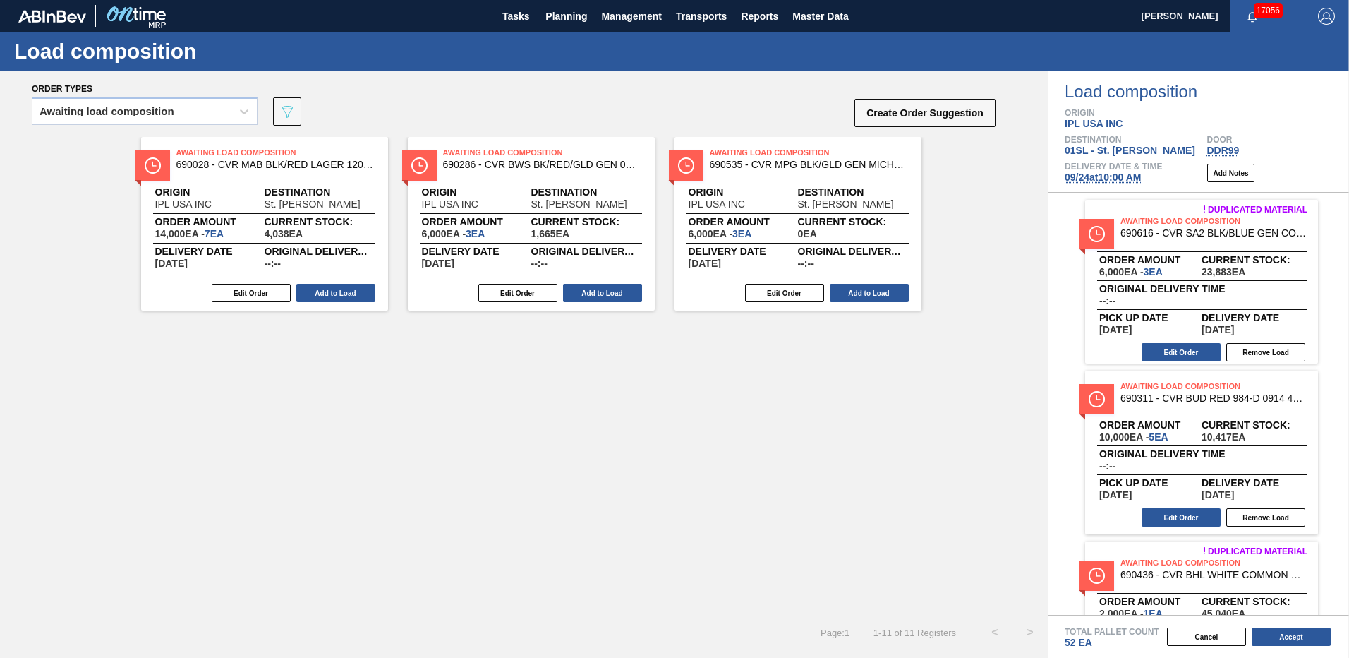
click at [323, 290] on button "Add to Load" at bounding box center [335, 293] width 79 height 18
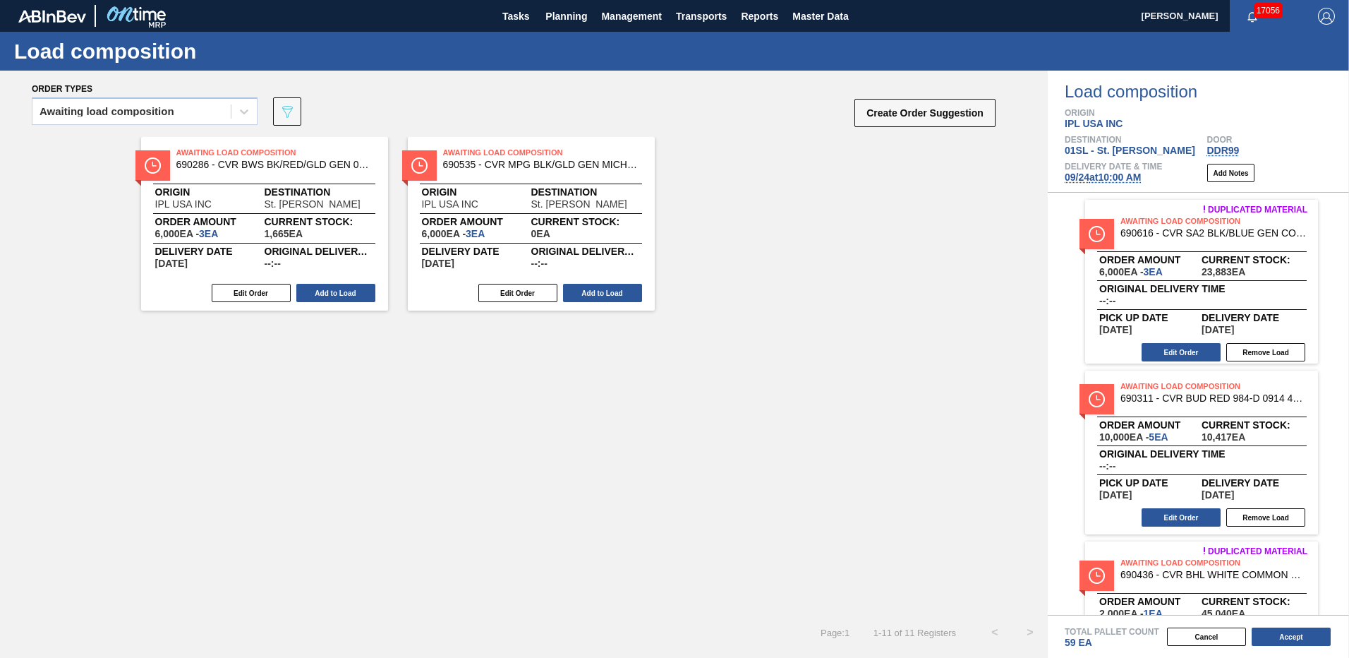
click at [323, 290] on button "Add to Load" at bounding box center [335, 293] width 79 height 18
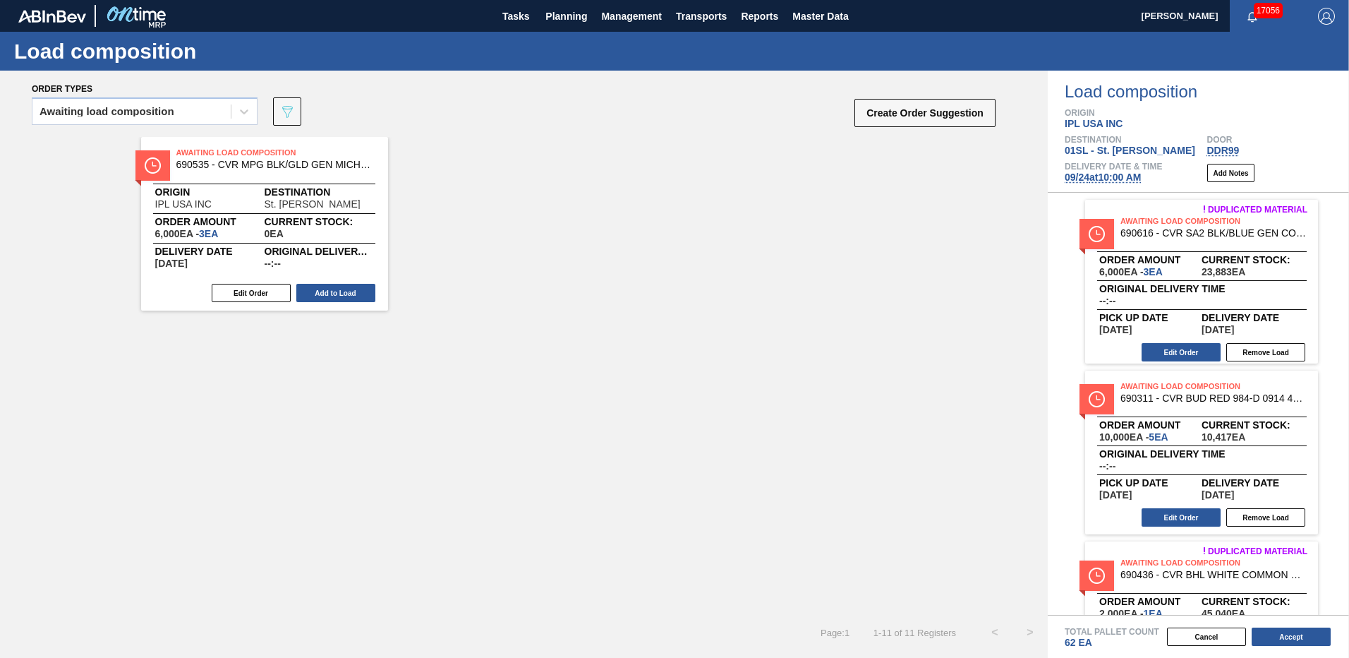
click at [323, 290] on button "Add to Load" at bounding box center [335, 293] width 79 height 18
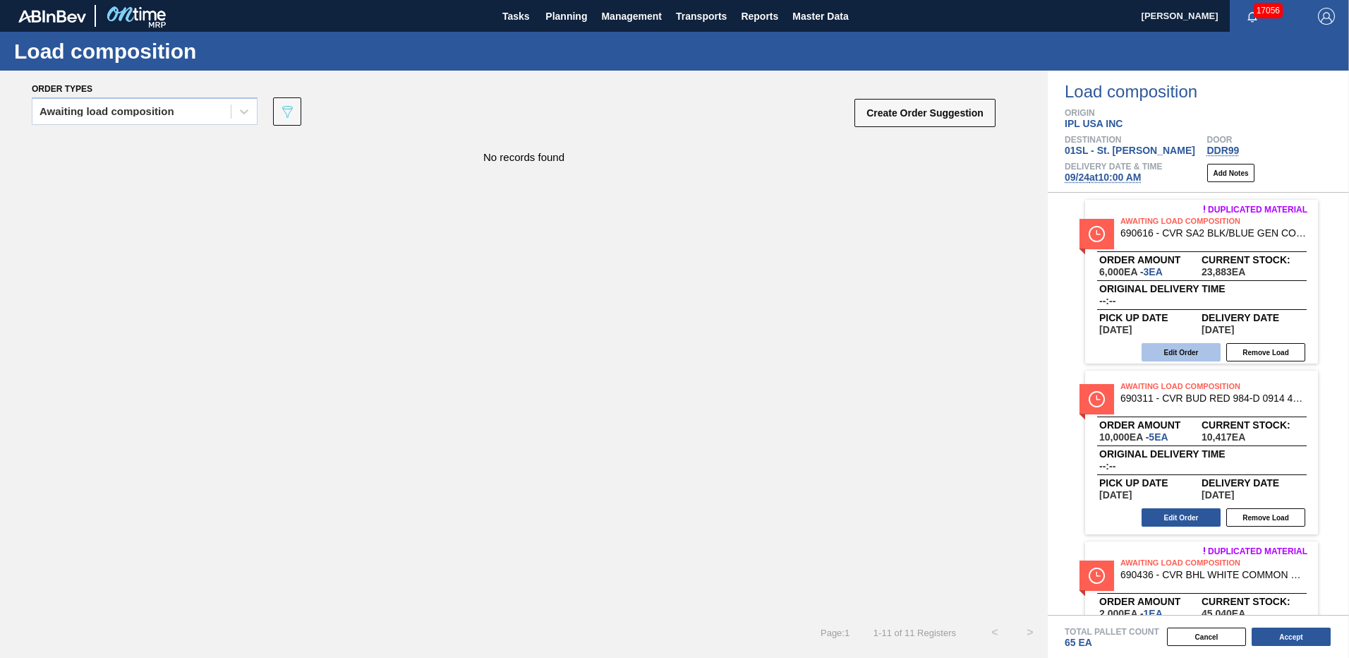
click at [1184, 351] on button "Edit Order" at bounding box center [1181, 352] width 79 height 18
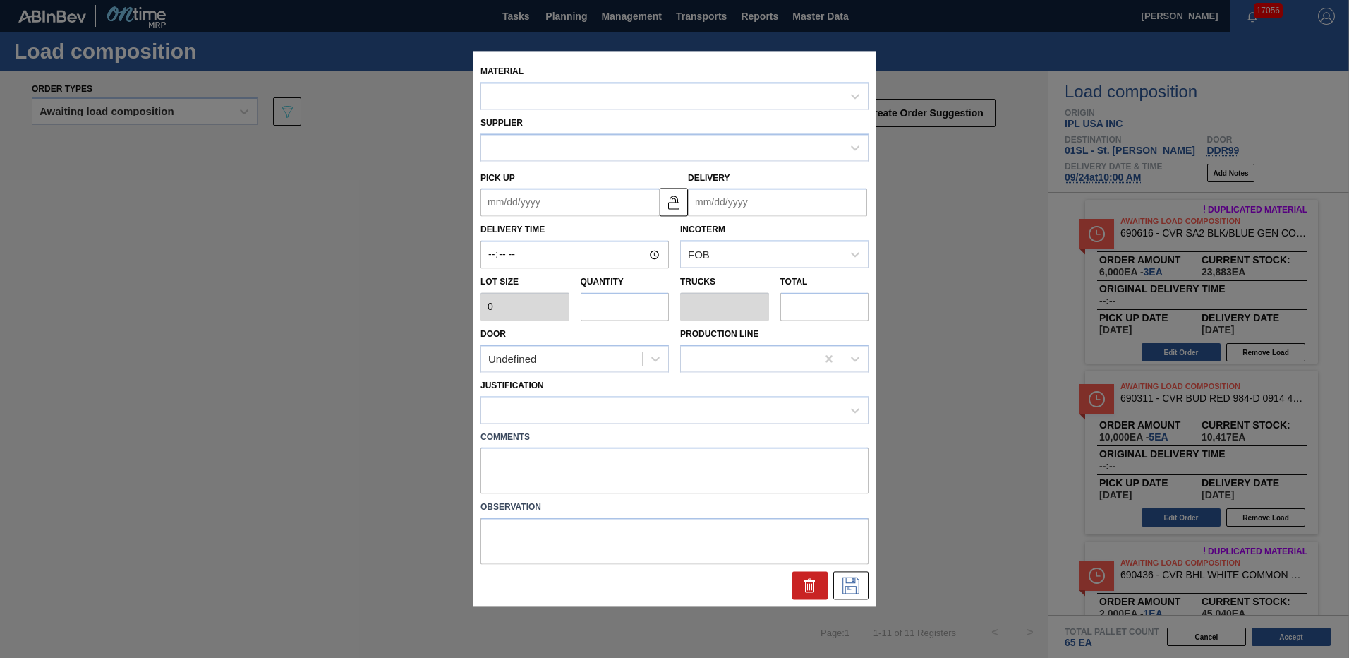
type input "2,000"
type input "3"
type input "0.107"
type input "6,000"
type up "[DATE]"
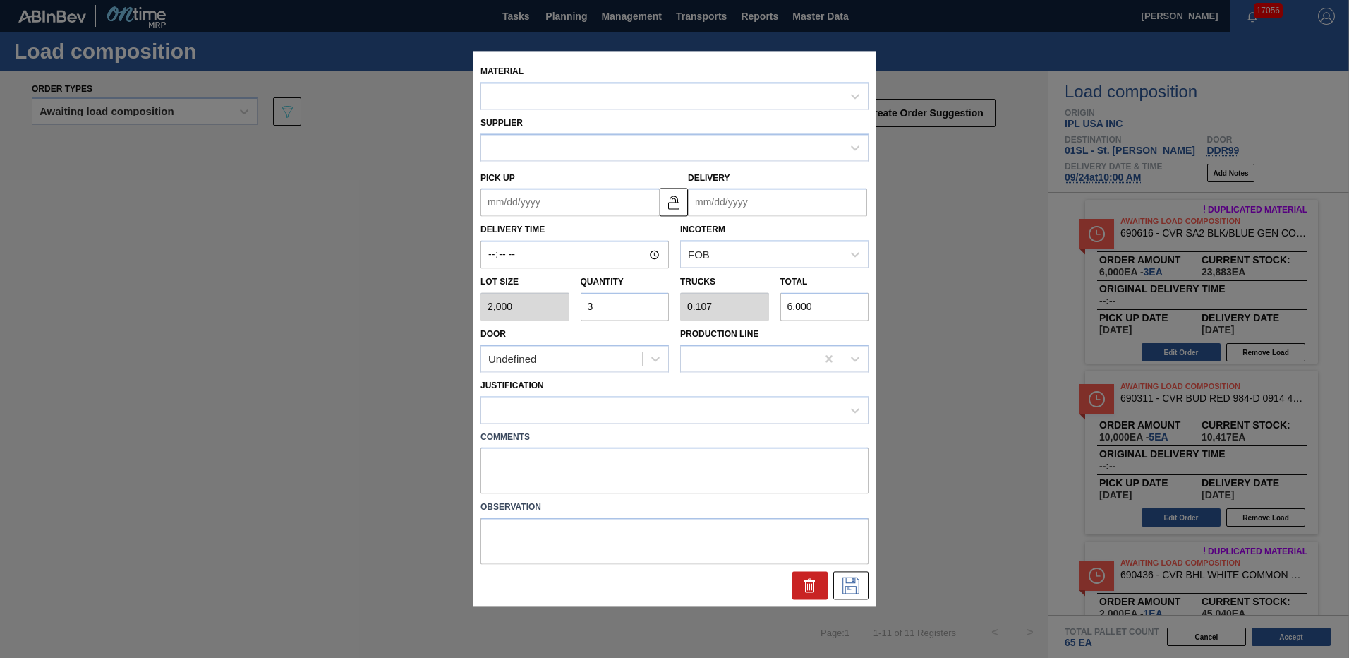
type input "[DATE]"
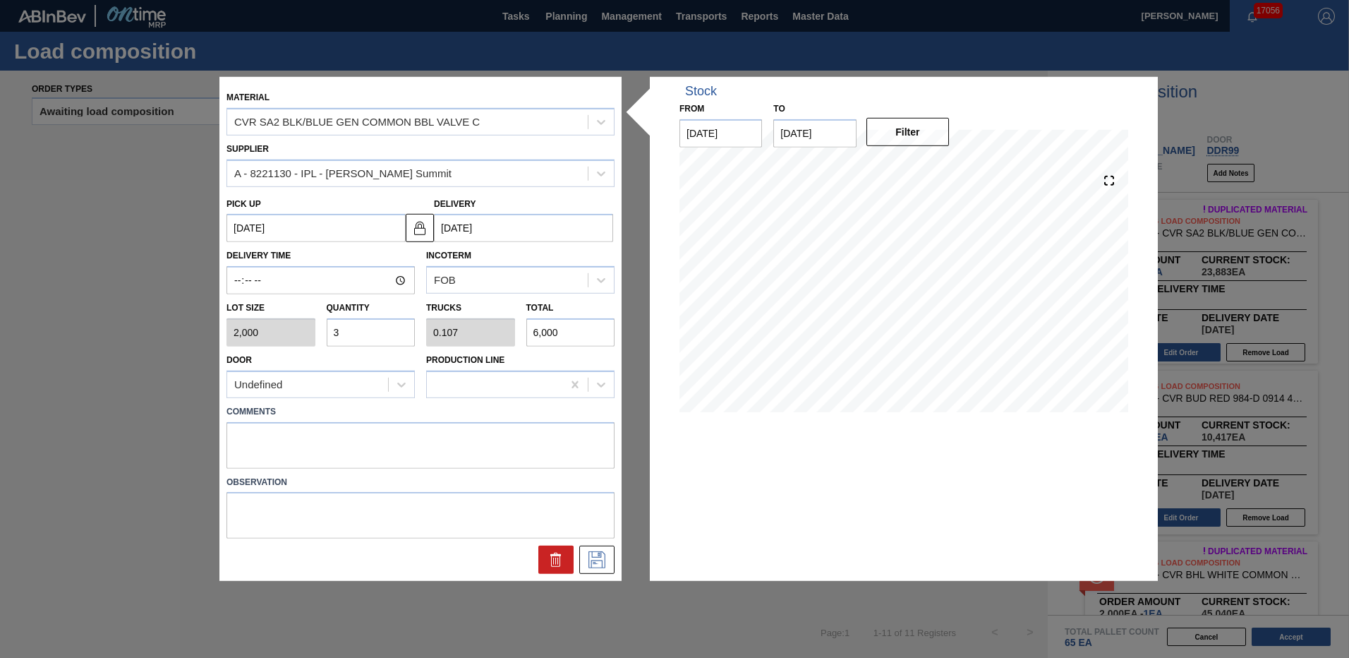
click at [241, 332] on div "Lot size 2,000 Quantity 3 Trucks 0.107 Total 6,000" at bounding box center [420, 320] width 399 height 52
type input "6"
type input "0.214"
type input "12,000"
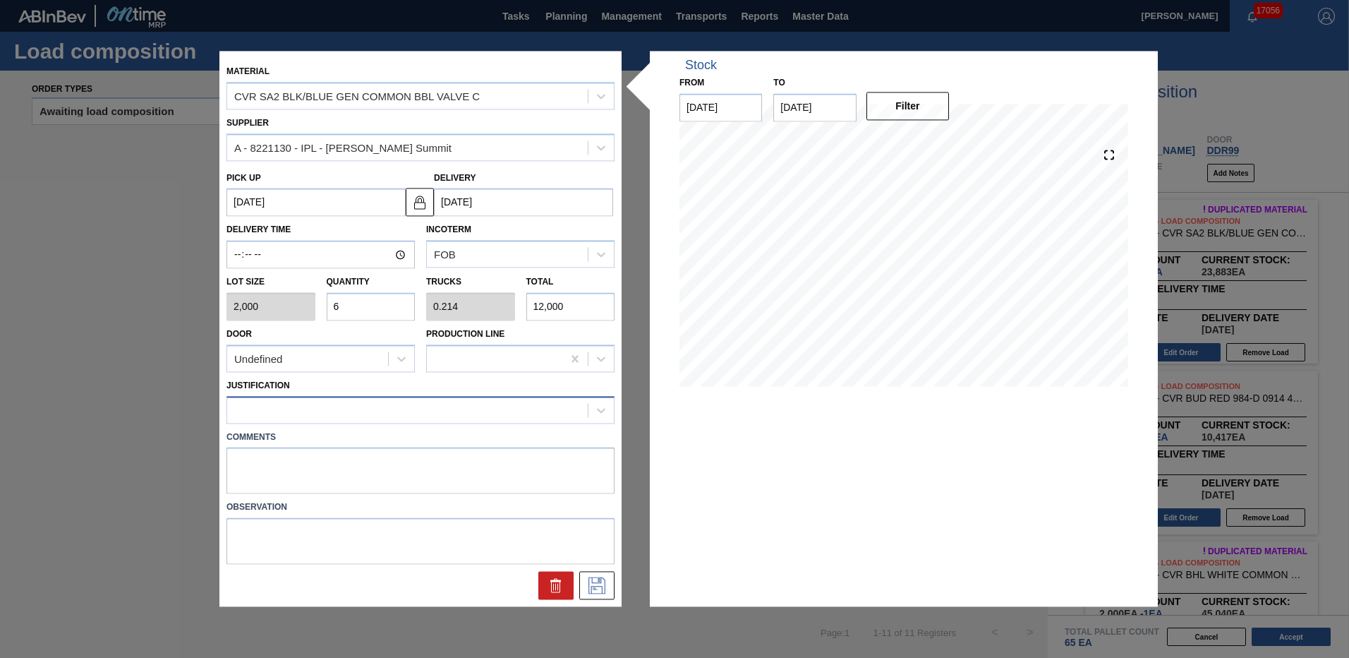
type input "6"
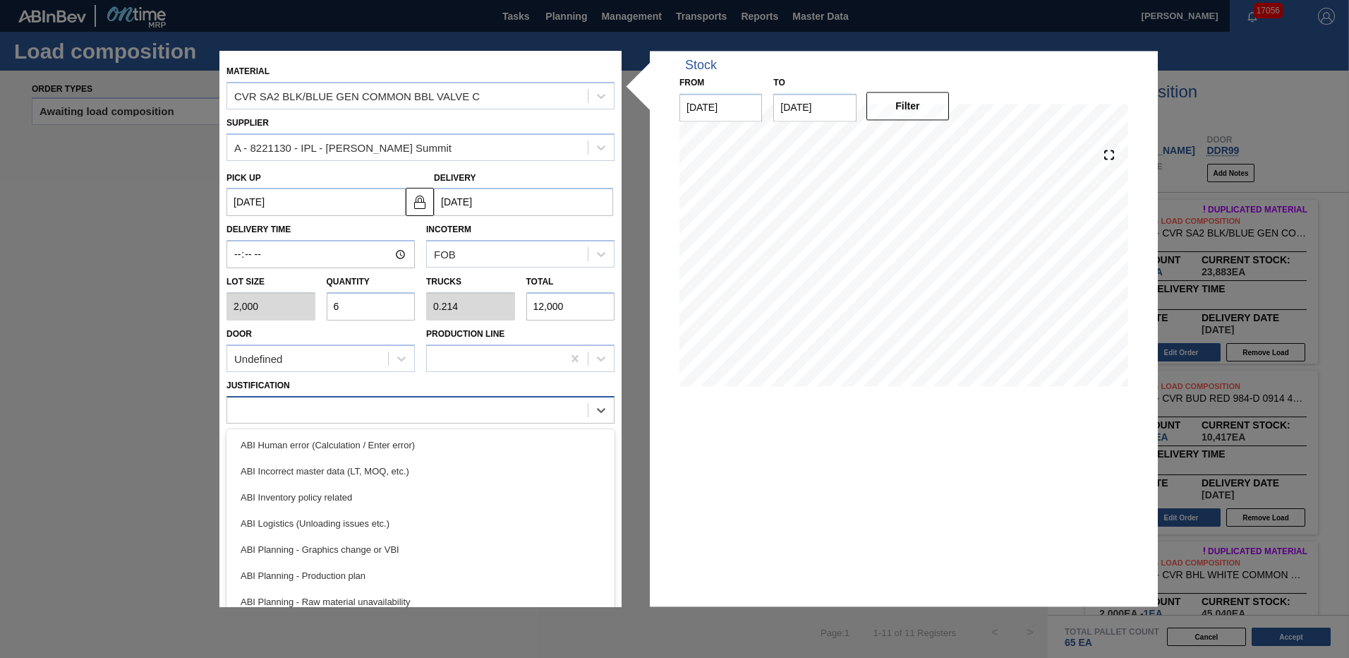
click at [560, 414] on div at bounding box center [407, 409] width 361 height 20
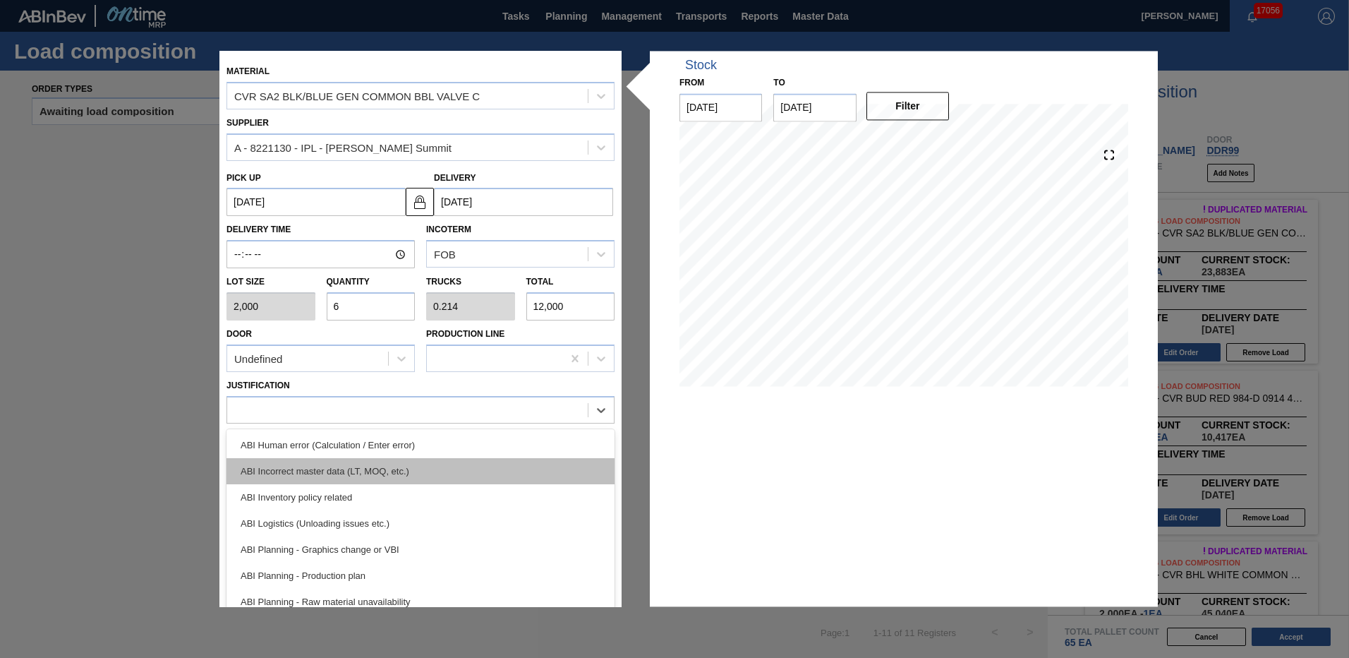
click at [530, 476] on div "ABI Incorrect master data (LT, MOQ, etc.)" at bounding box center [421, 471] width 388 height 26
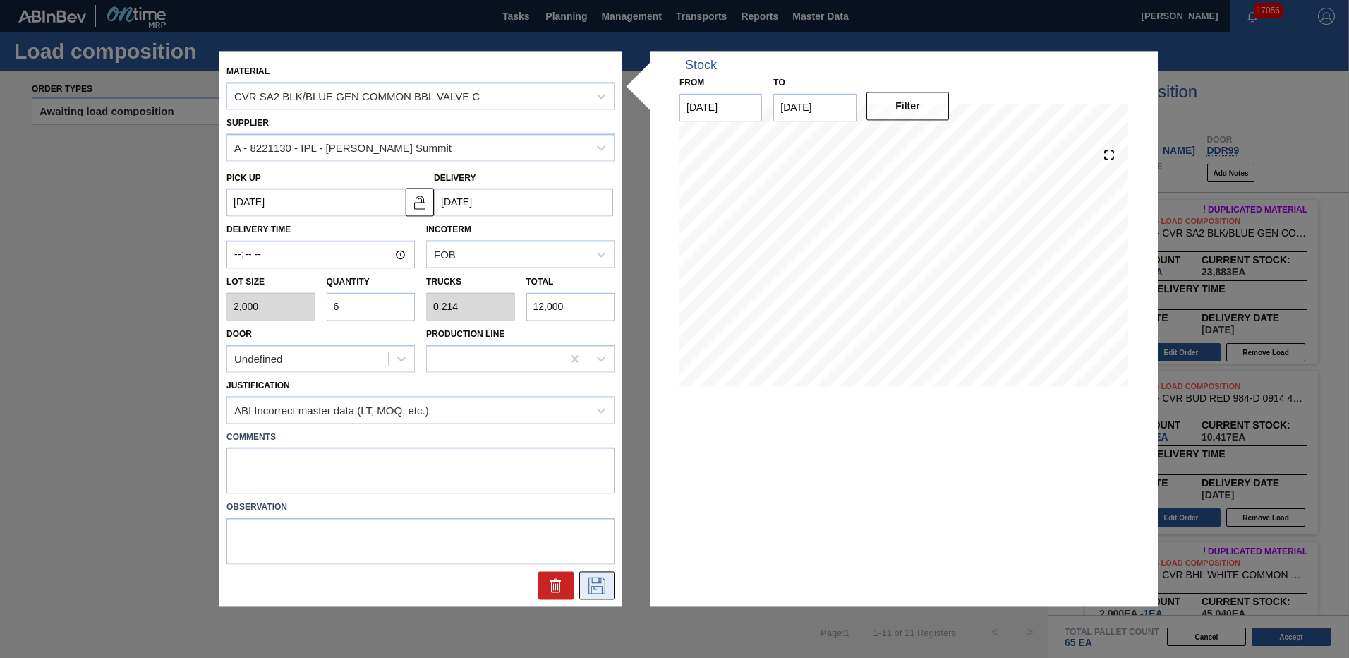
click at [599, 587] on icon at bounding box center [597, 585] width 23 height 17
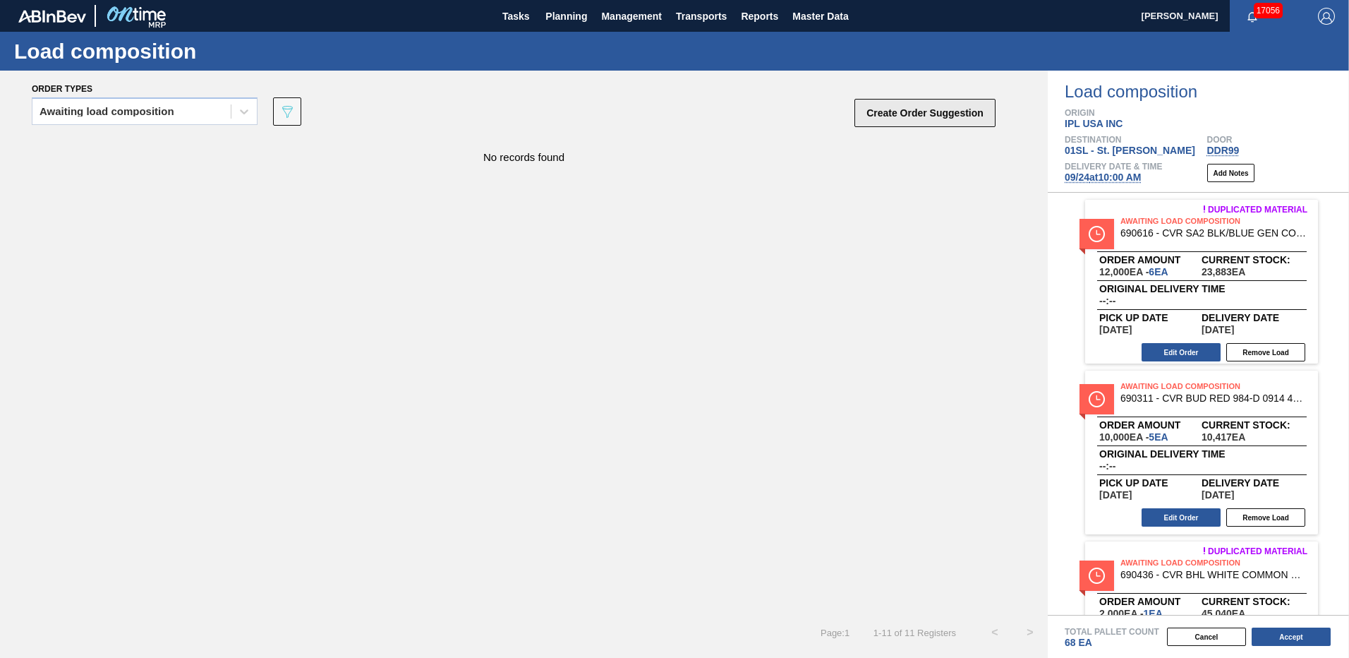
click at [933, 111] on button "Create Order Suggestion" at bounding box center [925, 113] width 141 height 28
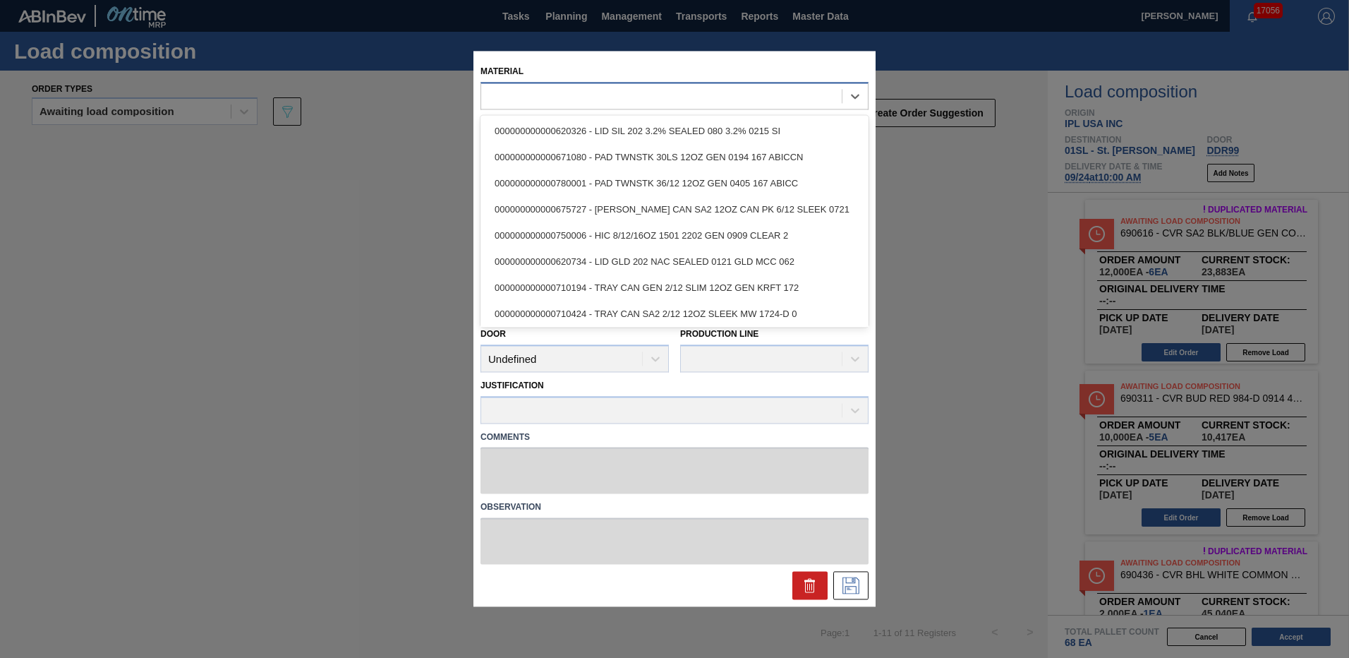
click at [608, 100] on div at bounding box center [661, 96] width 361 height 20
type input "6"
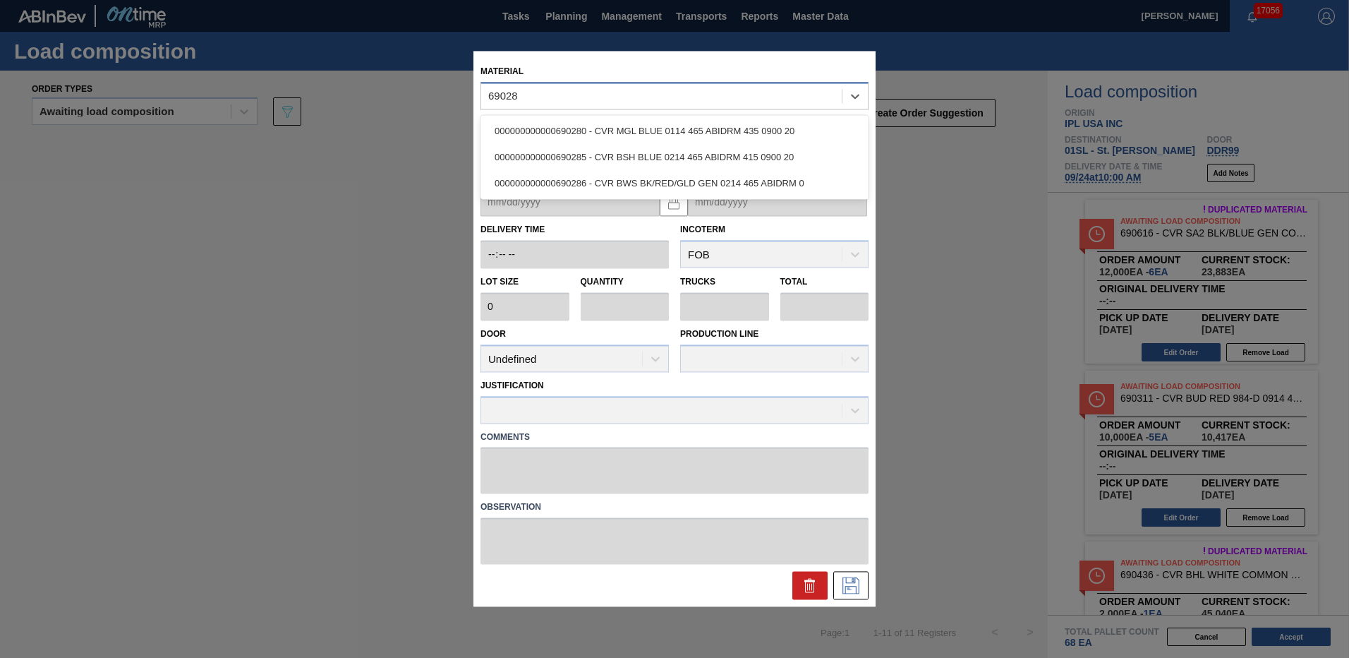
type input "690280"
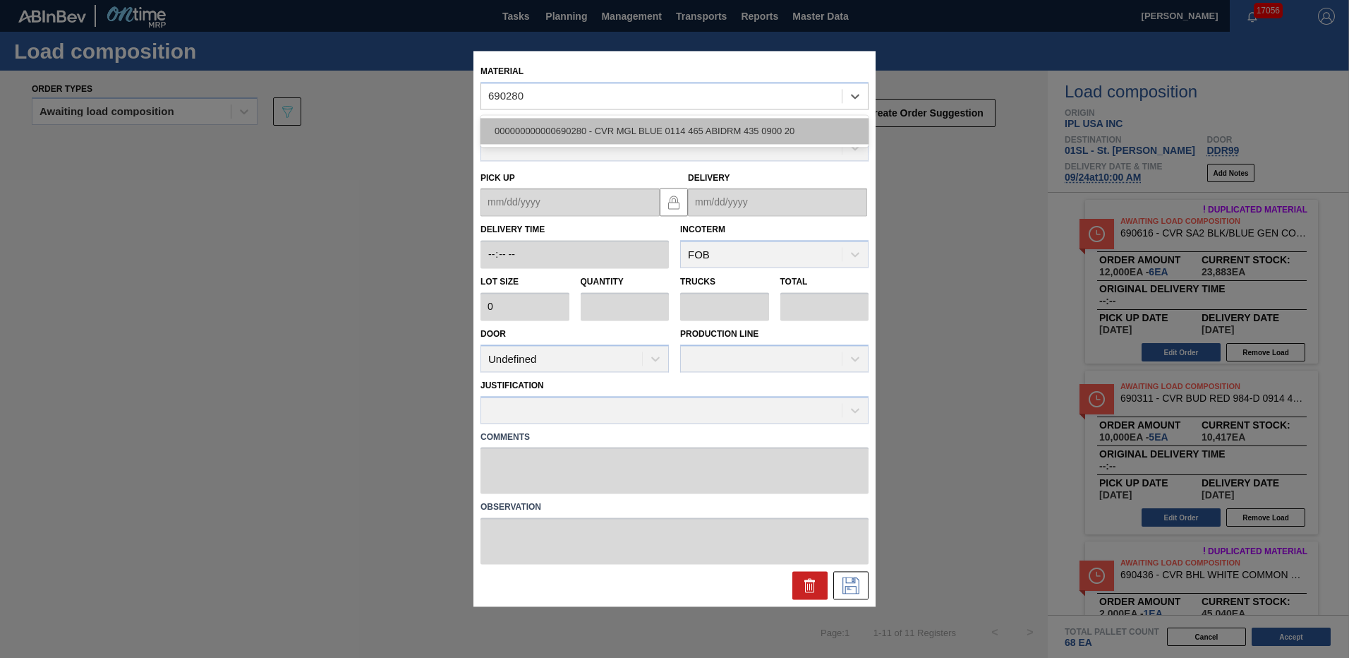
click at [662, 125] on div "000000000000690280 - CVR MGL BLUE 0114 465 ABIDRM 435 0900 20" at bounding box center [675, 131] width 388 height 26
type input "2,000"
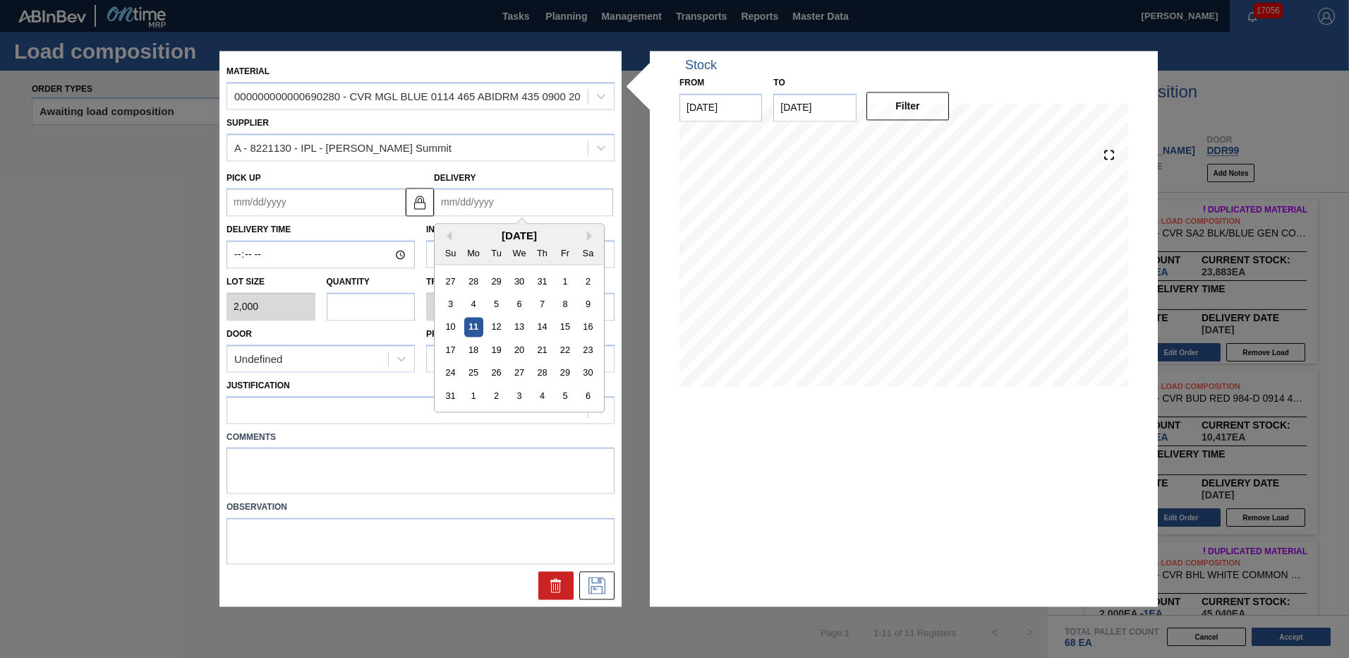
click at [547, 193] on input "Delivery" at bounding box center [523, 202] width 179 height 28
click at [584, 237] on div "[DATE]" at bounding box center [519, 236] width 169 height 12
click at [588, 238] on div "Previous Month Next Month [DATE] Su Mo Tu We Th Fr Sa 27 28 29 30 31 1 2 3 4 5 …" at bounding box center [519, 318] width 171 height 189
click at [587, 235] on div "[DATE]" at bounding box center [519, 236] width 169 height 12
click at [594, 233] on button "Next Month" at bounding box center [592, 237] width 10 height 10
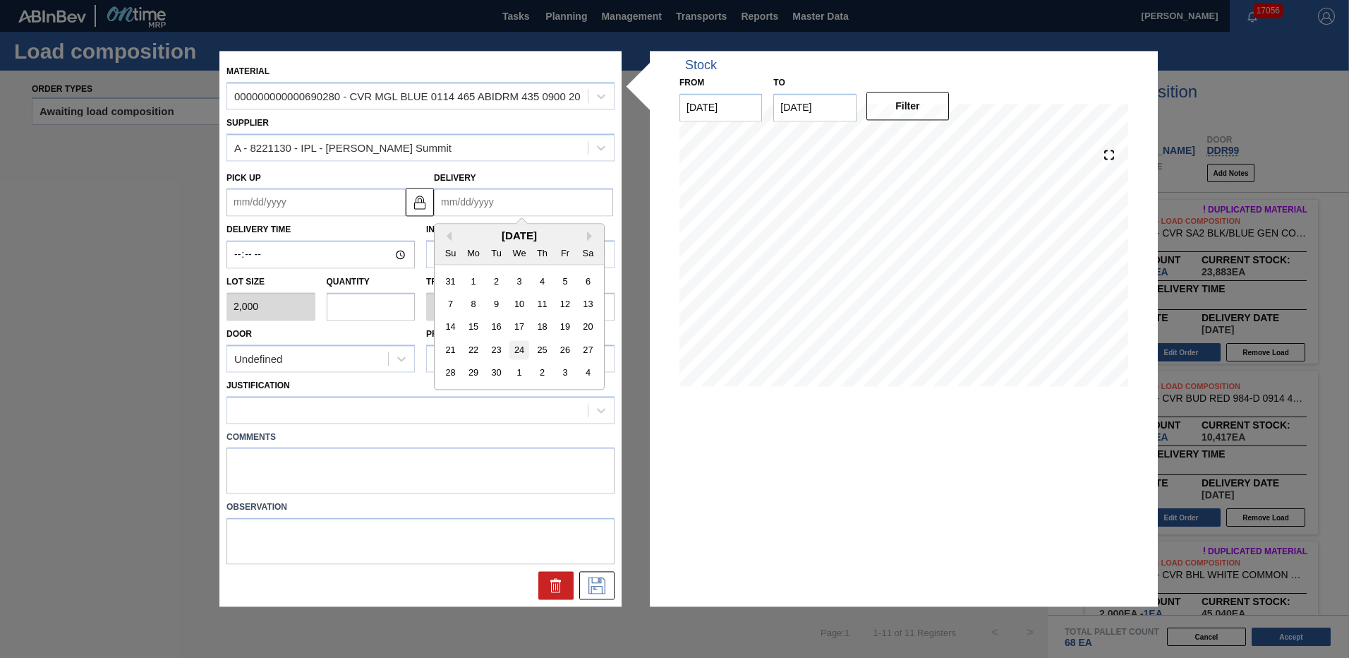
click at [514, 350] on div "24" at bounding box center [519, 350] width 19 height 19
type up "[DATE]"
type input "[DATE]"
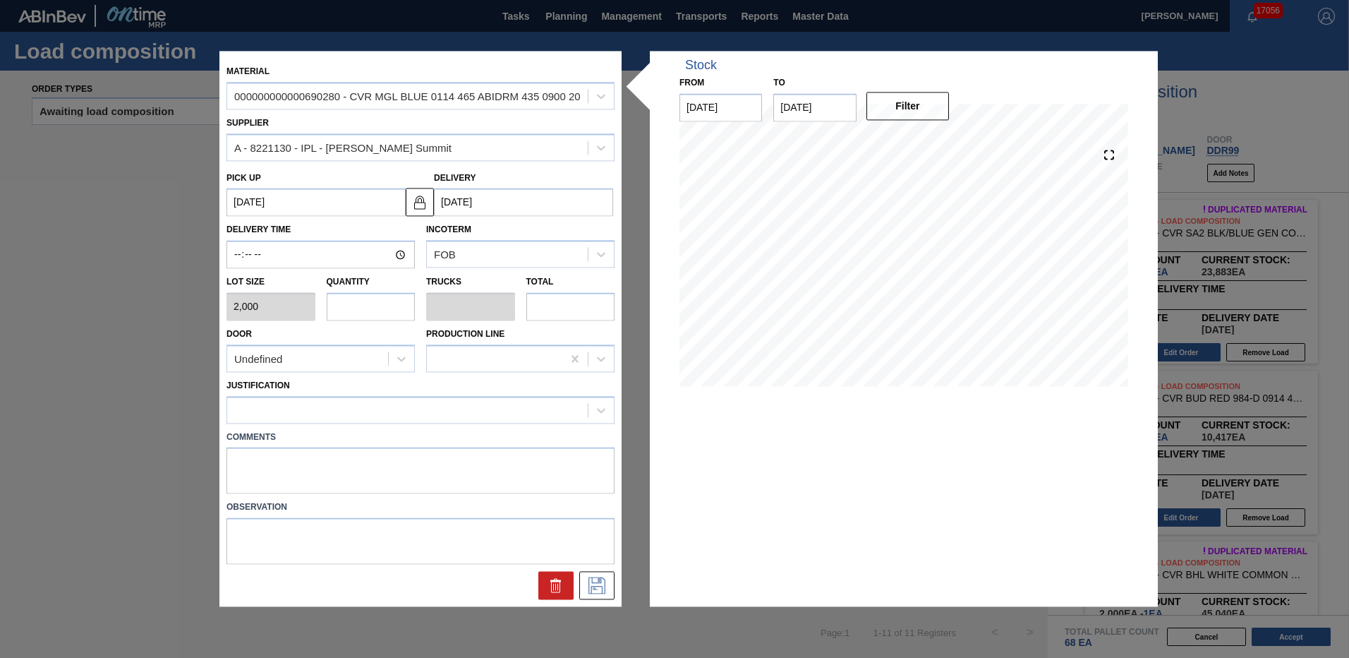
click at [390, 319] on input "text" at bounding box center [371, 306] width 89 height 28
type input "6"
type input "0.214"
type input "12,000"
type input "6"
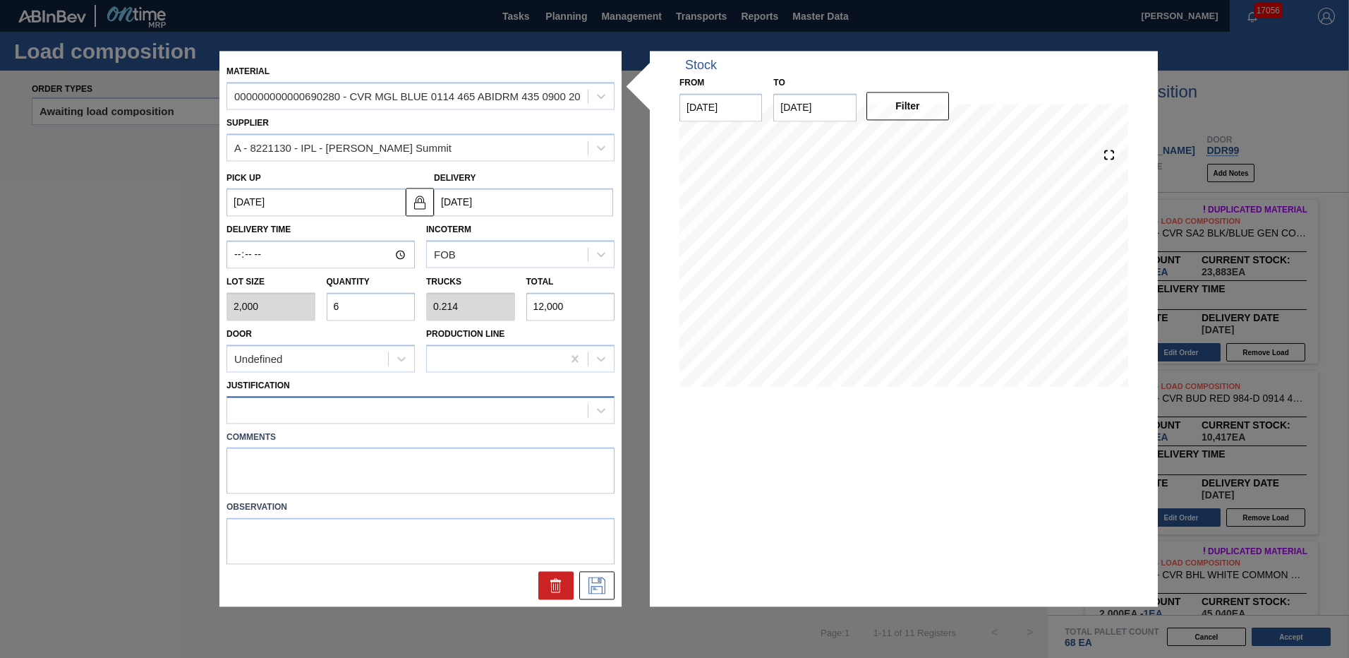
click at [528, 420] on div at bounding box center [407, 409] width 361 height 20
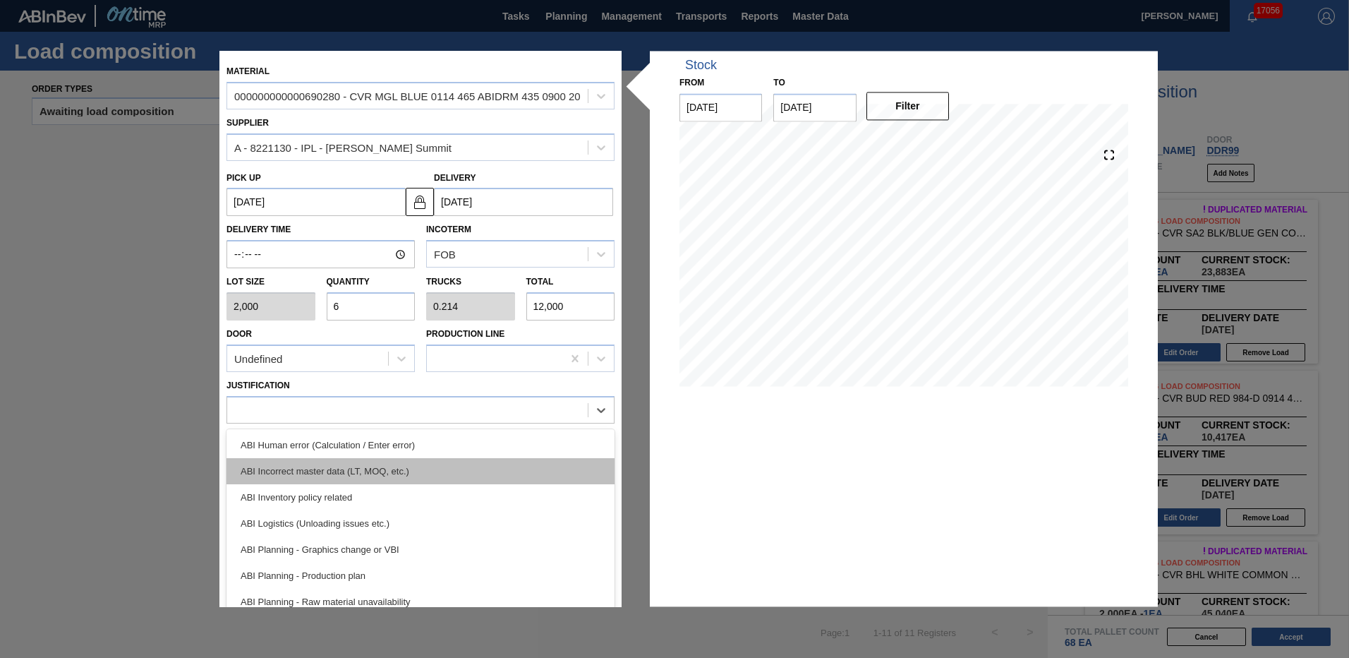
click at [464, 479] on div "ABI Incorrect master data (LT, MOQ, etc.)" at bounding box center [421, 471] width 388 height 26
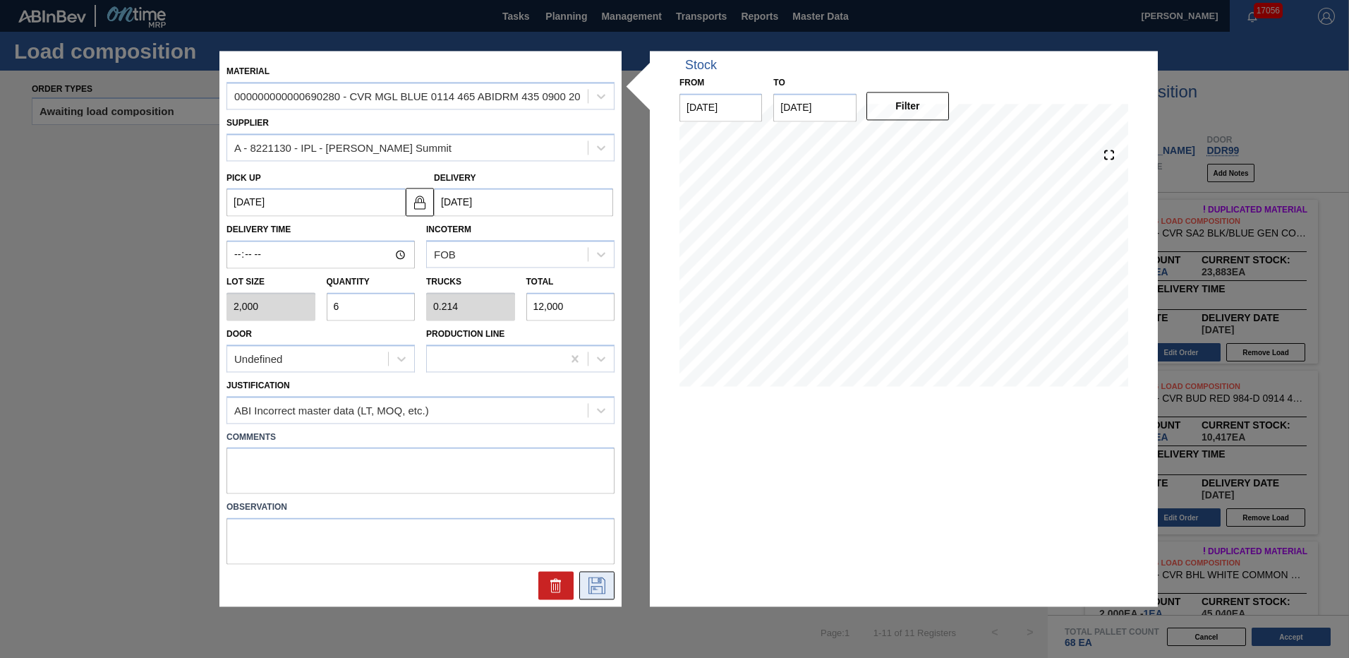
click at [593, 587] on icon at bounding box center [597, 585] width 17 height 17
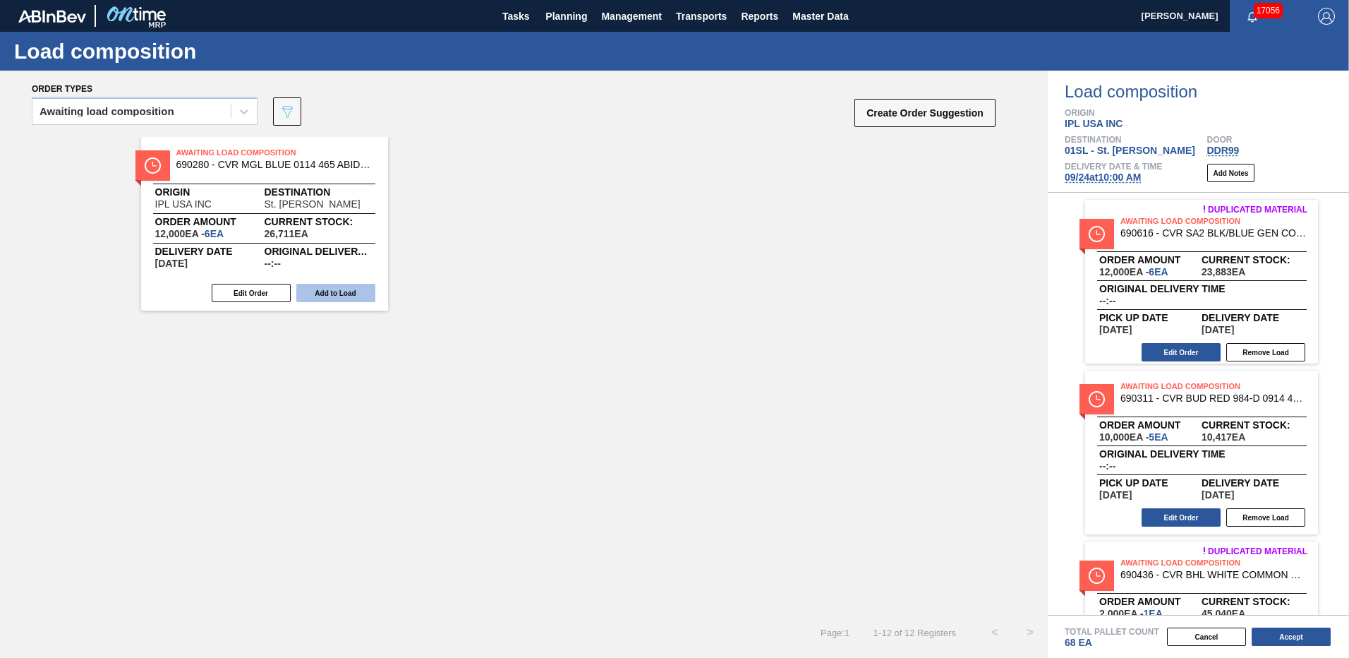
click at [372, 286] on button "Add to Load" at bounding box center [335, 293] width 79 height 18
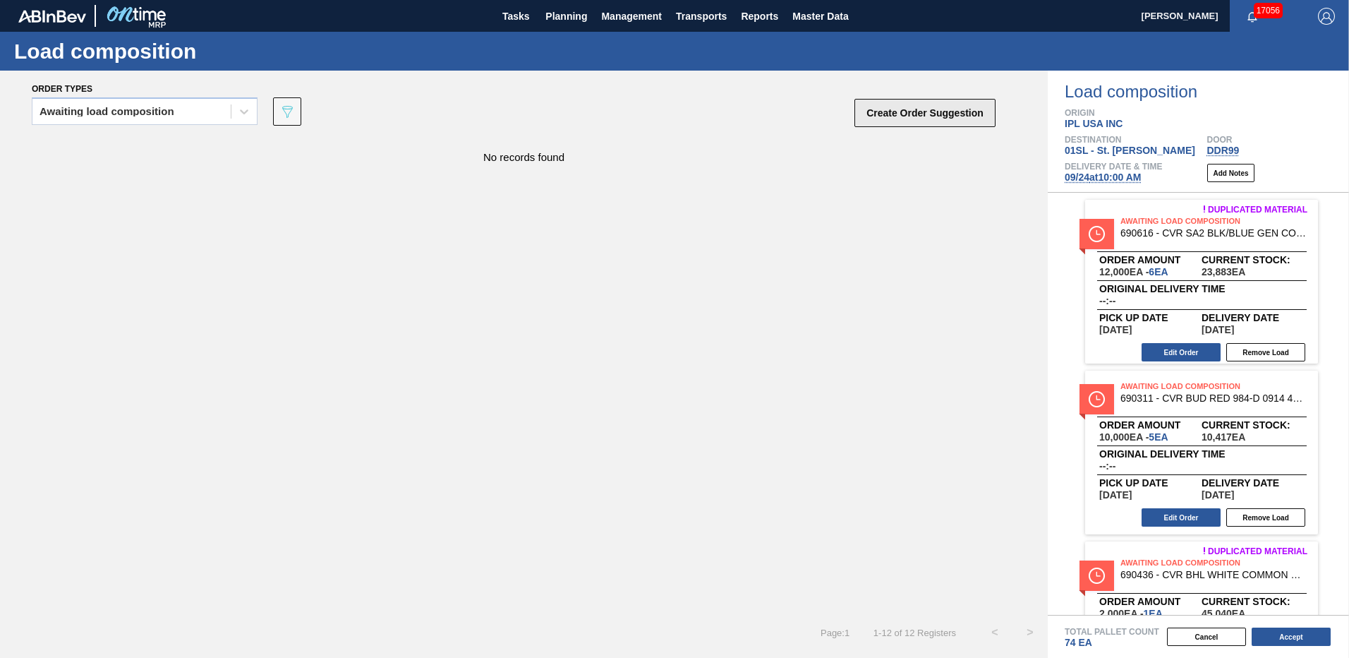
click at [941, 107] on button "Create Order Suggestion" at bounding box center [925, 113] width 141 height 28
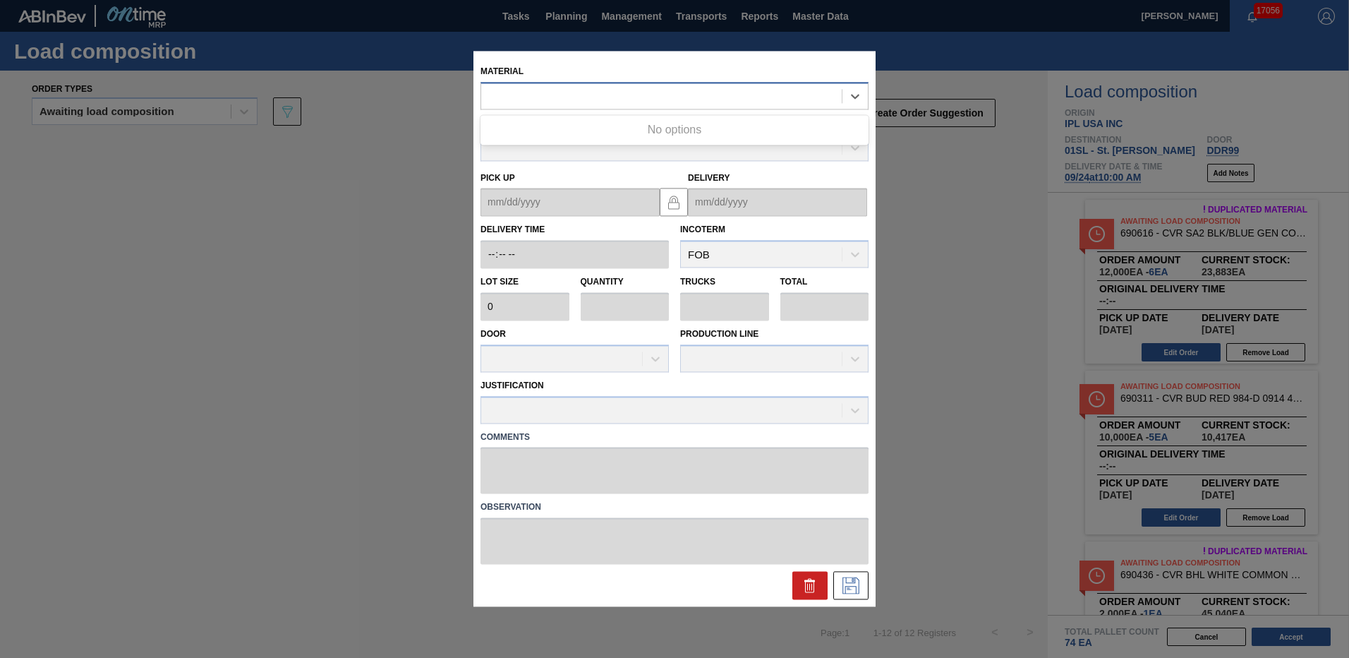
click at [658, 93] on div at bounding box center [661, 96] width 361 height 20
type input "690389"
click at [662, 127] on div "000000000000690389 - CVR BDL BLUE 984-D,COVER BDL NEW GRAPHIC" at bounding box center [675, 131] width 388 height 26
type input "2,000"
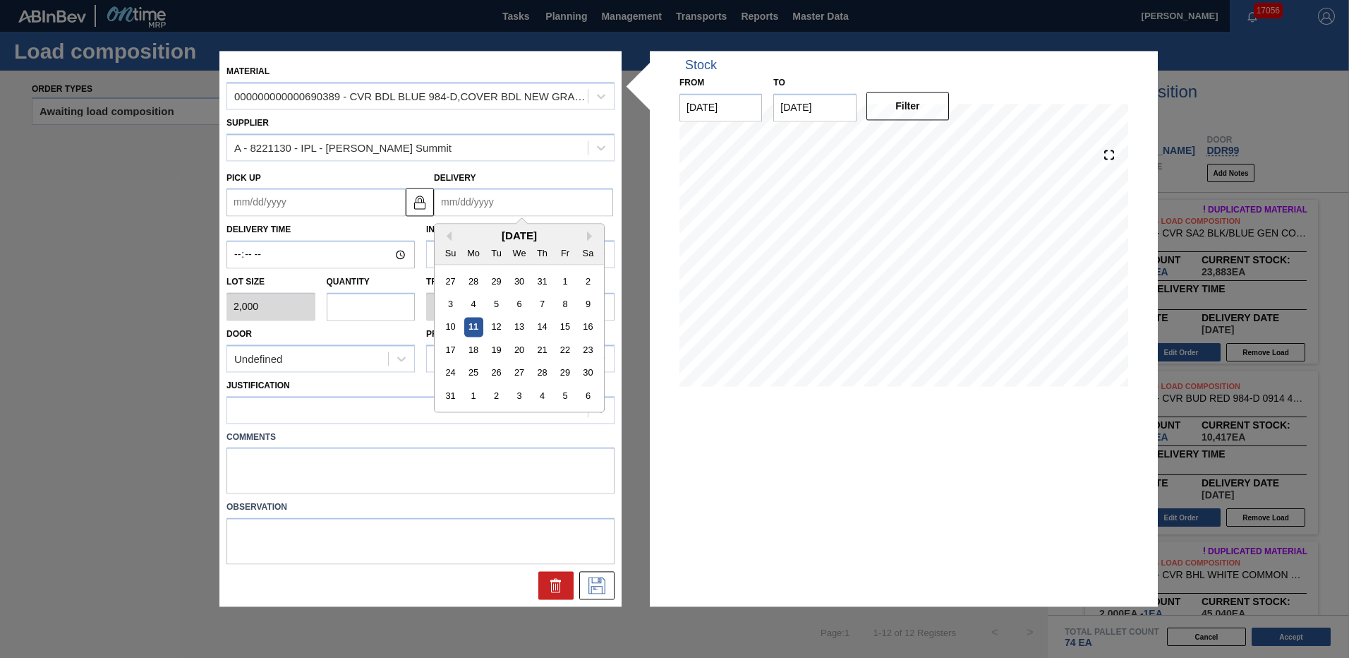
click at [491, 204] on input "Delivery" at bounding box center [523, 202] width 179 height 28
click at [591, 236] on button "Next Month" at bounding box center [592, 237] width 10 height 10
click at [517, 351] on div "24" at bounding box center [519, 350] width 19 height 19
type up "[DATE]"
type input "[DATE]"
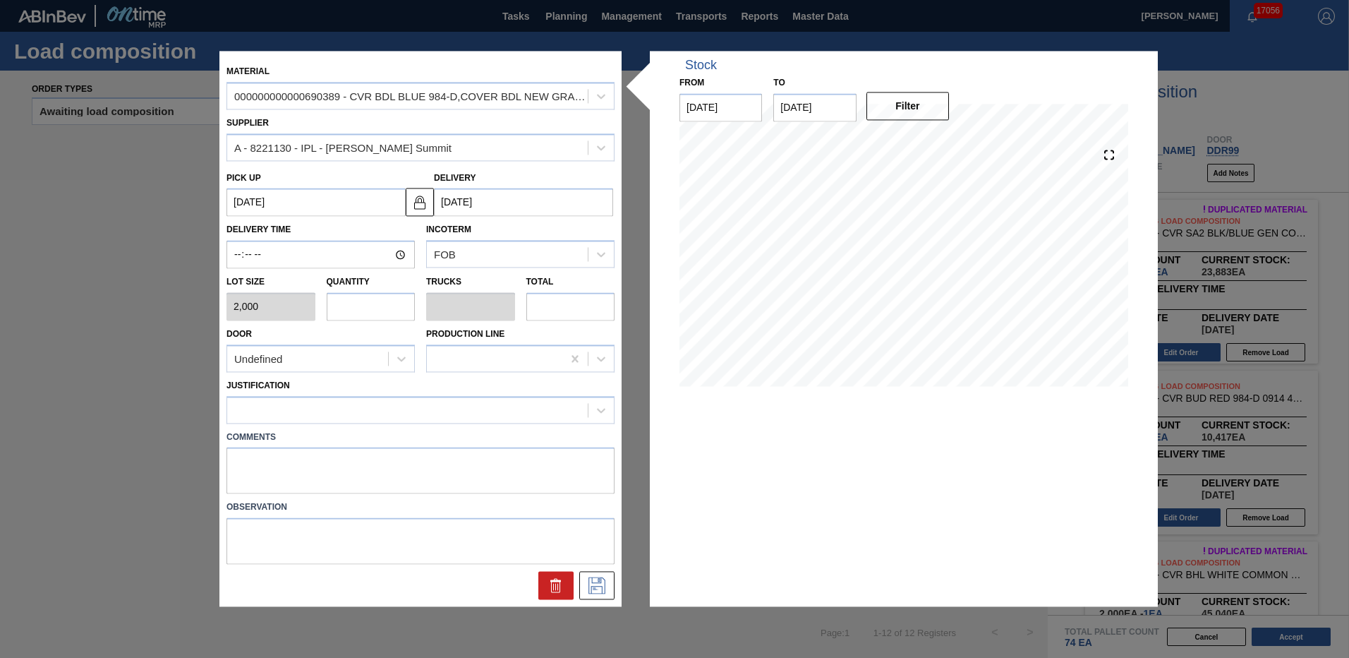
click at [378, 309] on input "text" at bounding box center [371, 306] width 89 height 28
type input "1"
type input "0.036"
type input "2,000"
type input "12"
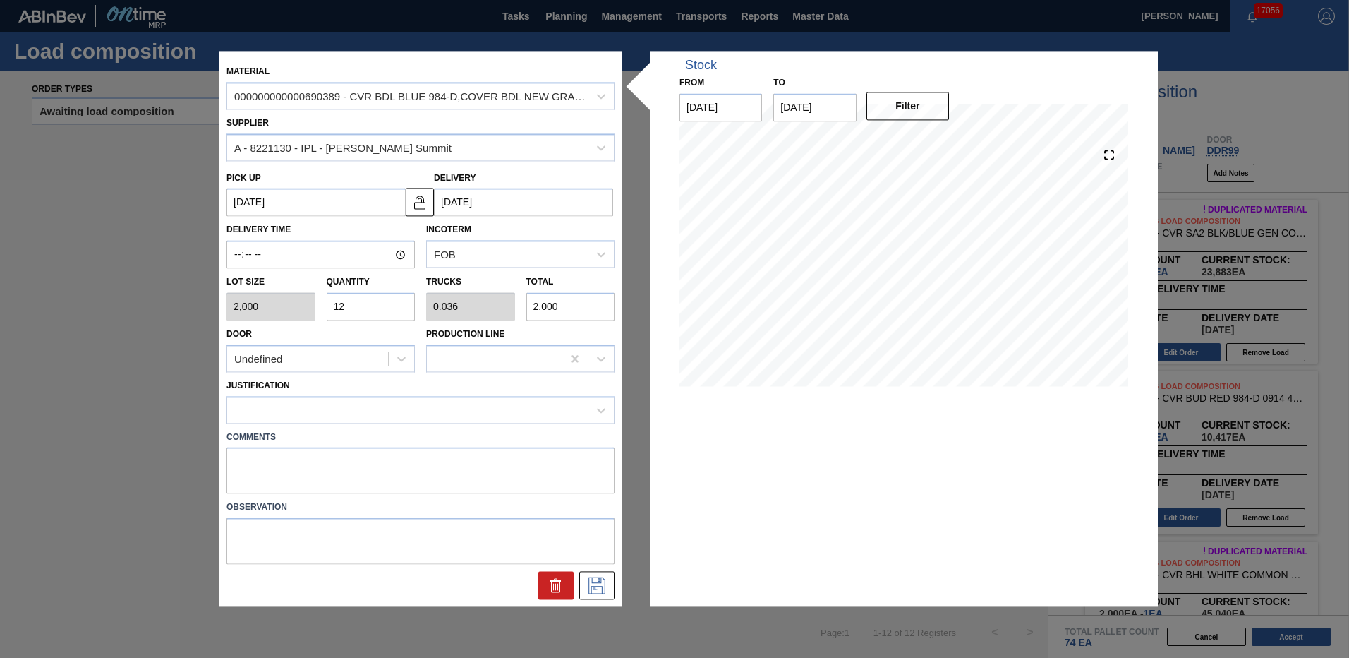
type input "0.429"
type input "24,000"
type input "12"
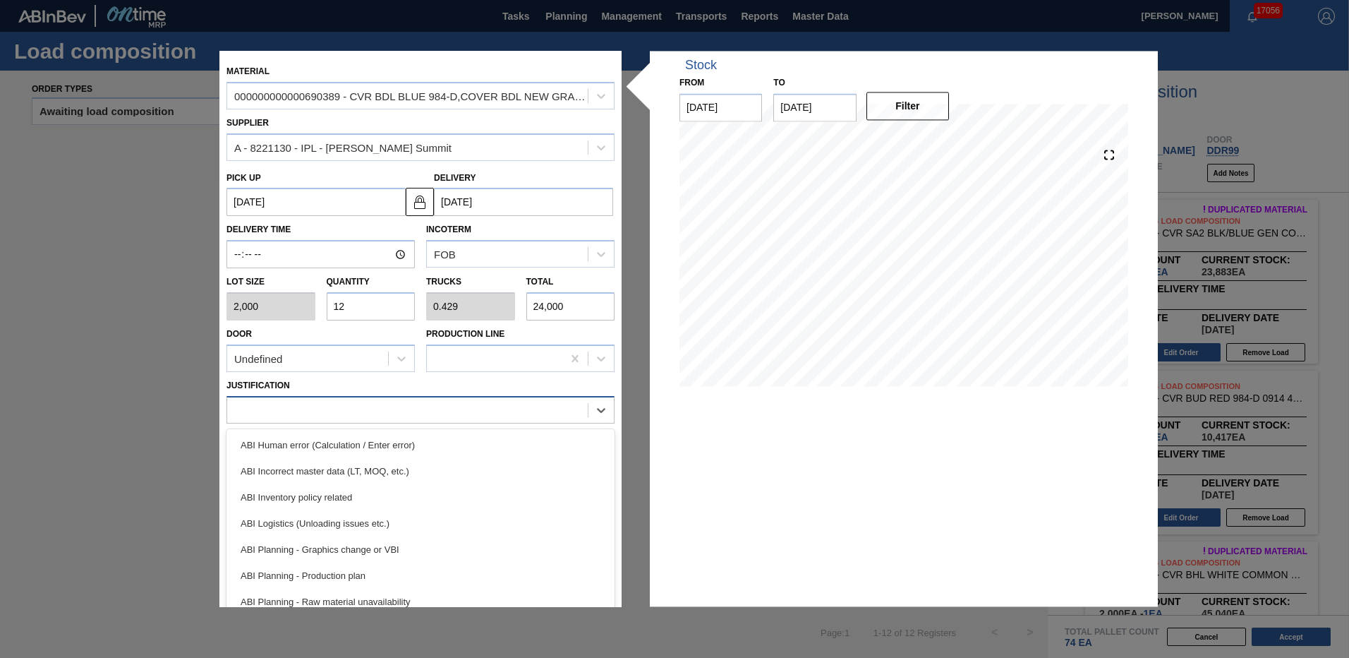
click at [416, 407] on div at bounding box center [407, 409] width 361 height 20
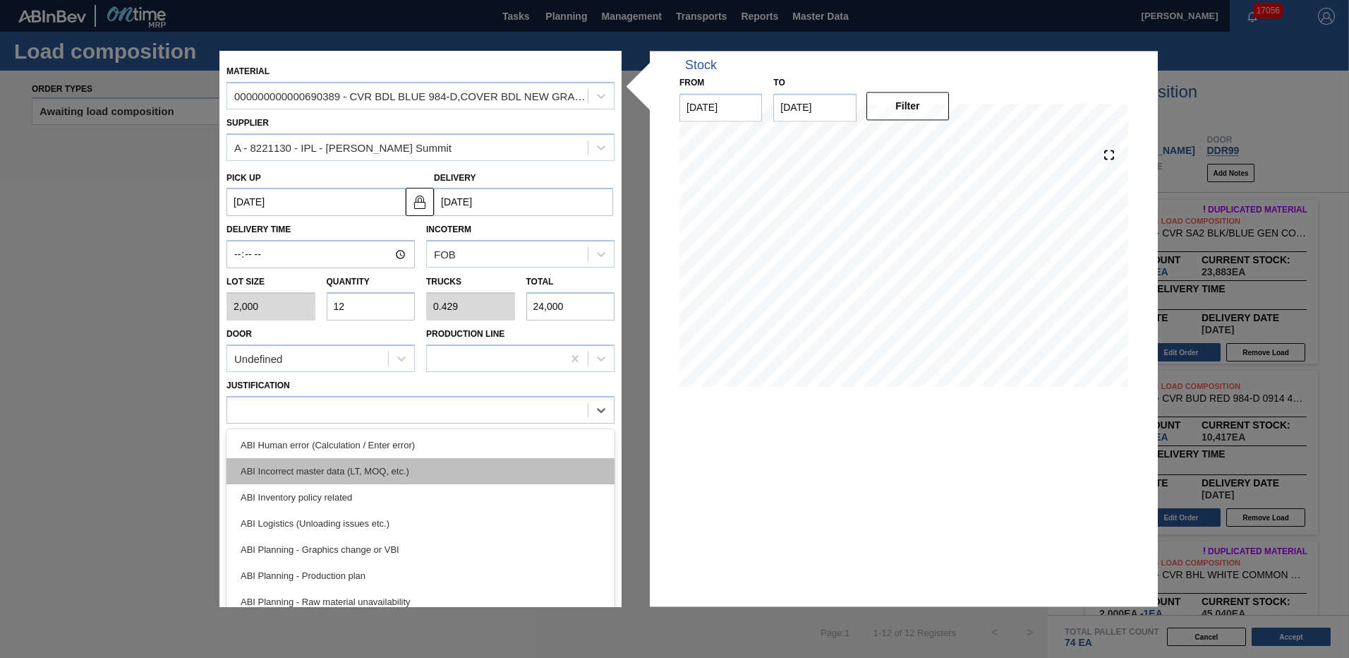
click at [411, 469] on div "ABI Incorrect master data (LT, MOQ, etc.)" at bounding box center [421, 471] width 388 height 26
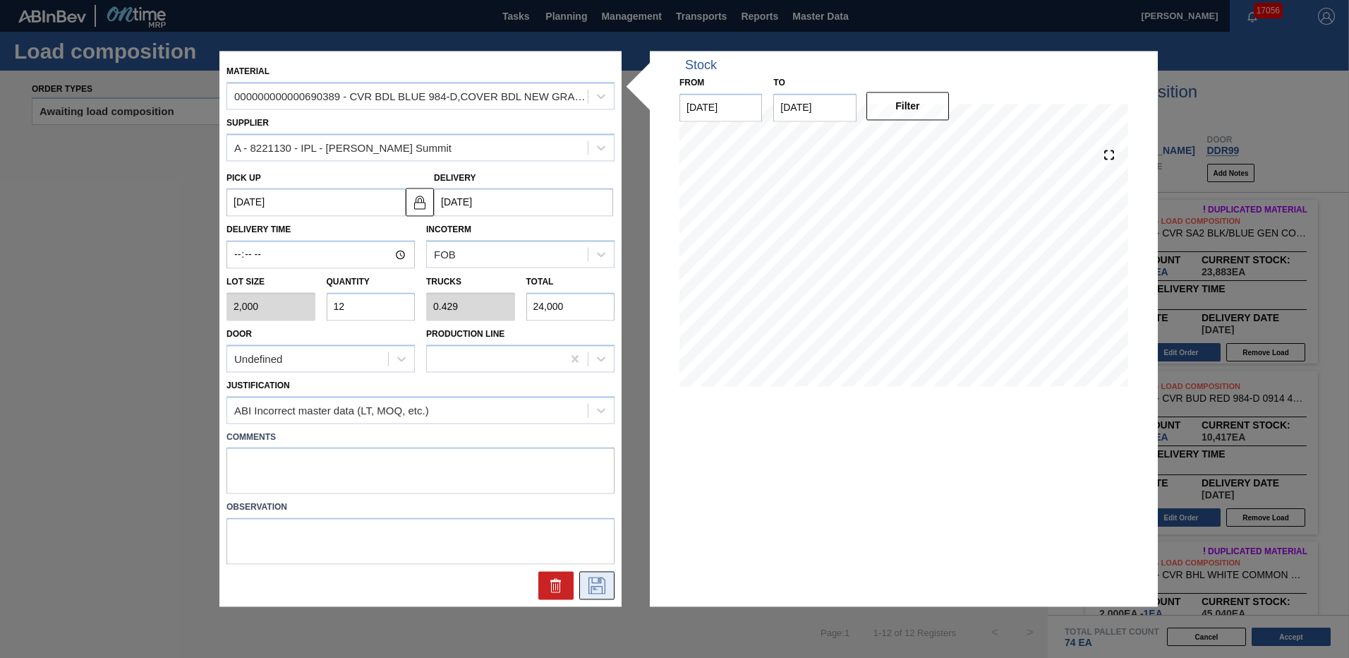
click at [603, 587] on icon at bounding box center [597, 585] width 23 height 17
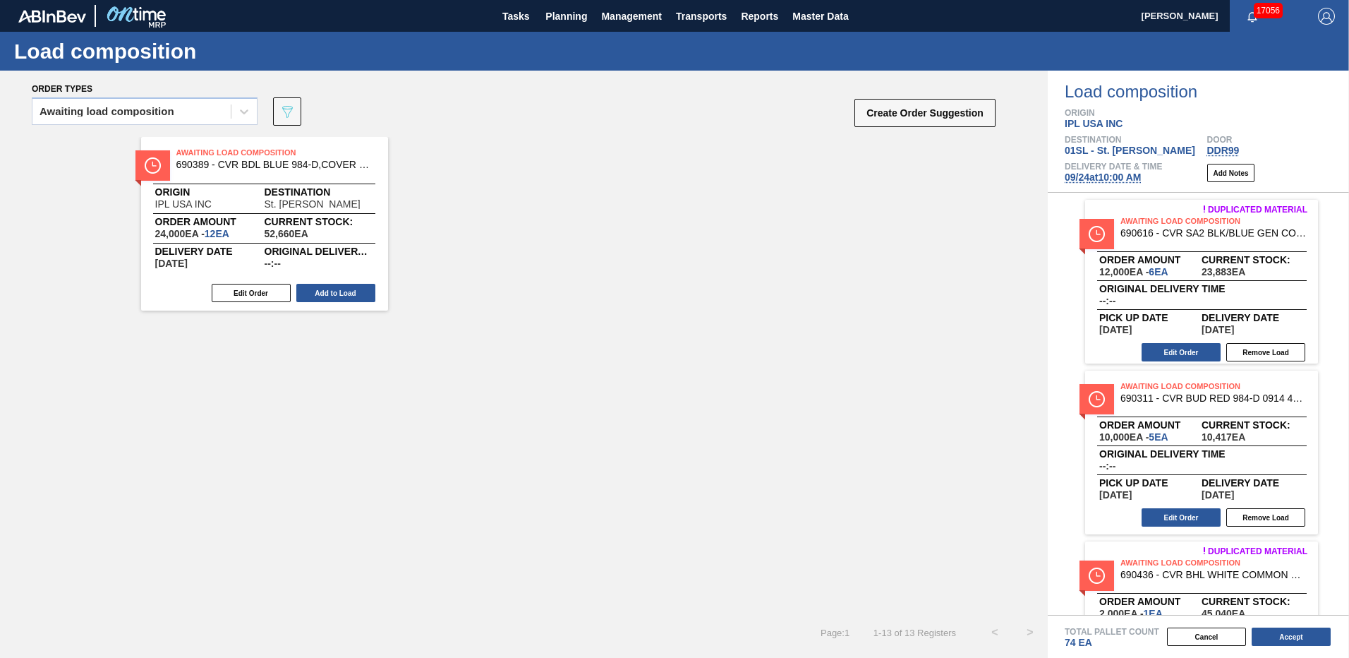
click at [344, 291] on button "Add to Load" at bounding box center [335, 293] width 79 height 18
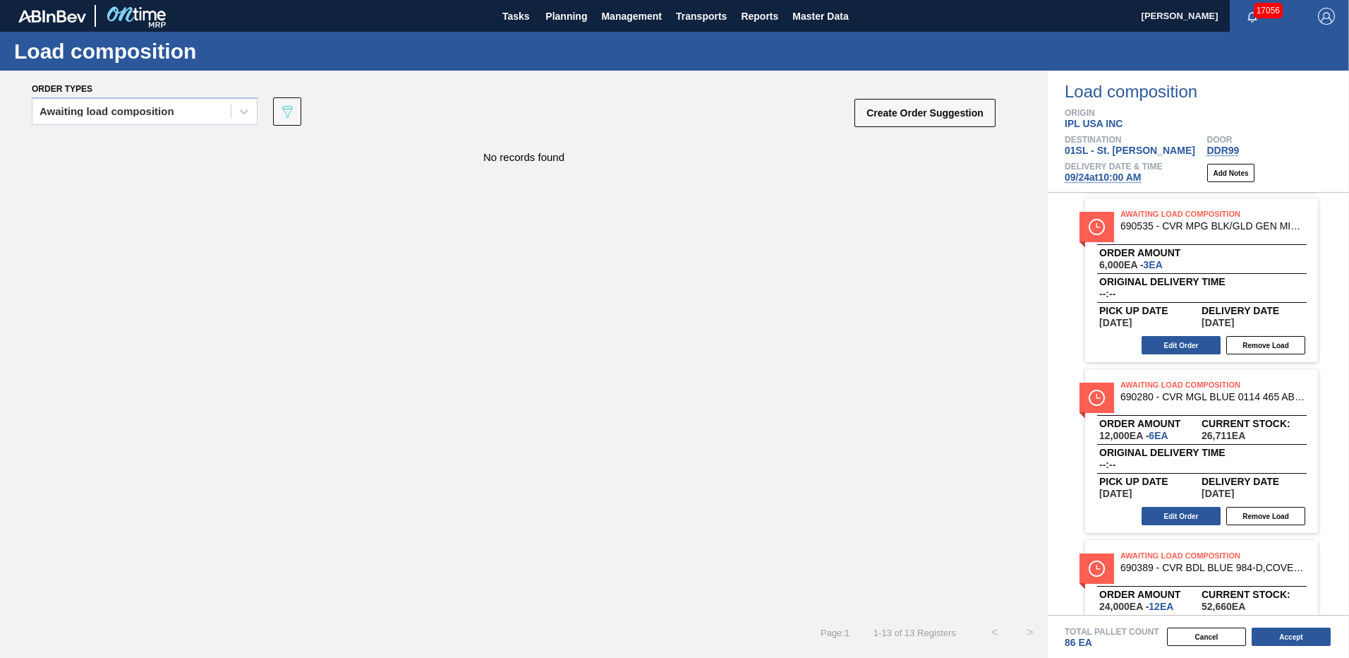
scroll to position [1805, 0]
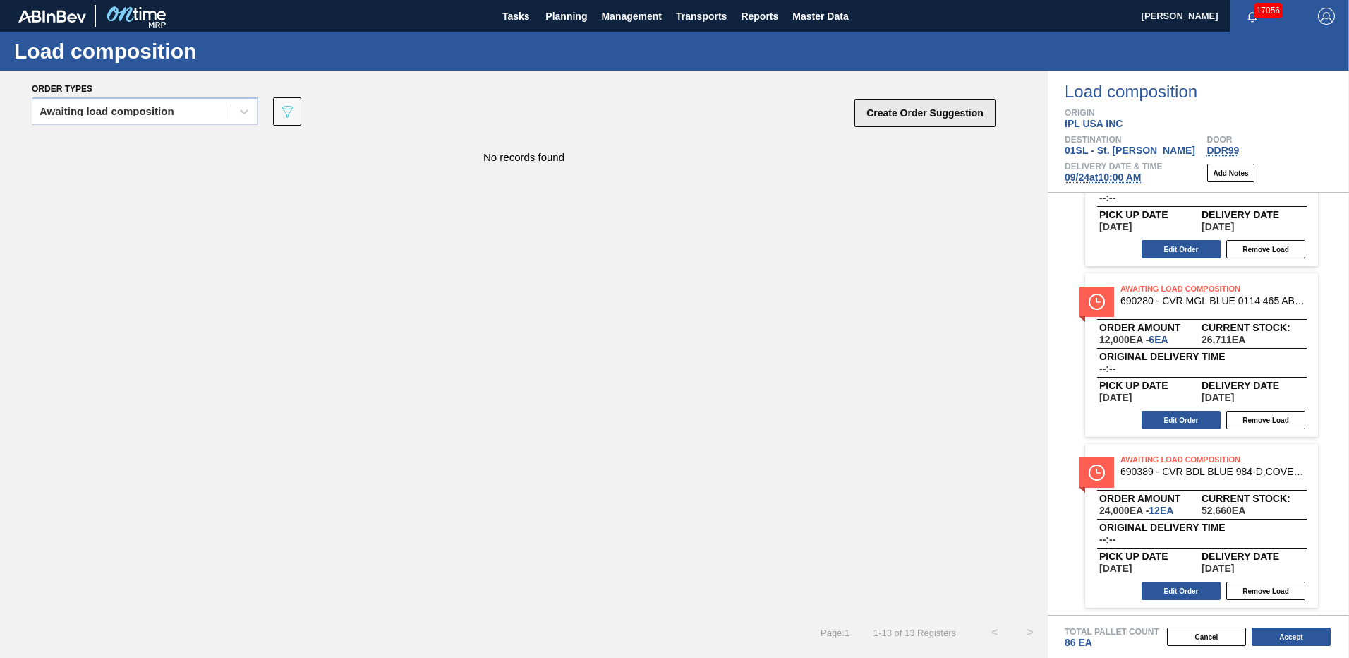
click at [961, 116] on button "Create Order Suggestion" at bounding box center [925, 113] width 141 height 28
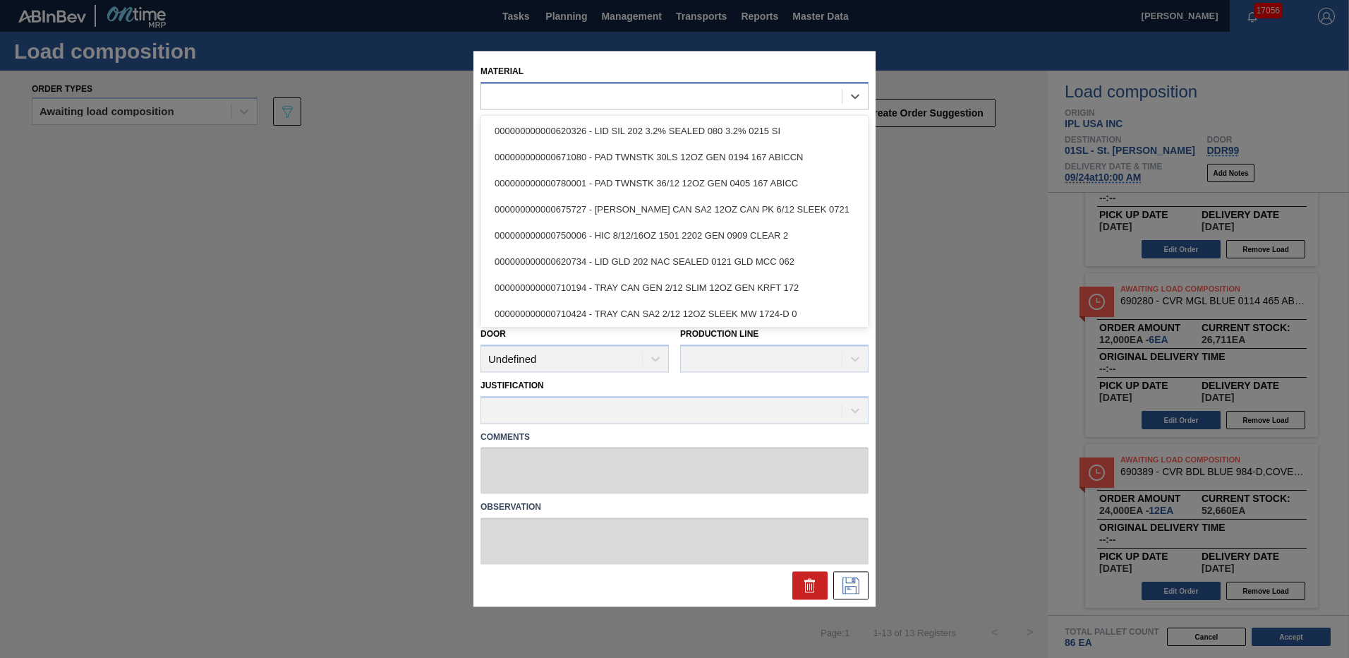
click at [606, 86] on div at bounding box center [661, 96] width 361 height 20
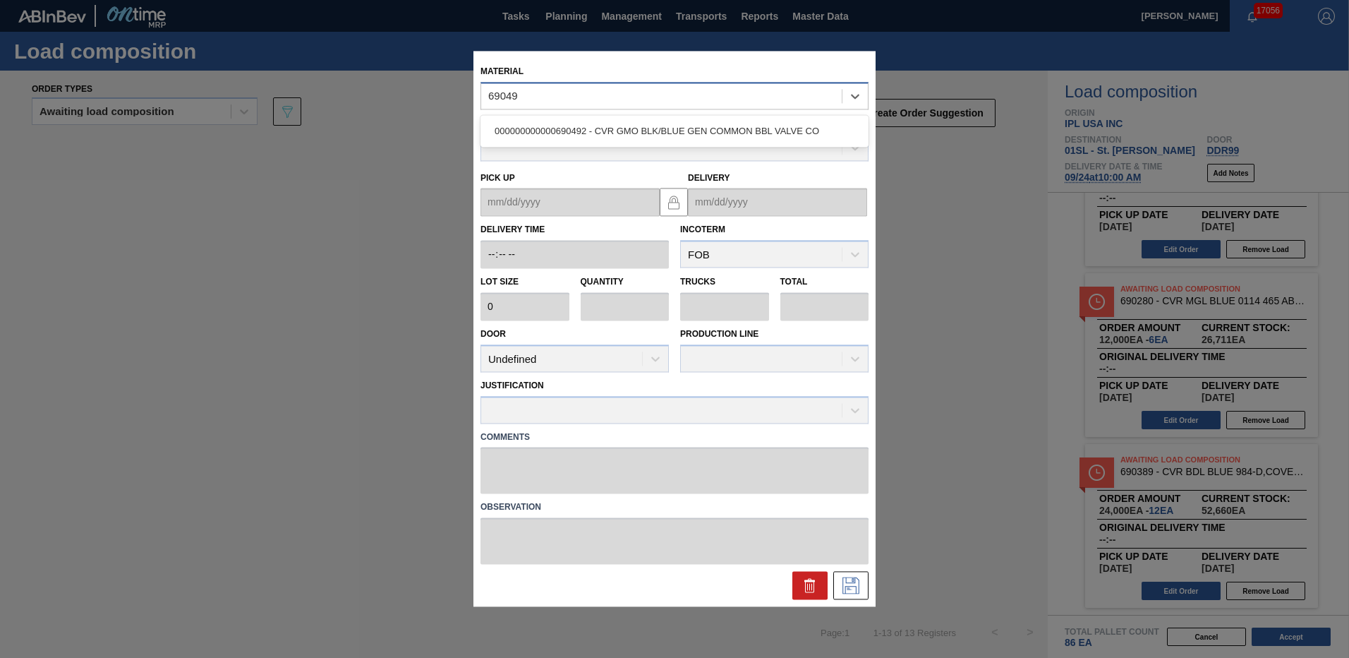
type input "690492"
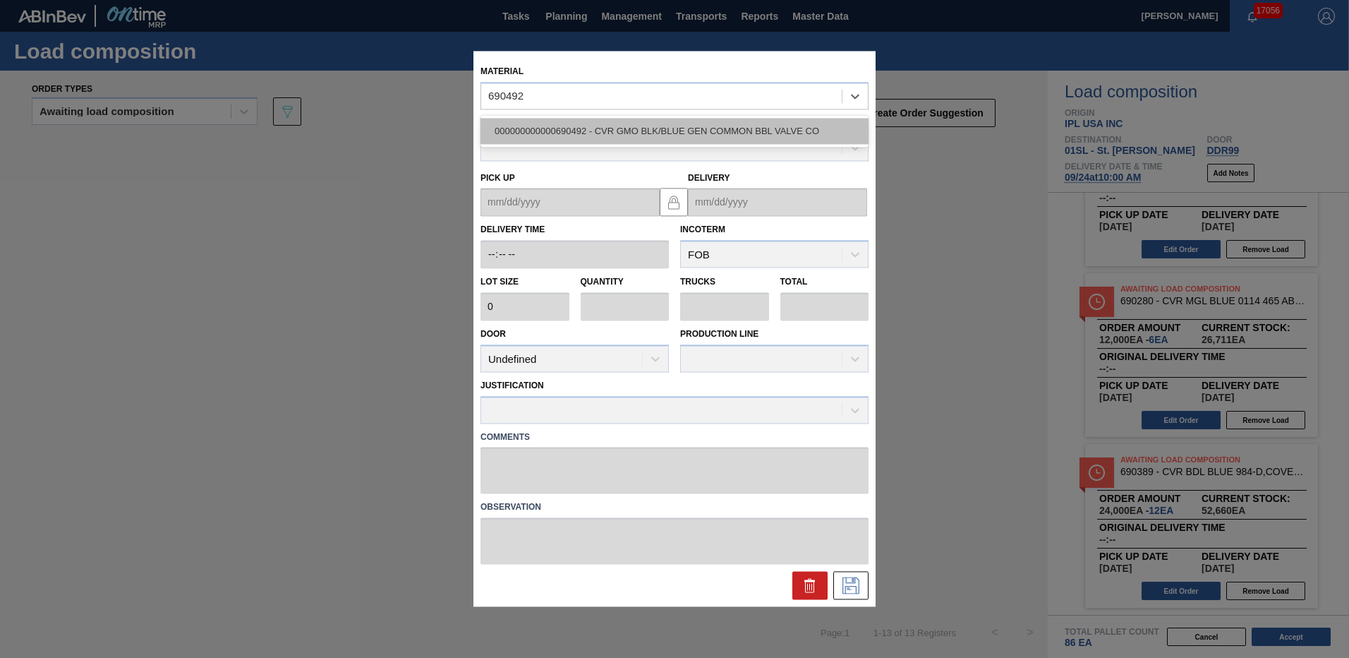
click at [609, 131] on div "000000000000690492 - CVR GMO BLK/BLUE GEN COMMON BBL VALVE CO" at bounding box center [675, 131] width 388 height 26
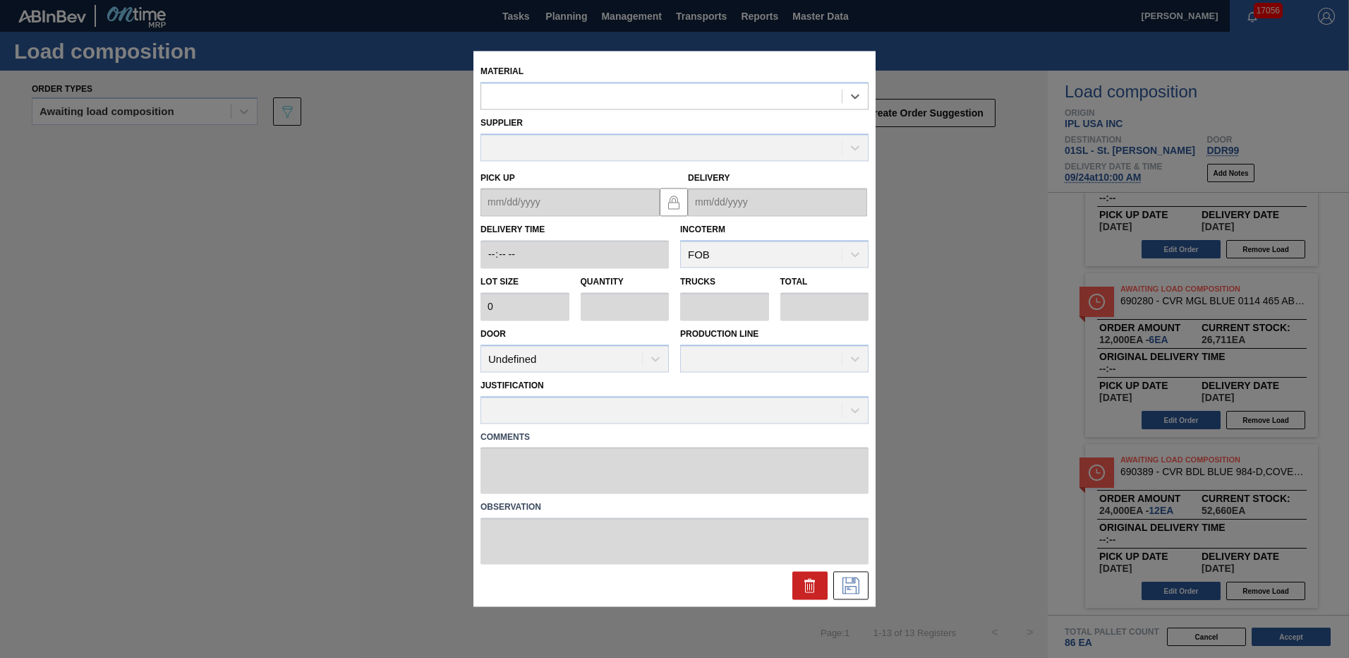
type input "2,000"
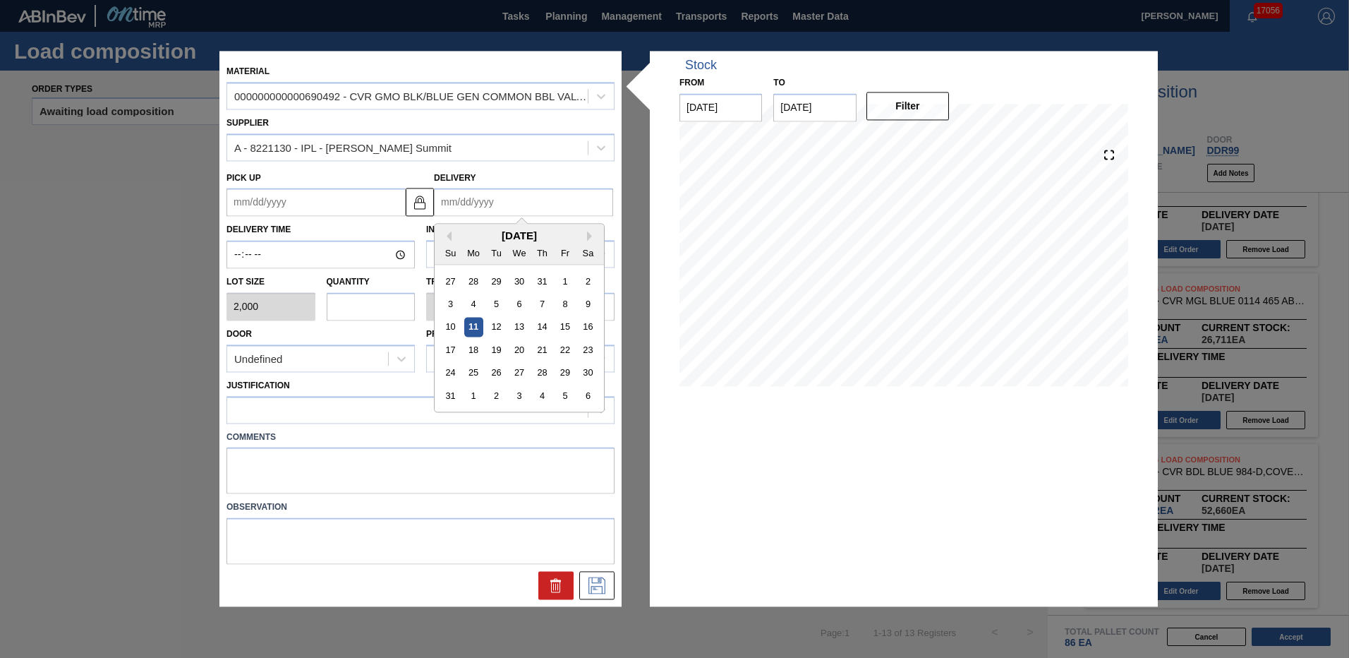
click at [528, 196] on input "Delivery" at bounding box center [523, 202] width 179 height 28
click at [586, 234] on div "[DATE]" at bounding box center [519, 236] width 169 height 12
click at [587, 239] on button "Next Month" at bounding box center [592, 237] width 10 height 10
click at [522, 356] on div "24" at bounding box center [519, 350] width 19 height 19
type up "[DATE]"
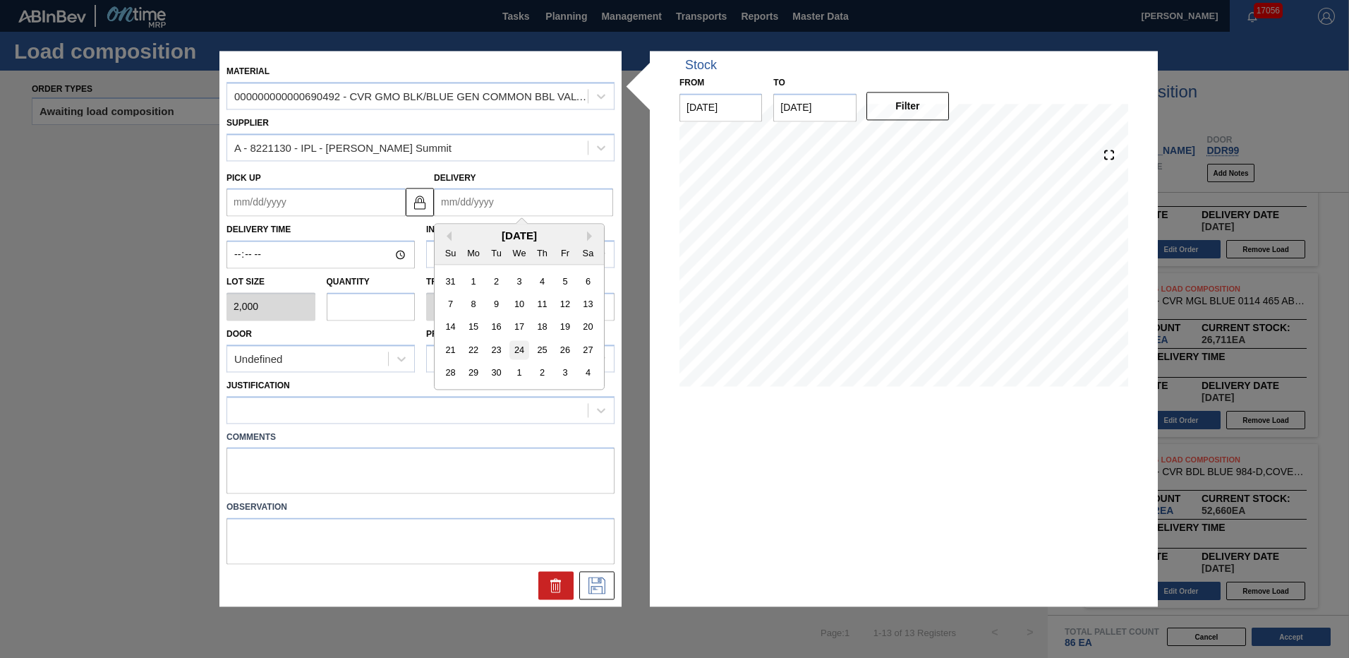
type input "[DATE]"
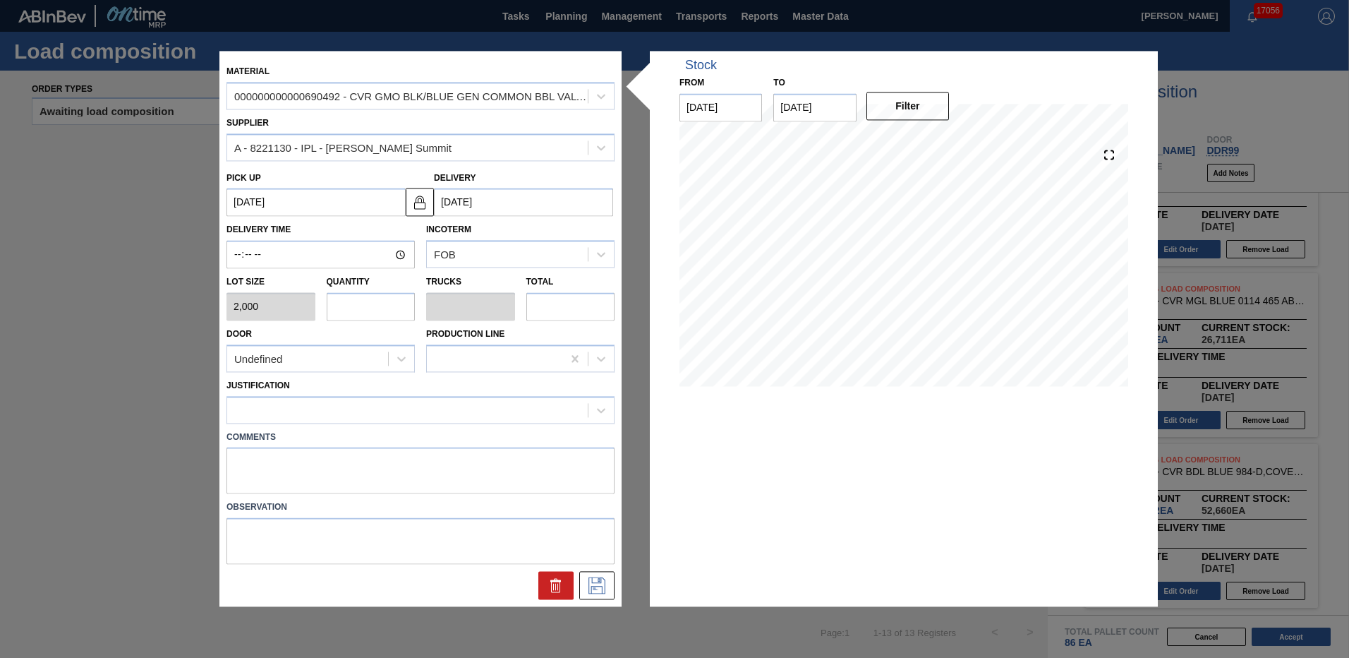
click at [380, 314] on input "text" at bounding box center [371, 306] width 89 height 28
type input "8"
type input "0.286"
type input "16,000"
type input "8"
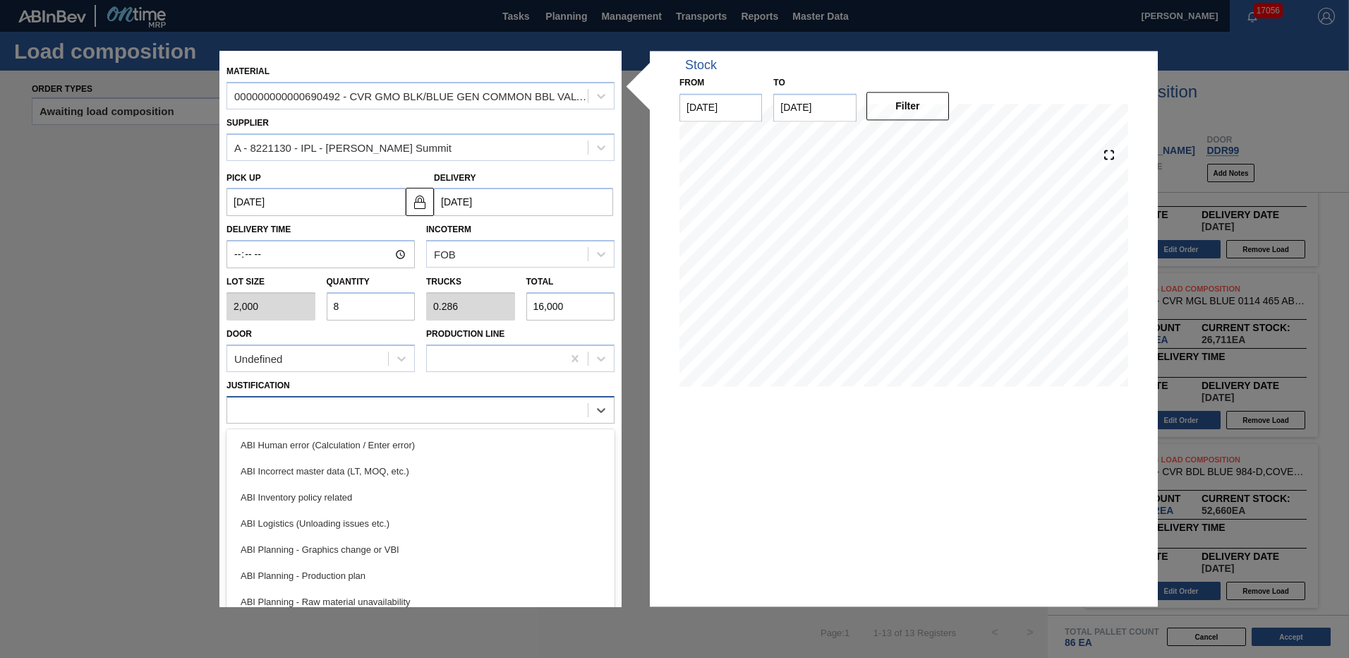
click at [351, 399] on div at bounding box center [421, 410] width 388 height 28
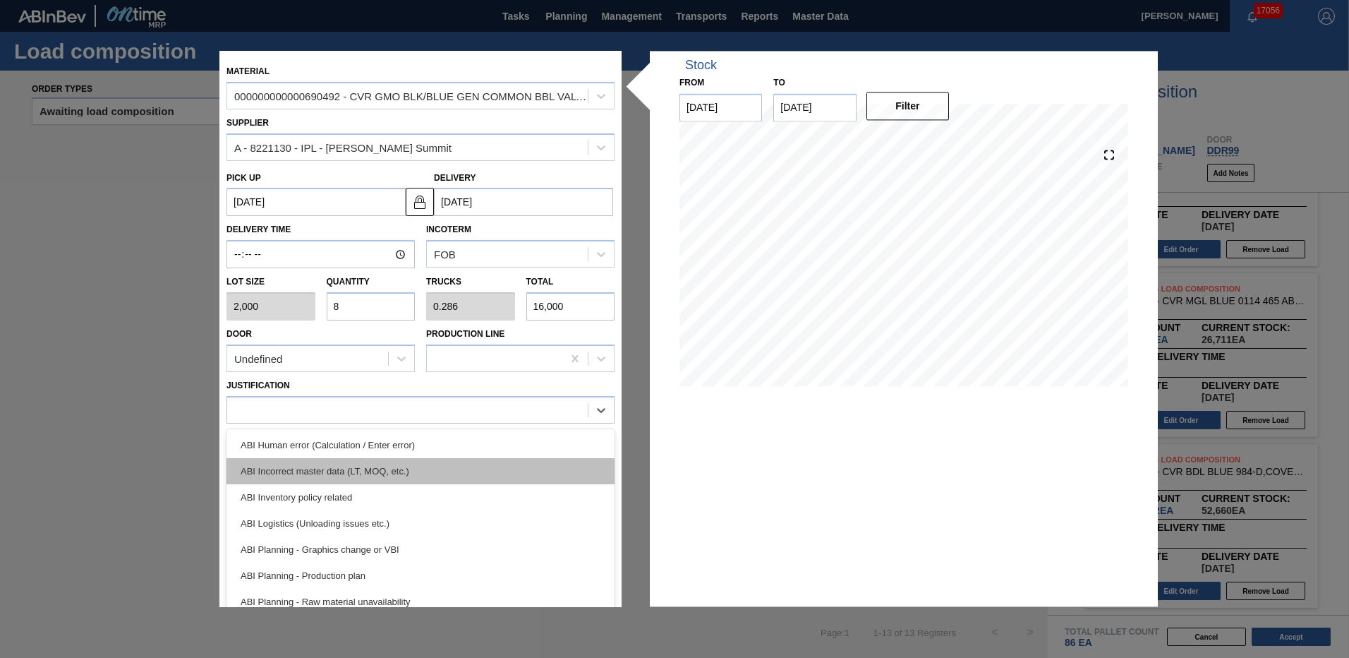
click at [373, 479] on div "ABI Incorrect master data (LT, MOQ, etc.)" at bounding box center [421, 471] width 388 height 26
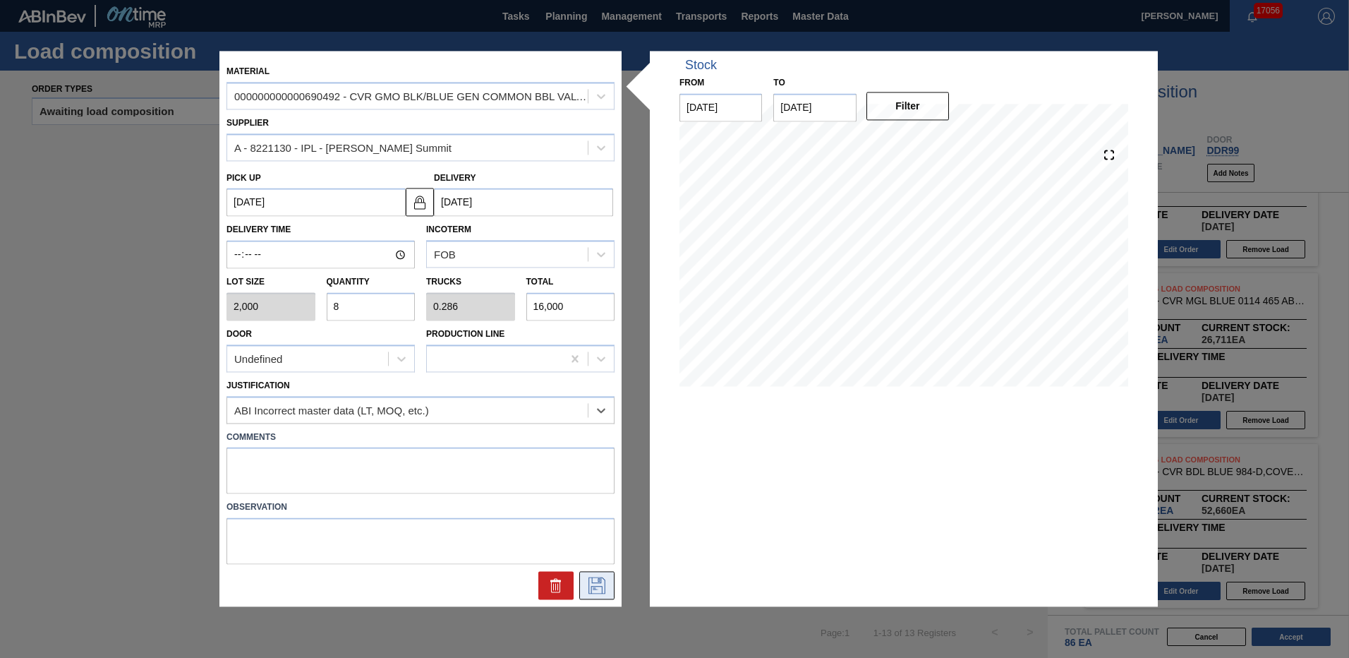
click at [599, 588] on icon at bounding box center [597, 585] width 23 height 17
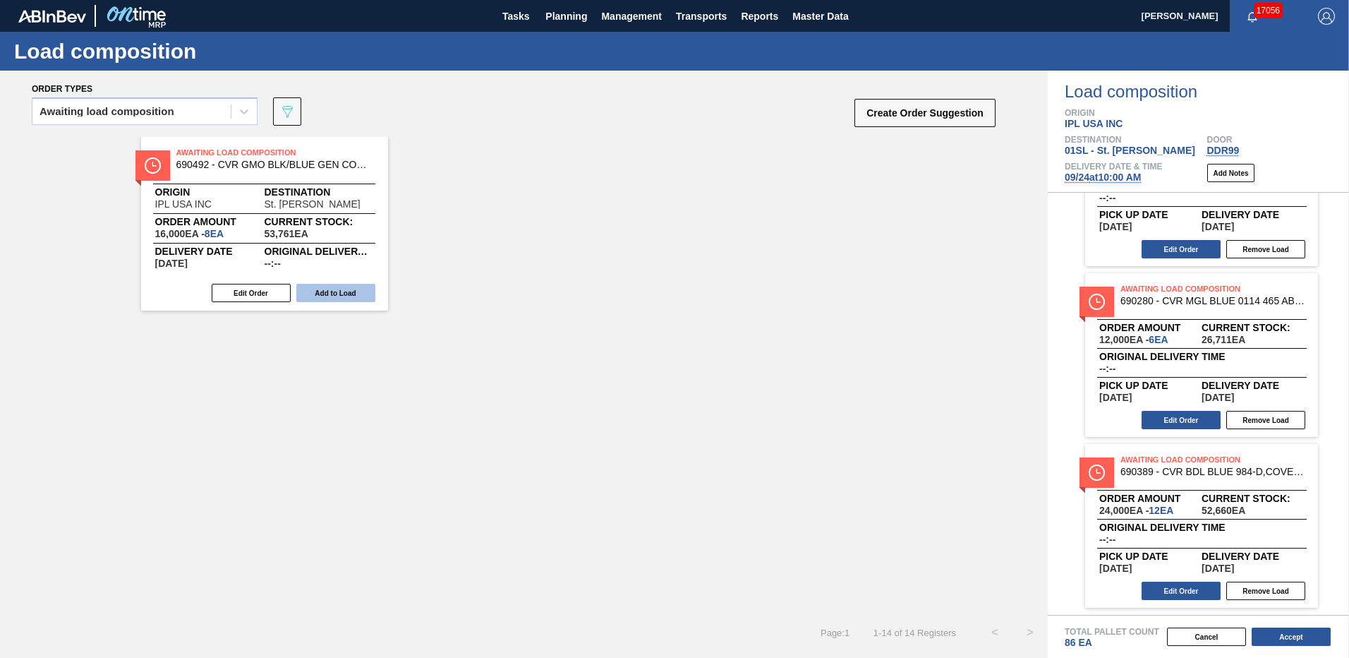
click at [341, 288] on button "Add to Load" at bounding box center [335, 293] width 79 height 18
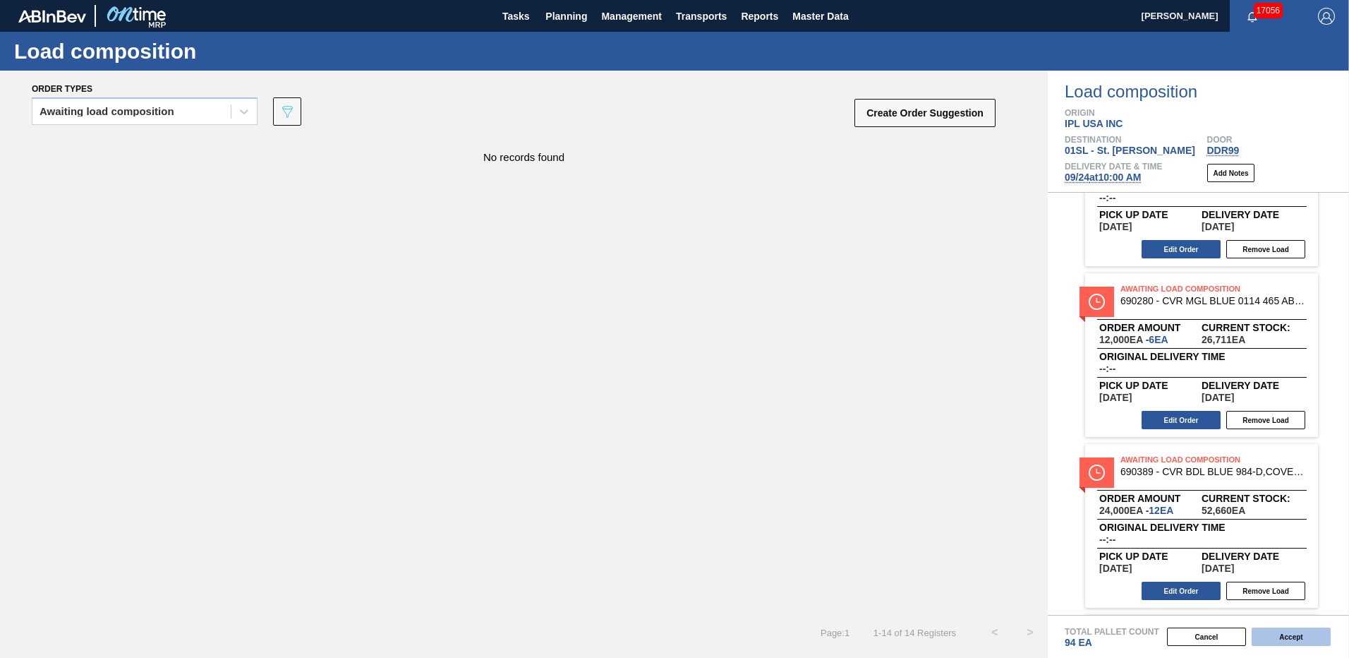
click at [1290, 636] on button "Accept" at bounding box center [1291, 636] width 79 height 18
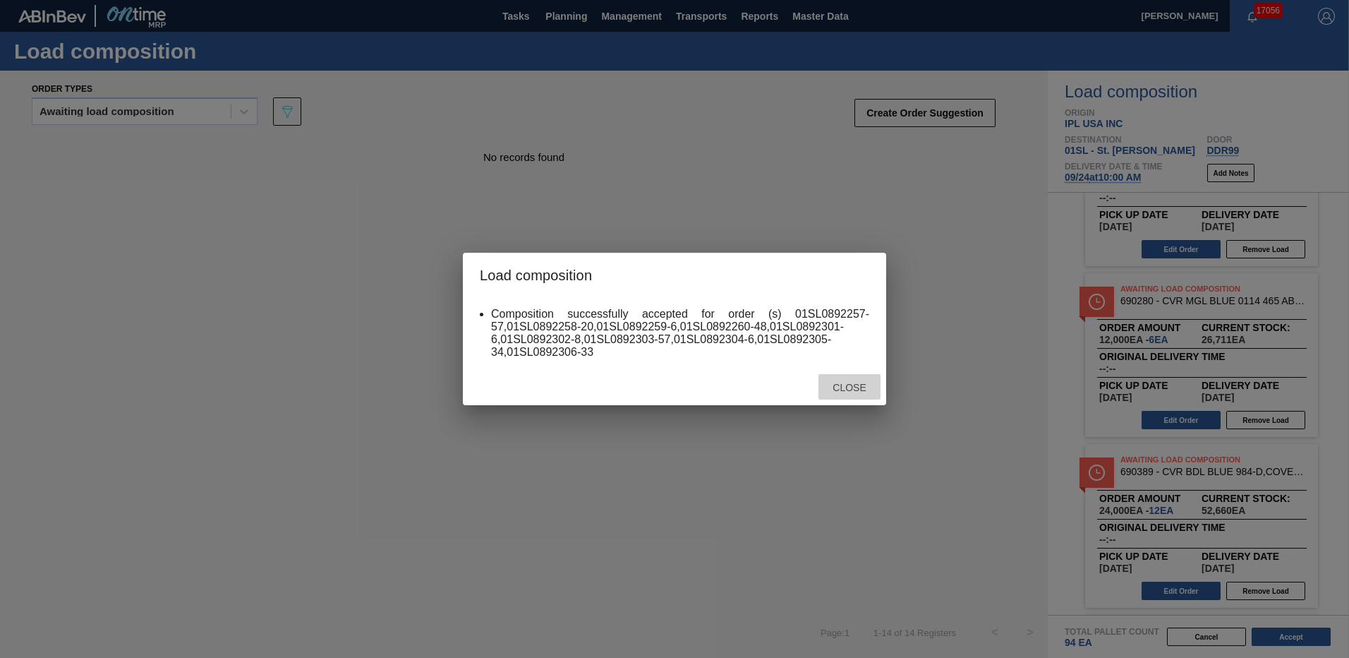
click at [848, 388] on span "Close" at bounding box center [850, 387] width 56 height 11
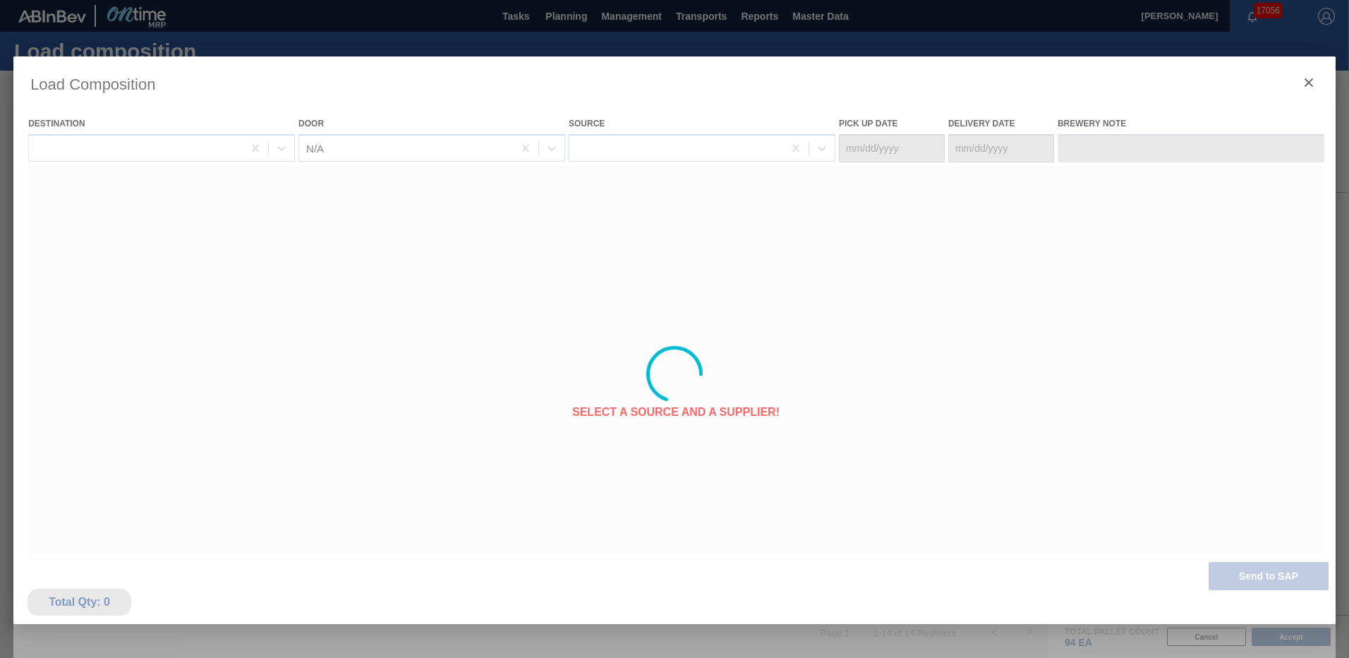
type Date "[DATE]"
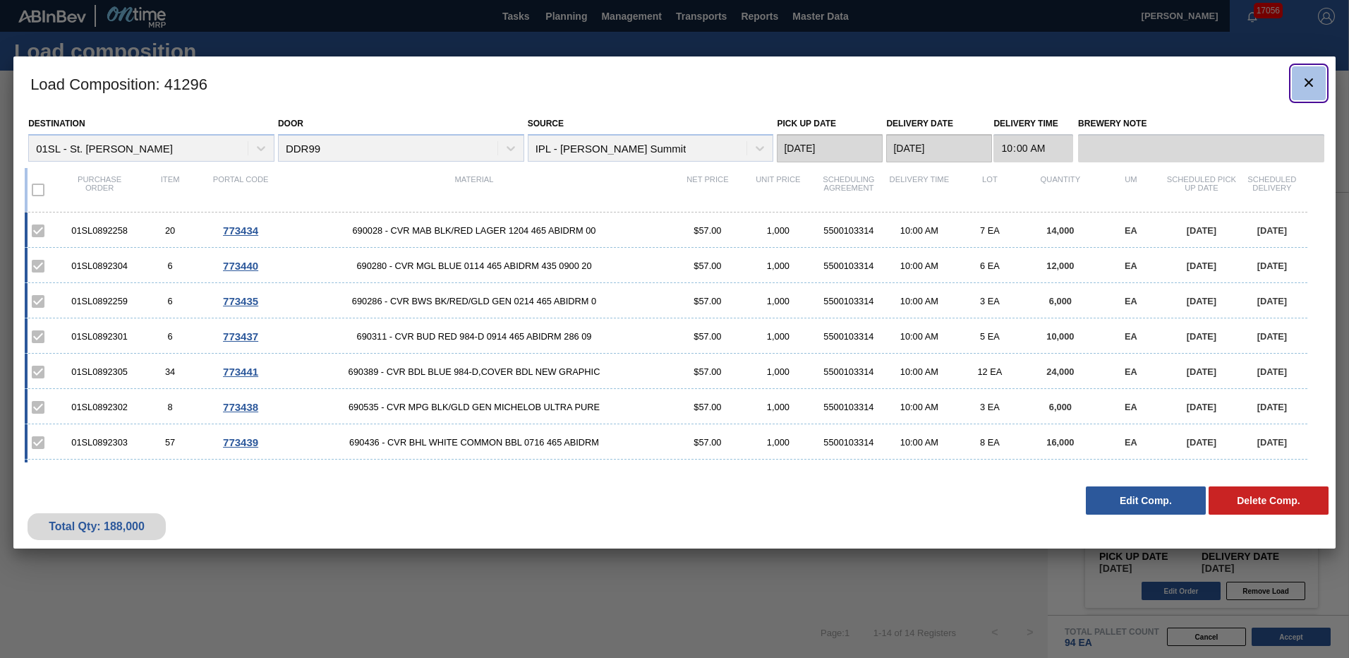
click at [1309, 81] on icon "botão de ícone" at bounding box center [1309, 82] width 8 height 8
